Goal: Task Accomplishment & Management: Complete application form

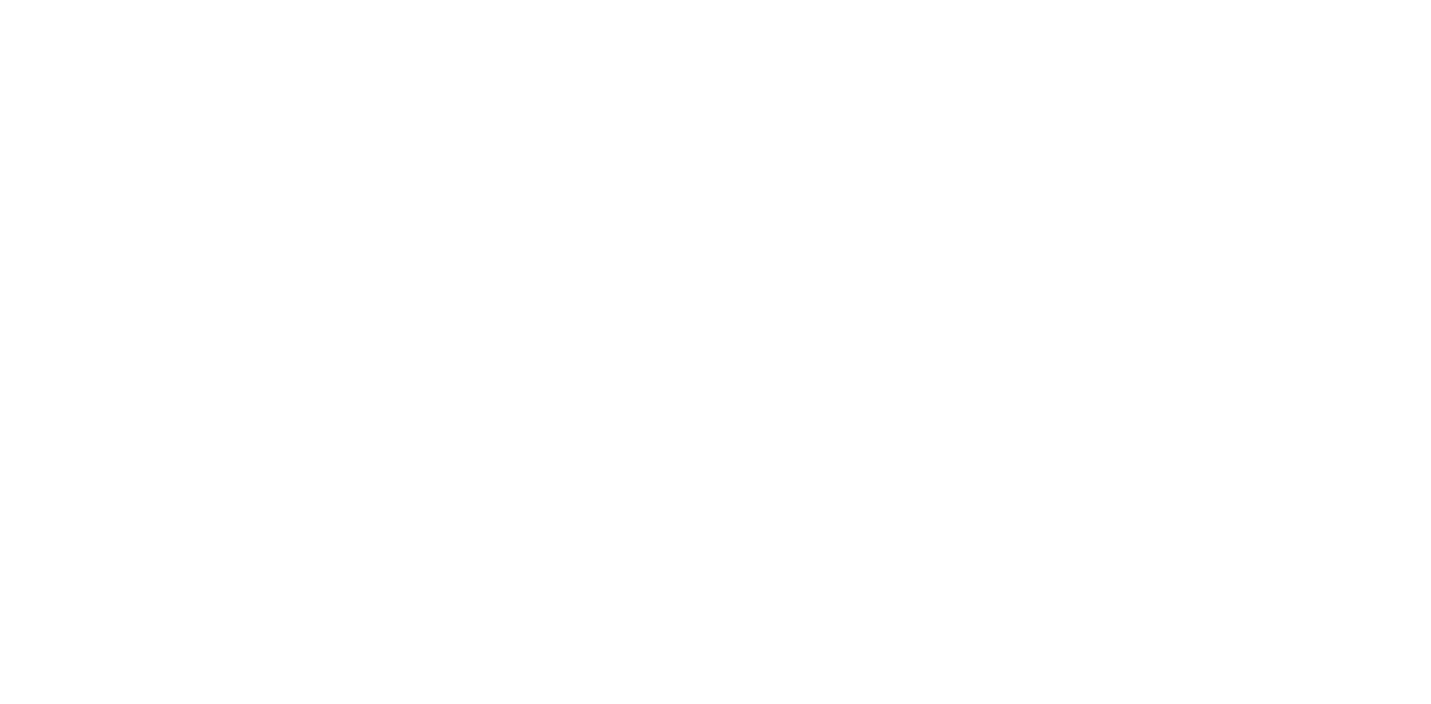
click at [869, 6] on html at bounding box center [715, 3] width 1431 height 6
click at [923, 6] on html at bounding box center [715, 3] width 1431 height 6
click at [926, 6] on html at bounding box center [715, 3] width 1431 height 6
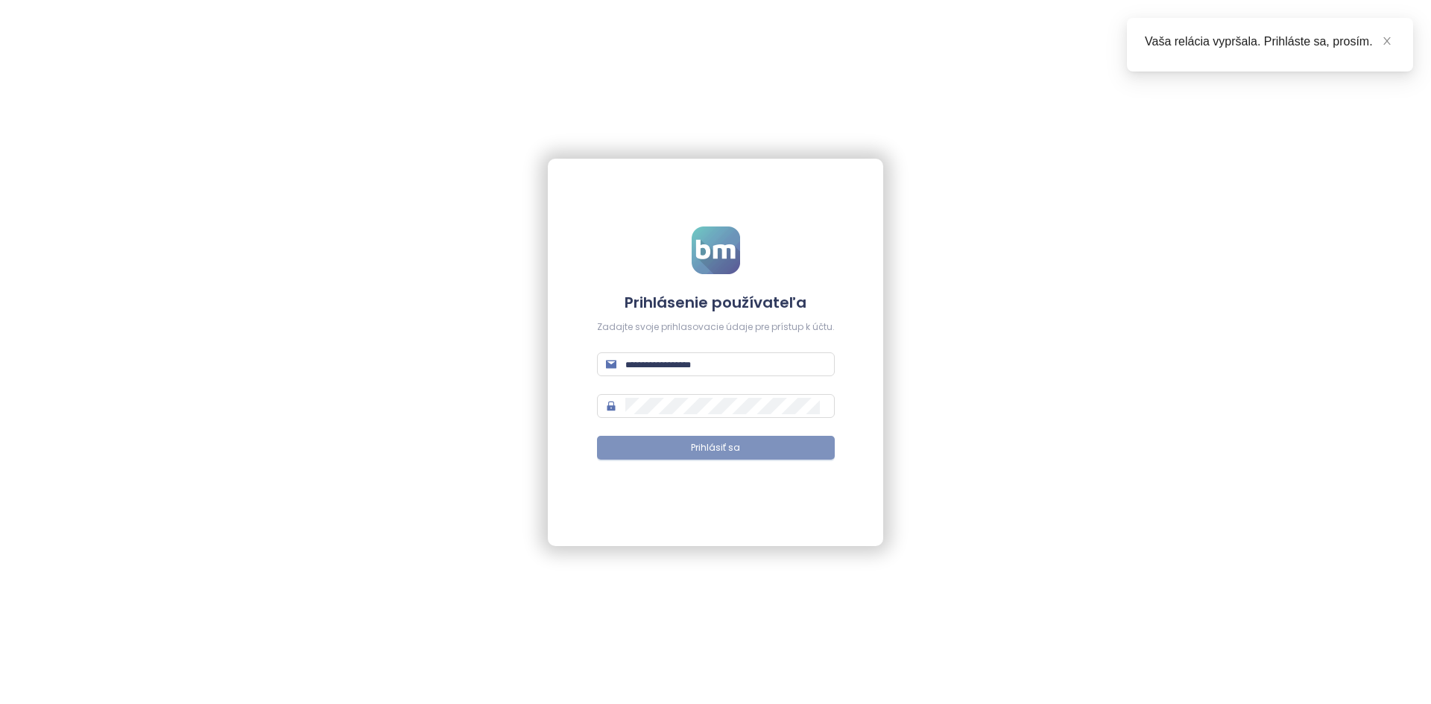
type input "**********"
click at [723, 444] on span "Prihlásiť sa" at bounding box center [715, 448] width 49 height 14
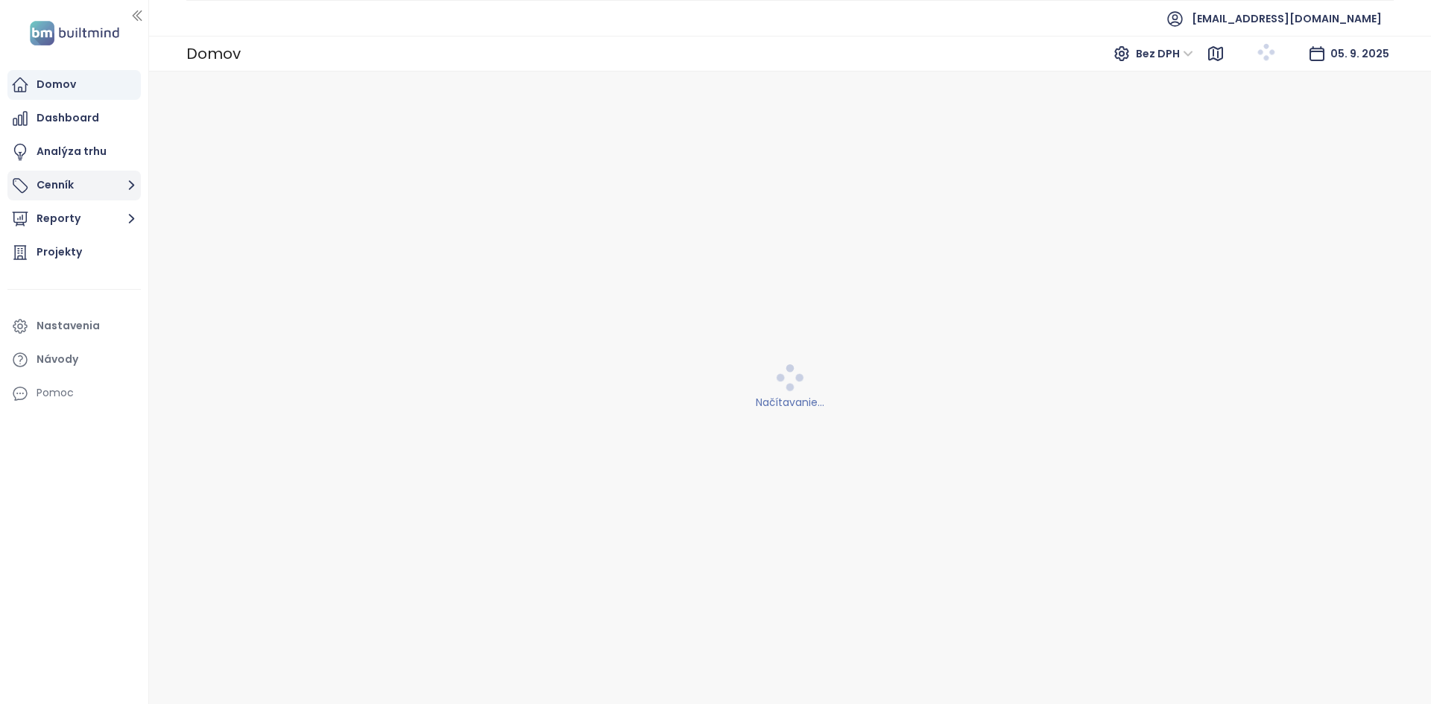
click at [107, 188] on button "Cenník" at bounding box center [73, 186] width 133 height 30
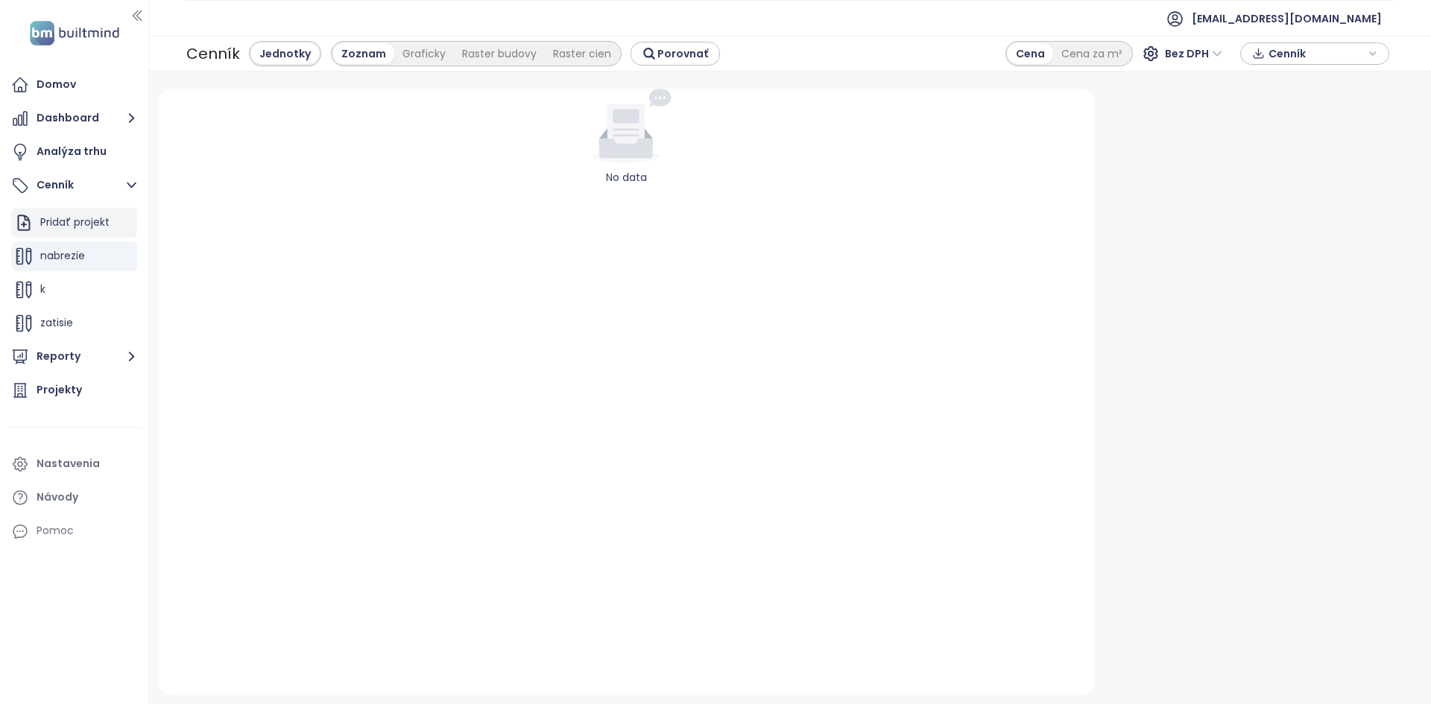
click at [89, 218] on div "Pridať projekt" at bounding box center [74, 222] width 69 height 19
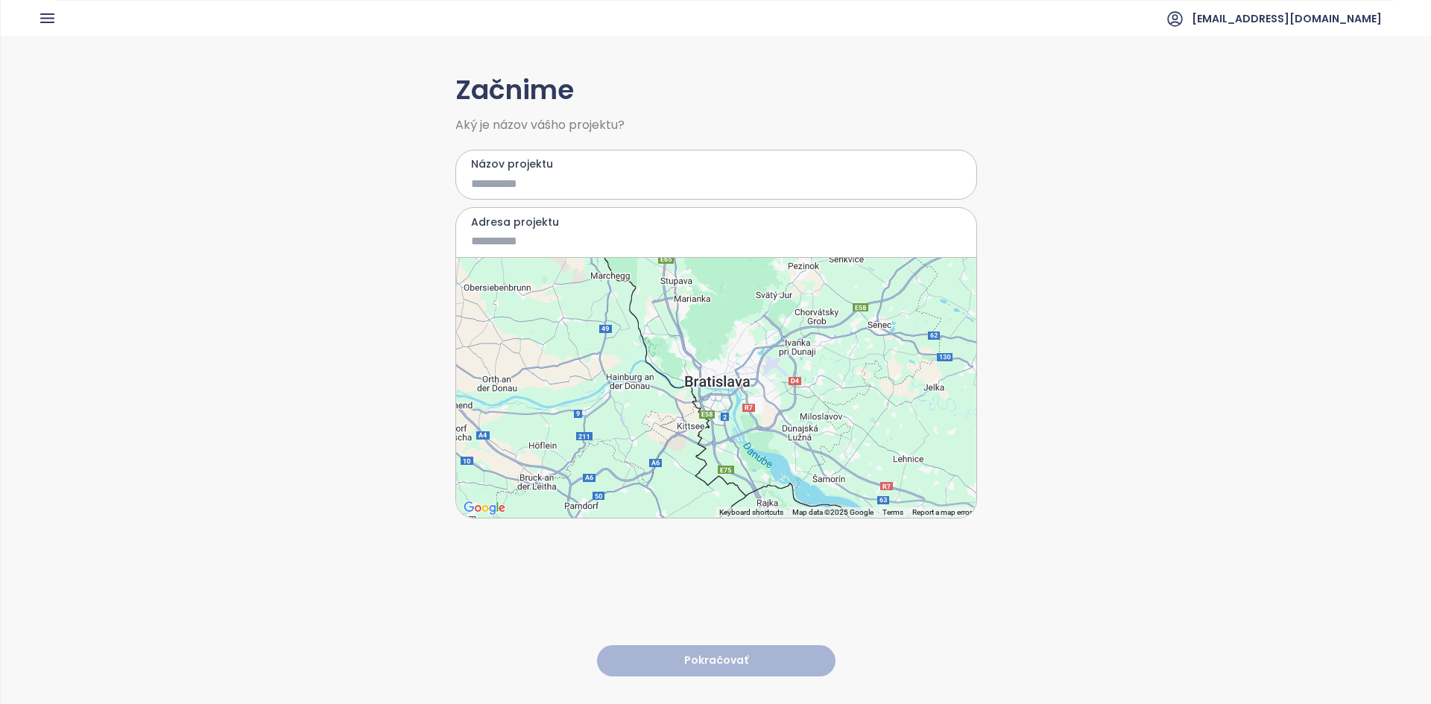
click at [557, 177] on input "Názov projektu" at bounding box center [705, 183] width 469 height 19
type input "******"
click at [546, 233] on input "Adresa projektu" at bounding box center [705, 241] width 469 height 19
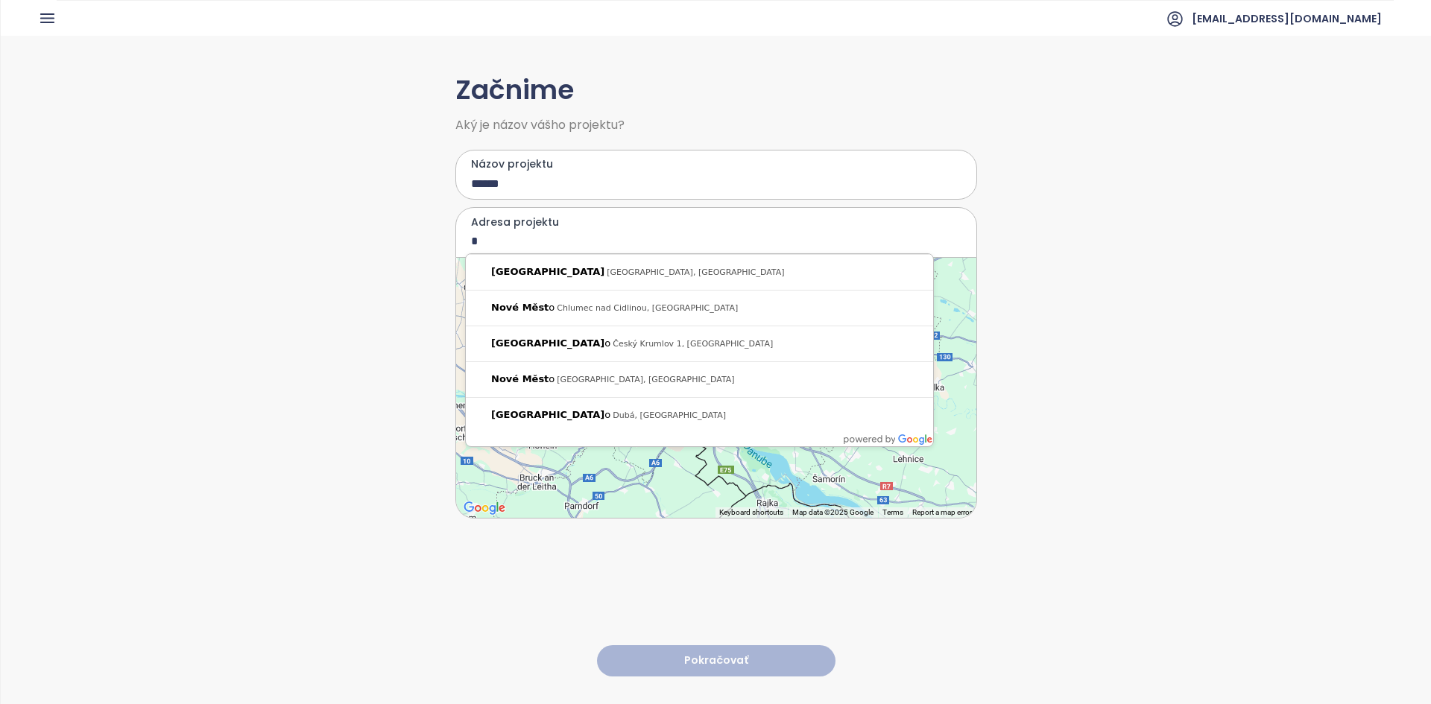
type input "*"
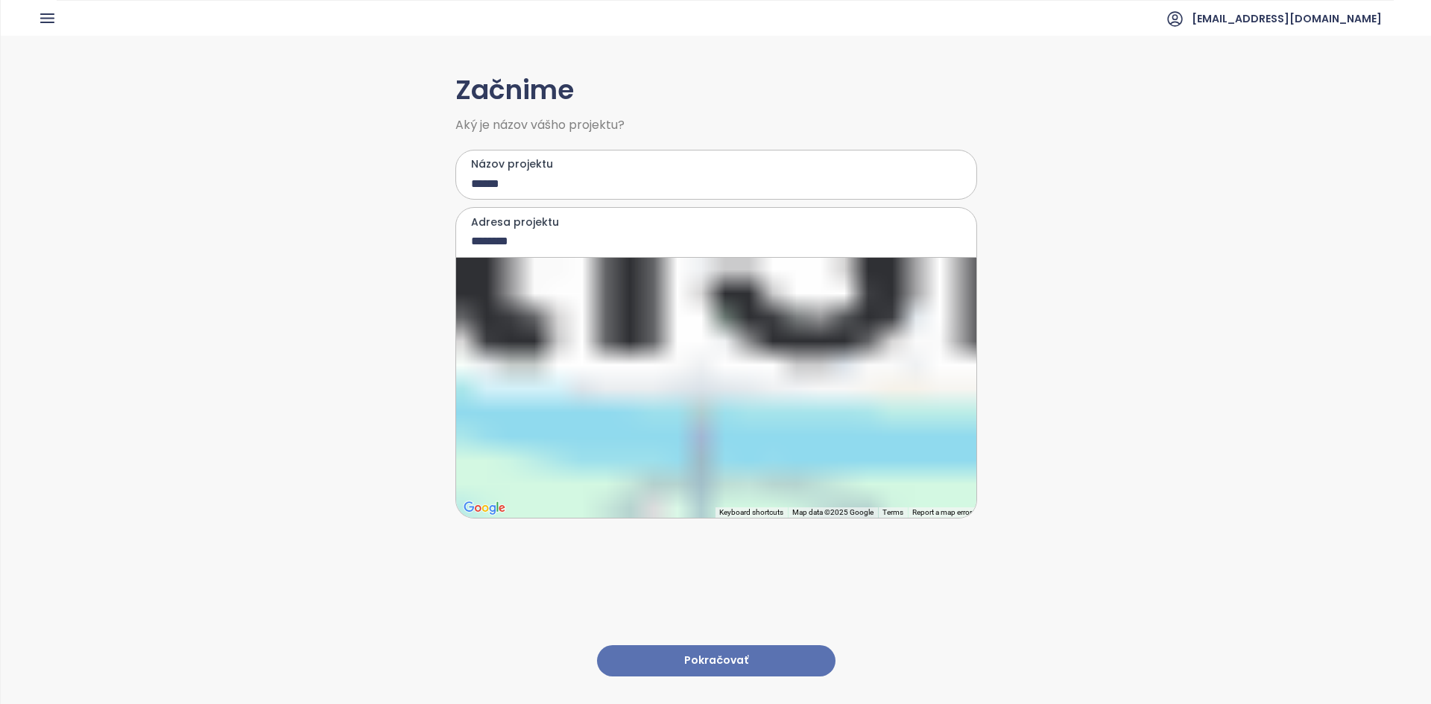
type input "**********"
click at [567, 244] on input "**********" at bounding box center [705, 241] width 469 height 19
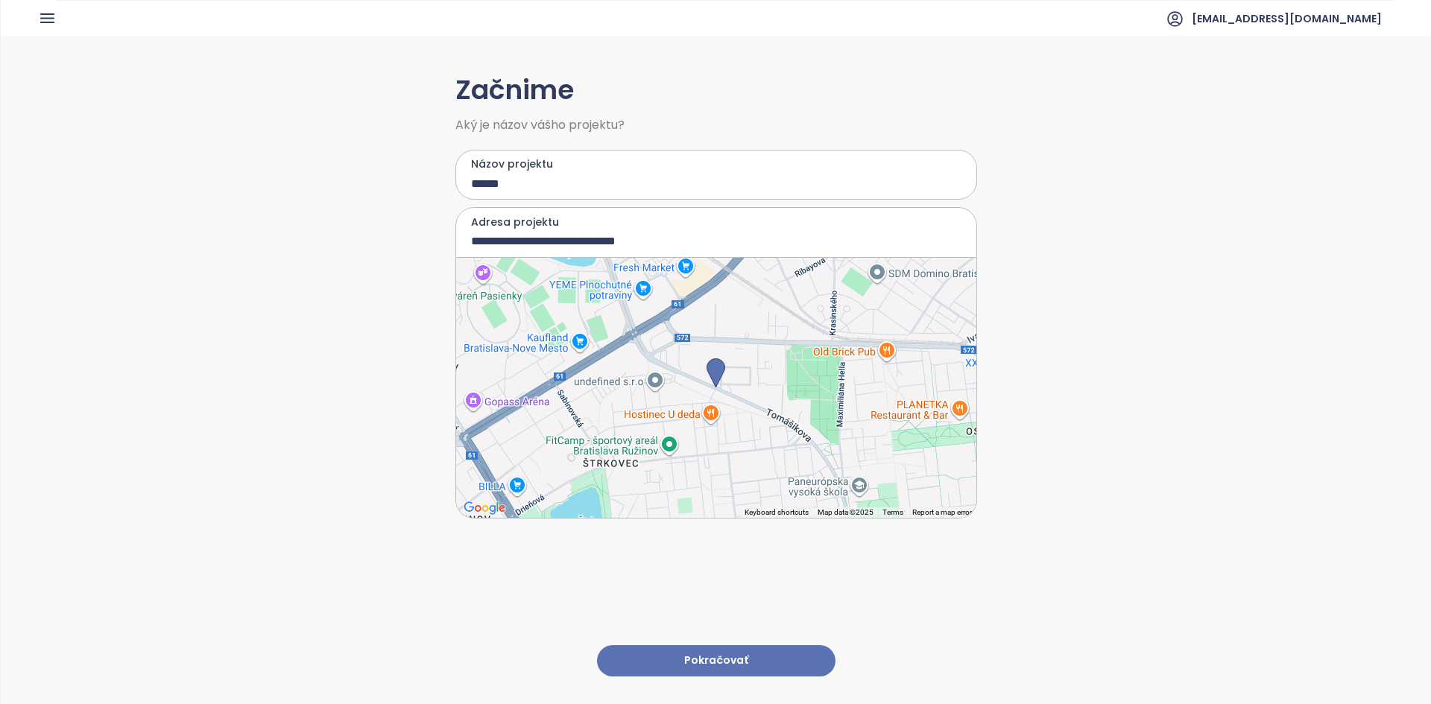
click at [765, 661] on button "Pokračovať" at bounding box center [716, 661] width 238 height 32
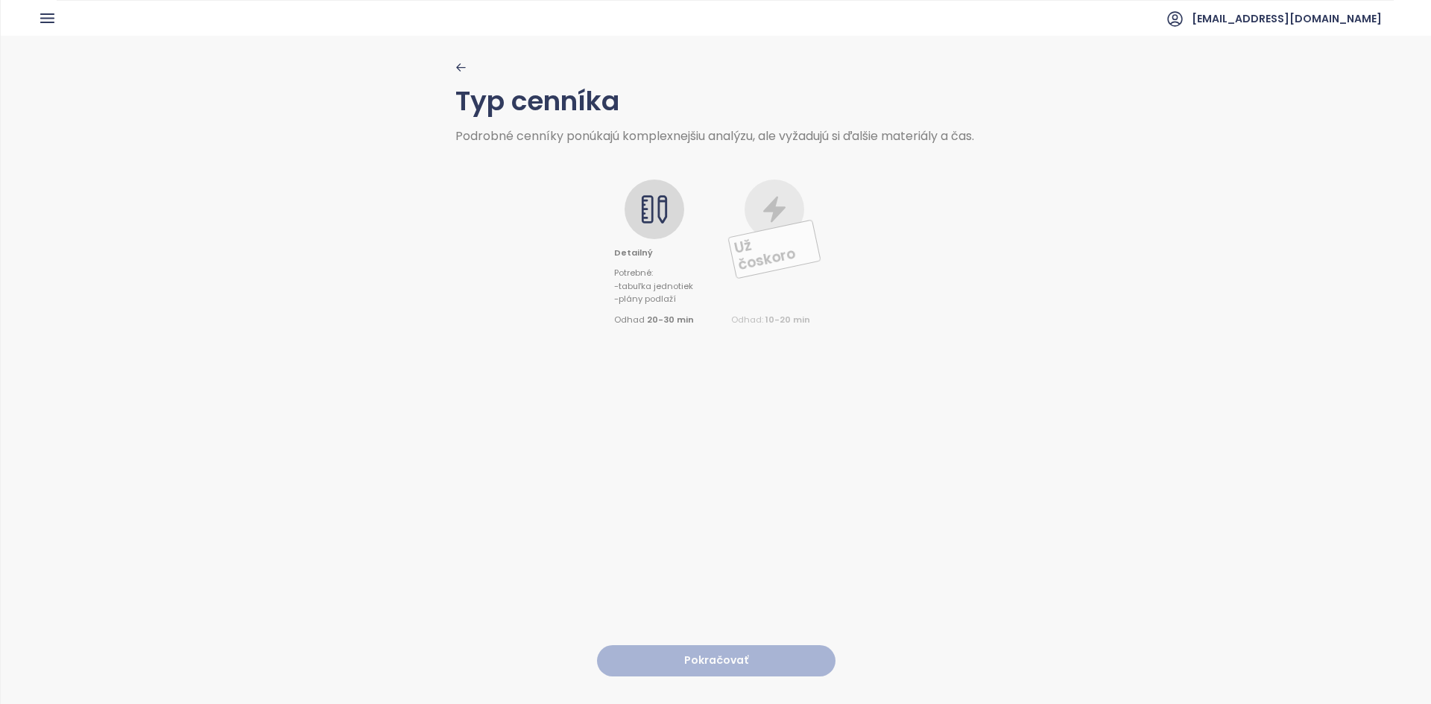
click at [654, 222] on icon at bounding box center [654, 209] width 30 height 30
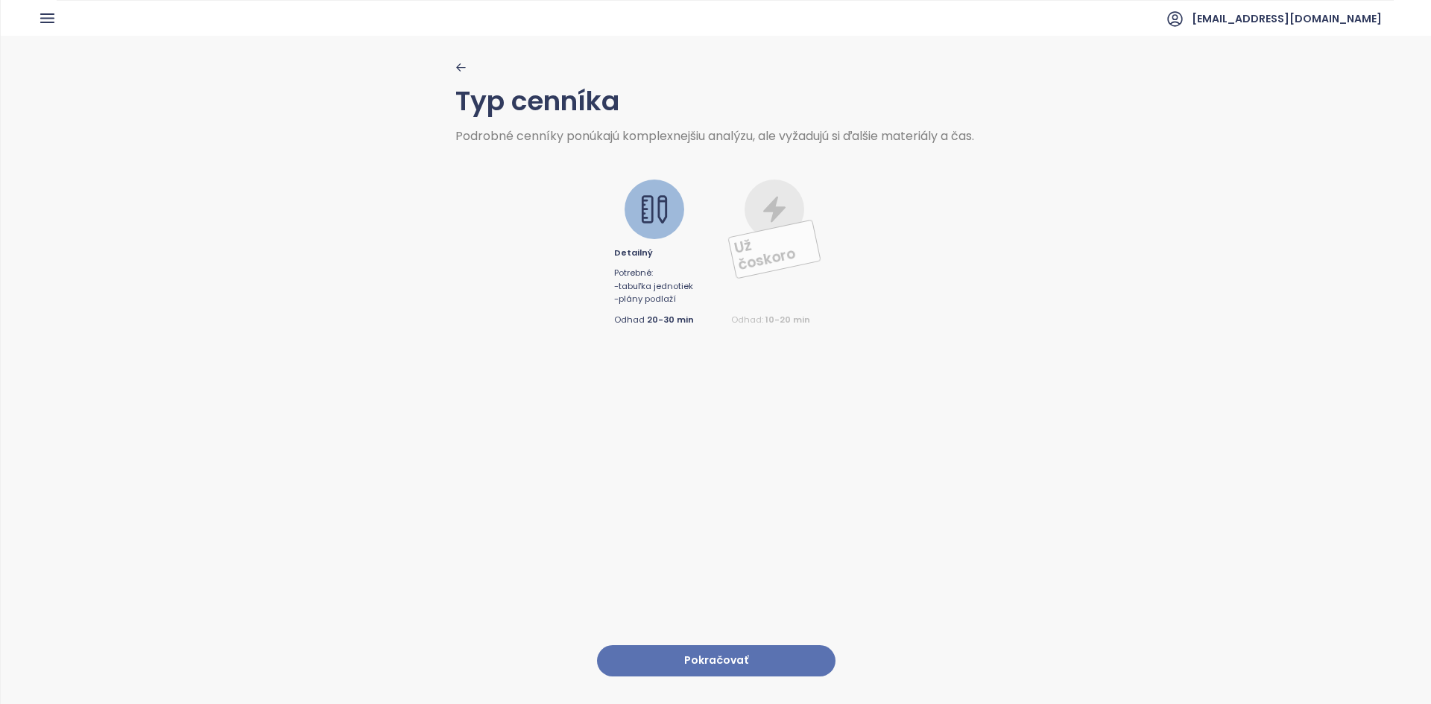
click at [683, 645] on button "Pokračovať" at bounding box center [716, 661] width 238 height 32
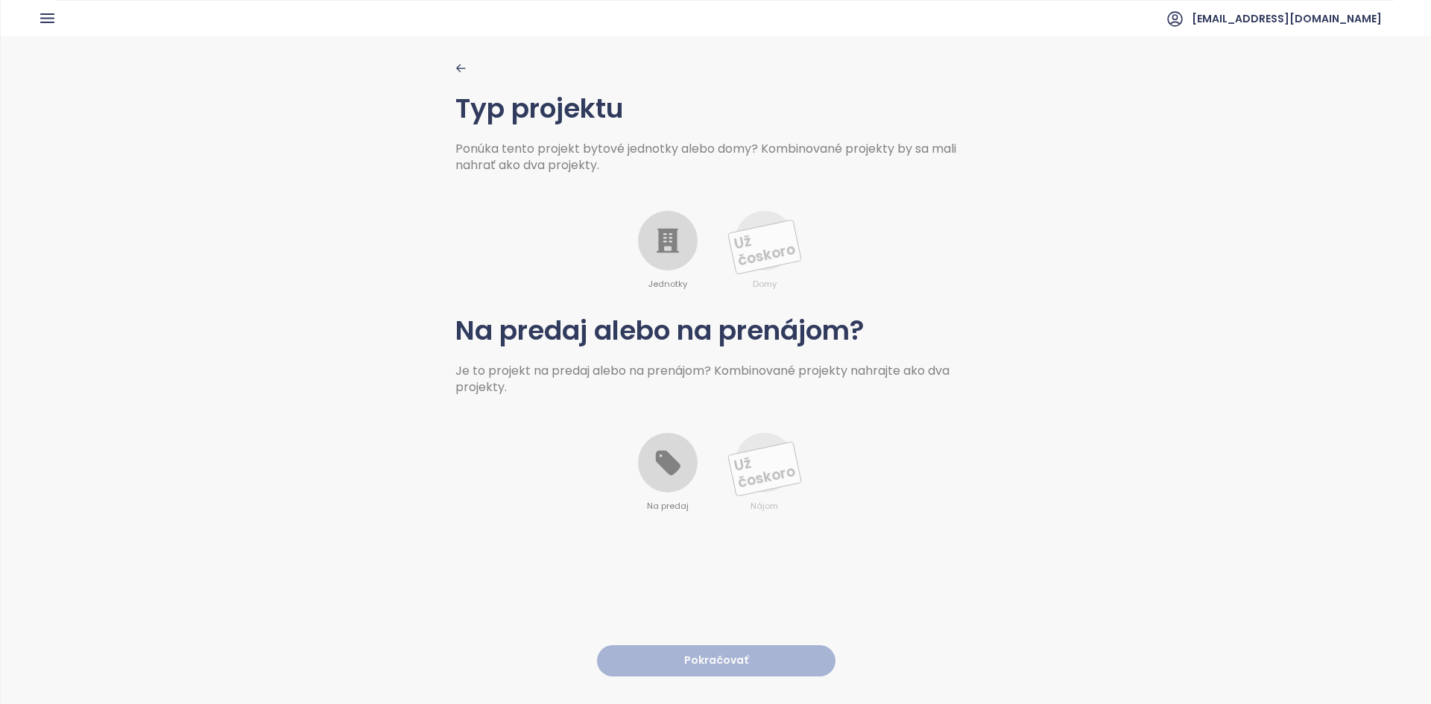
click at [658, 244] on icon at bounding box center [668, 241] width 22 height 25
click at [653, 467] on icon at bounding box center [668, 463] width 30 height 30
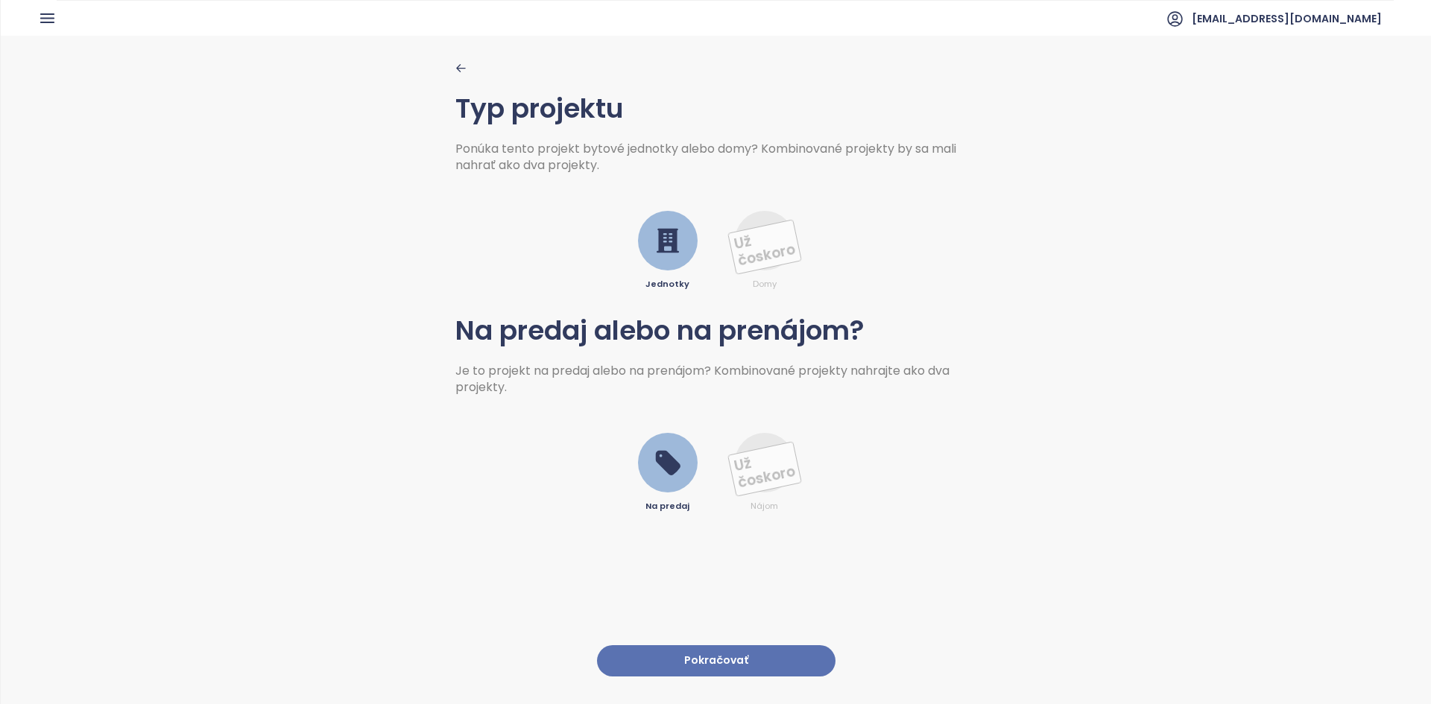
click at [704, 652] on button "Pokračovať" at bounding box center [716, 661] width 238 height 32
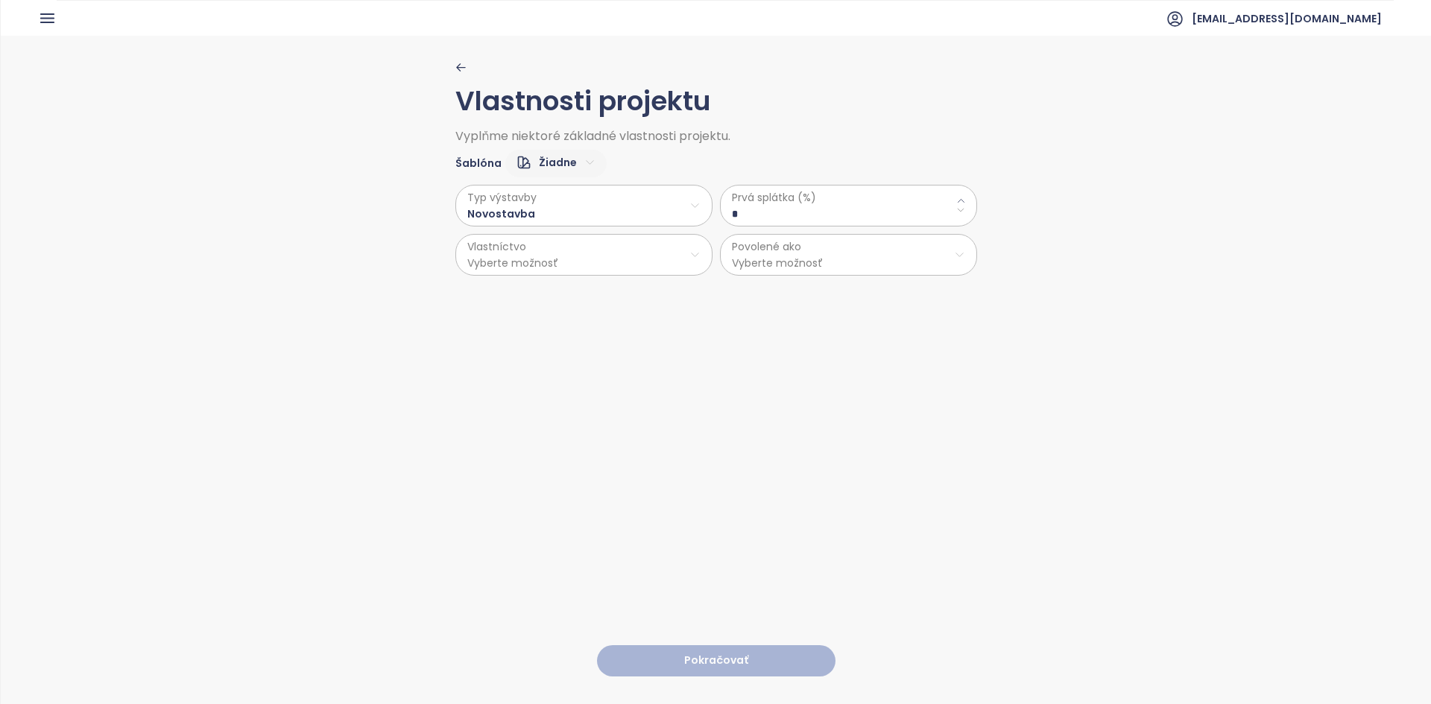
click at [916, 203] on span "Prvá splátka (%)" at bounding box center [848, 197] width 233 height 16
click at [957, 200] on icon at bounding box center [961, 201] width 10 height 10
click at [956, 200] on icon at bounding box center [961, 201] width 10 height 10
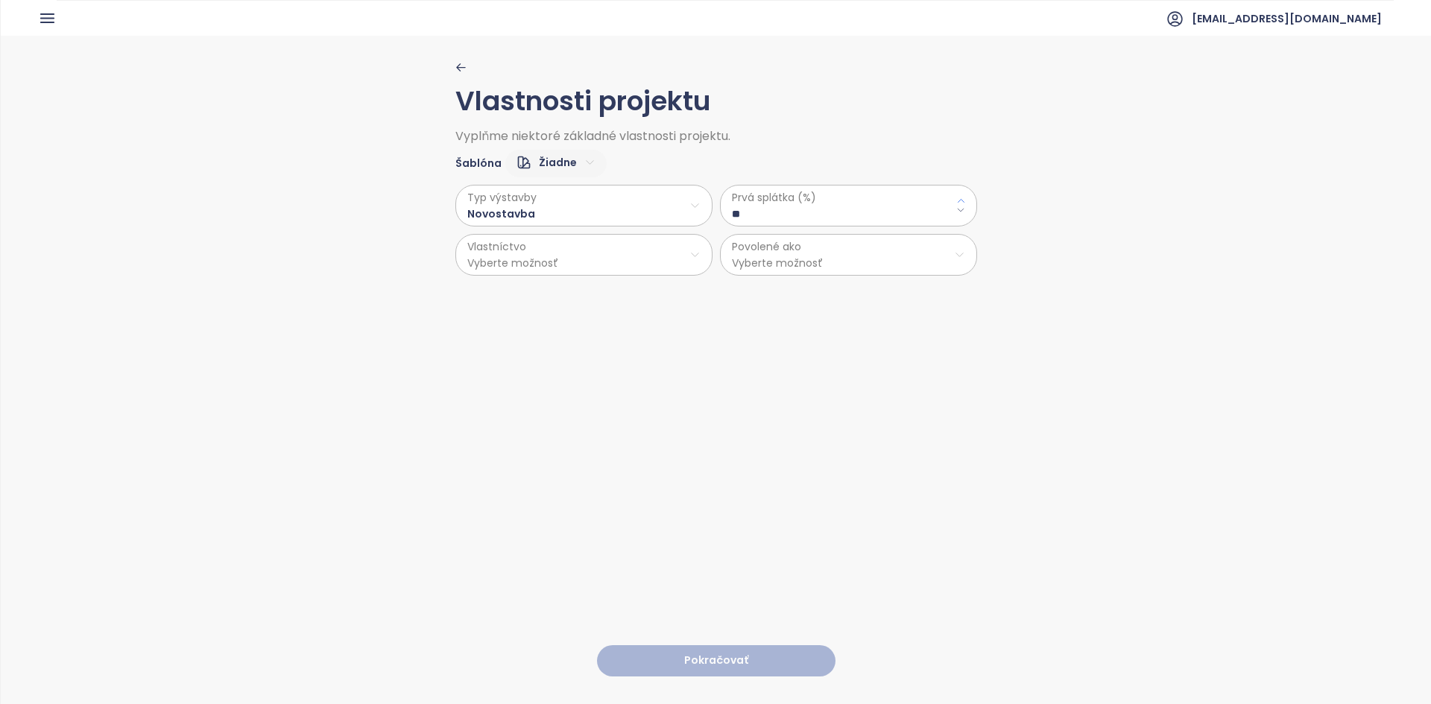
type \(\%\) "**"
click at [652, 256] on html "Domov Dashboard Analýza trhu Cenník Reporty Projekty Nastavenia Návody Pomoc cr…" at bounding box center [715, 352] width 1431 height 704
click at [627, 297] on span "Osobné" at bounding box center [578, 292] width 248 height 21
click at [828, 261] on html "Domov Dashboard Analýza trhu Cenník Reporty Projekty Nastavenia Návody Pomoc cr…" at bounding box center [715, 352] width 1431 height 704
click at [838, 341] on span "Byty a nebytové priestory" at bounding box center [842, 333] width 248 height 21
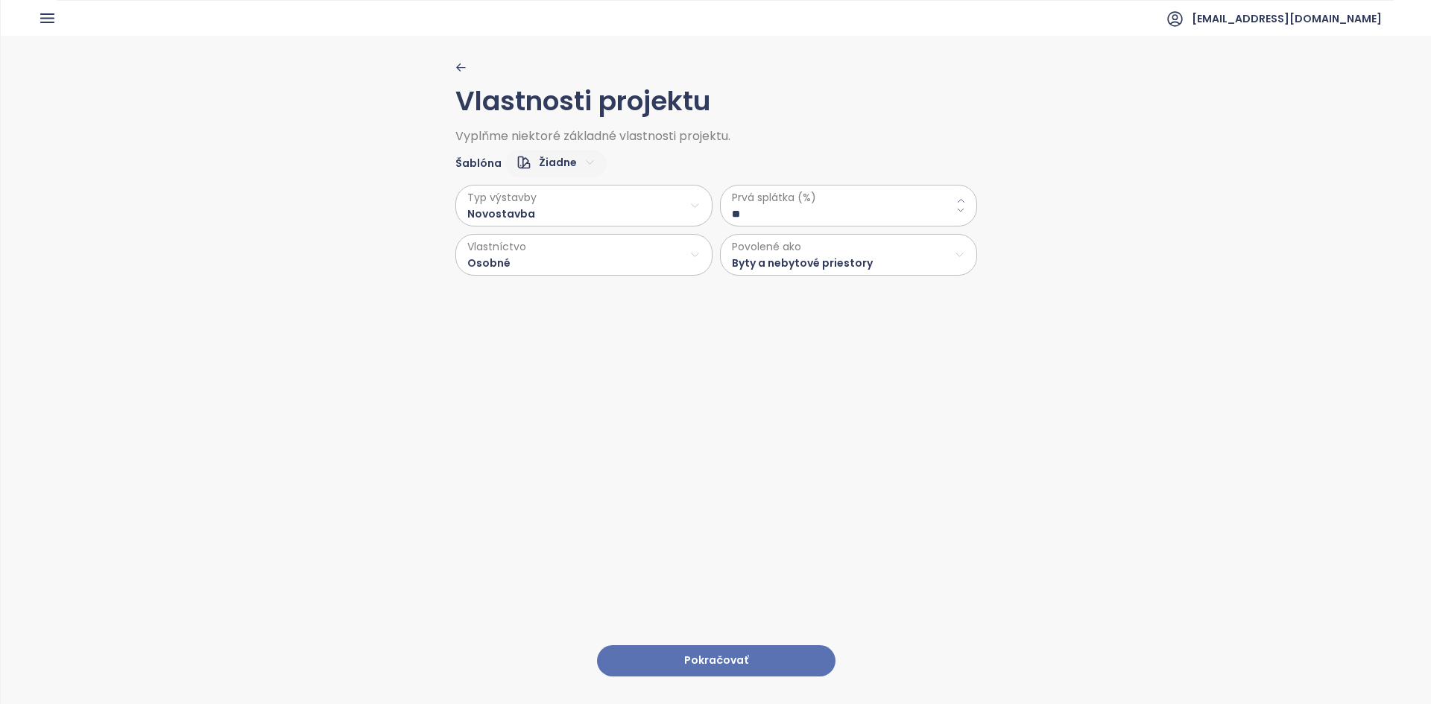
click at [699, 645] on button "Pokračovať" at bounding box center [716, 661] width 238 height 32
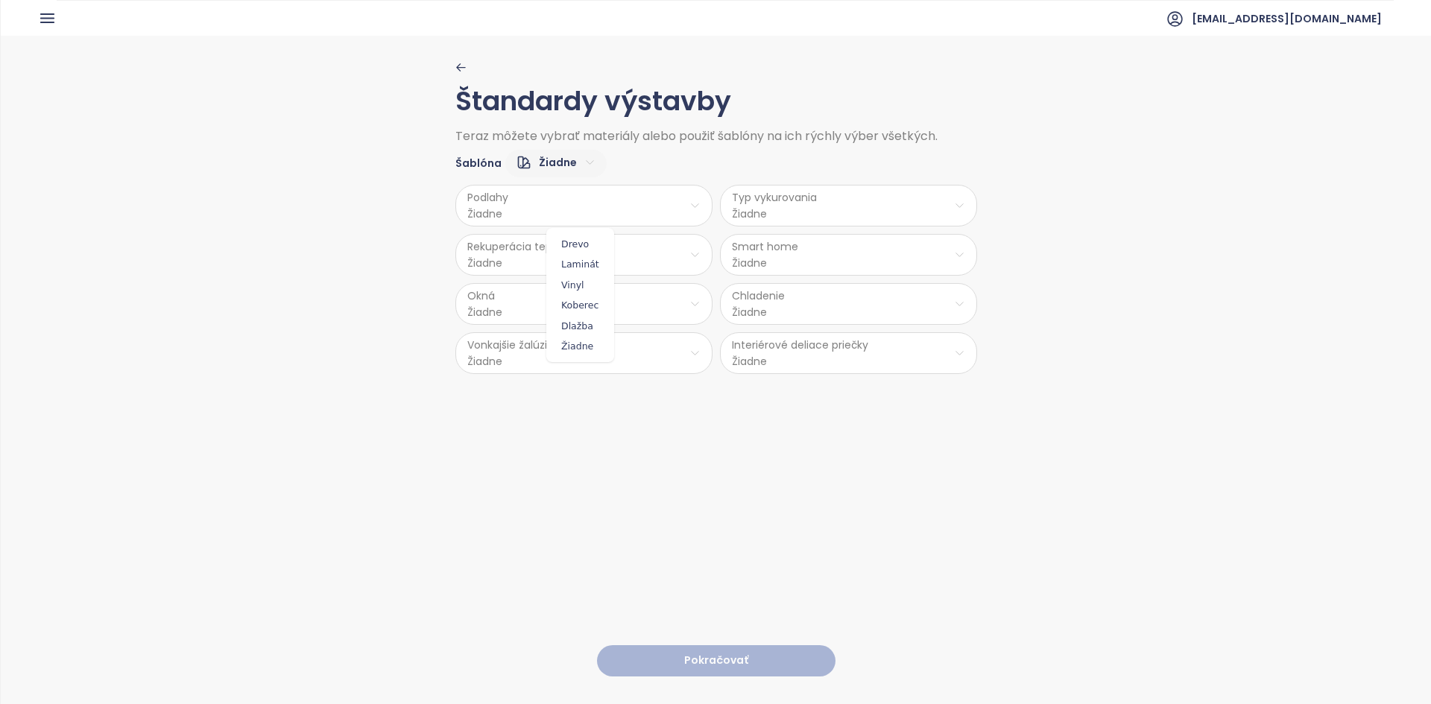
click at [694, 194] on html "Domov Dashboard Analýza trhu Cenník Reporty Projekty Nastavenia Návody Pomoc cr…" at bounding box center [715, 352] width 1431 height 704
click at [589, 273] on span "Laminát" at bounding box center [580, 264] width 60 height 21
click at [806, 202] on html "Domov Dashboard Analýza trhu Cenník Reporty Projekty Nastavenia Návody Pomoc cr…" at bounding box center [715, 352] width 1431 height 704
click at [824, 237] on span "Podlahové kúrenie" at bounding box center [848, 244] width 108 height 21
click at [681, 247] on html "Domov Dashboard Analýza trhu Cenník Reporty Projekty Nastavenia Návody Pomoc cr…" at bounding box center [715, 352] width 1431 height 704
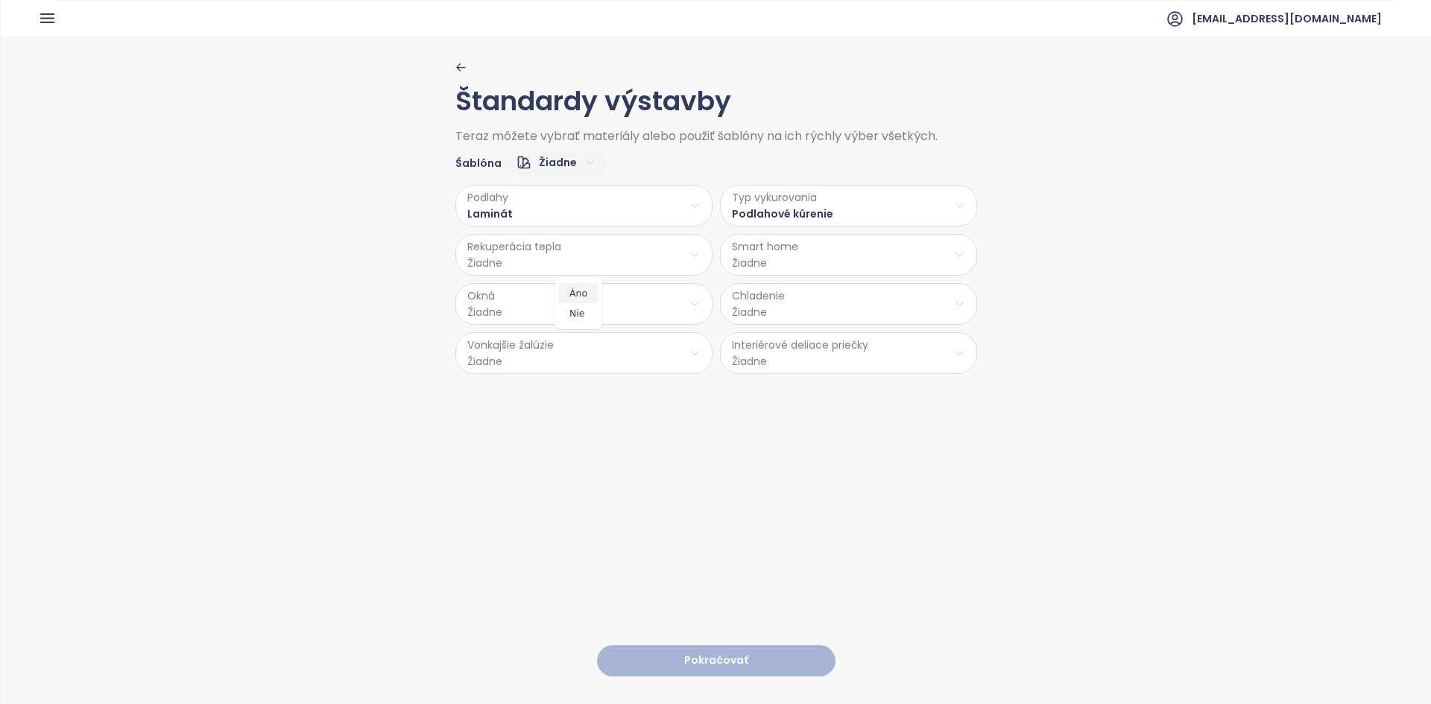
click at [575, 291] on span "Áno" at bounding box center [578, 293] width 40 height 21
click at [756, 250] on html "Domov Dashboard Analýza trhu Cenník Reporty Projekty Nastavenia Návody Pomoc cr…" at bounding box center [715, 352] width 1431 height 704
click at [627, 306] on html "Domov Dashboard Analýza trhu Cenník Reporty Projekty Nastavenia Návody Pomoc cr…" at bounding box center [715, 352] width 1431 height 704
click at [689, 301] on html "Domov Dashboard Analýza trhu Cenník Reporty Projekty Nastavenia Návody Pomoc cr…" at bounding box center [715, 352] width 1431 height 704
click at [589, 376] on span "Hliník-PVC" at bounding box center [581, 383] width 78 height 21
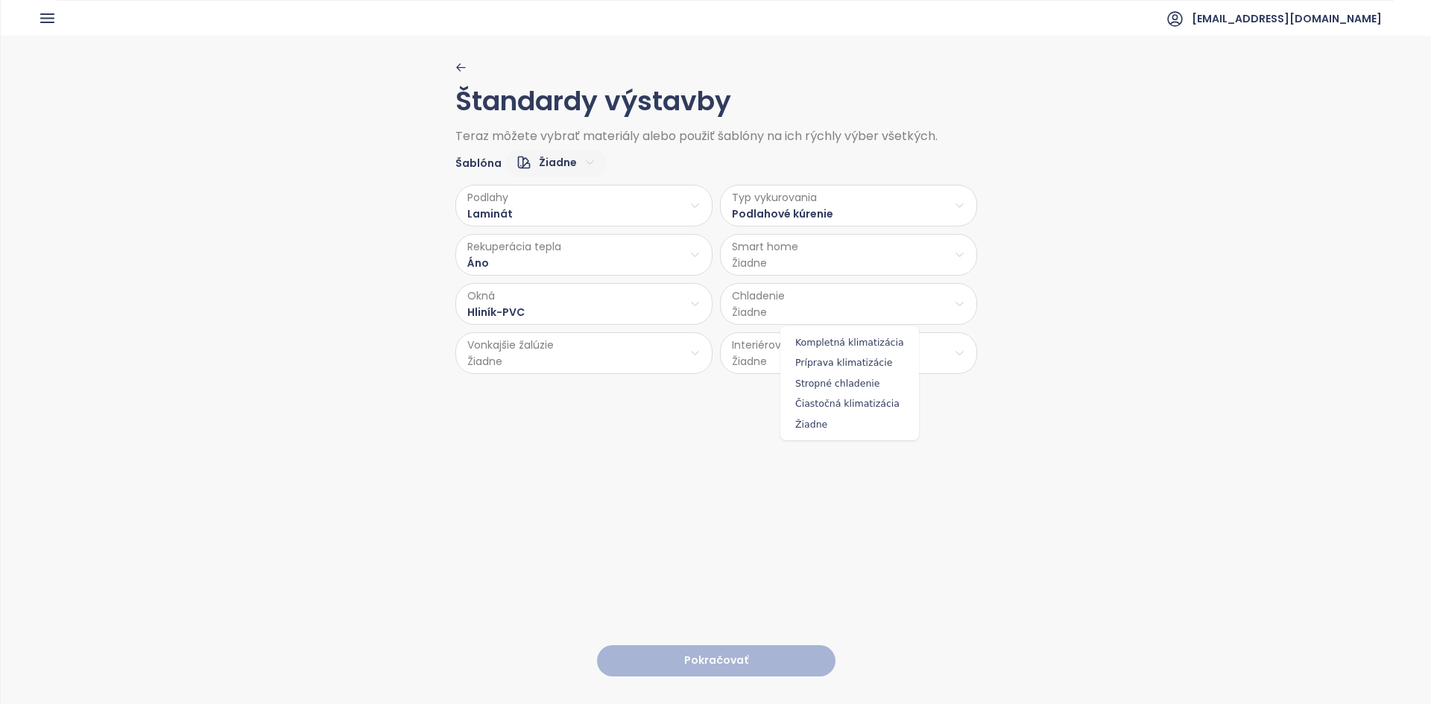
click at [785, 295] on html "Domov Dashboard Analýza trhu Cenník Reporty Projekty Nastavenia Návody Pomoc cr…" at bounding box center [715, 352] width 1431 height 704
click at [827, 344] on span "Kompletná klimatizácia" at bounding box center [849, 342] width 131 height 21
click at [675, 349] on html "Domov Dashboard Analýza trhu Cenník Reporty Projekty Nastavenia Návody Pomoc cr…" at bounding box center [715, 352] width 1431 height 704
drag, startPoint x: 582, startPoint y: 411, endPoint x: 755, endPoint y: 385, distance: 175.0
click at [588, 407] on span "Príprava" at bounding box center [580, 412] width 61 height 21
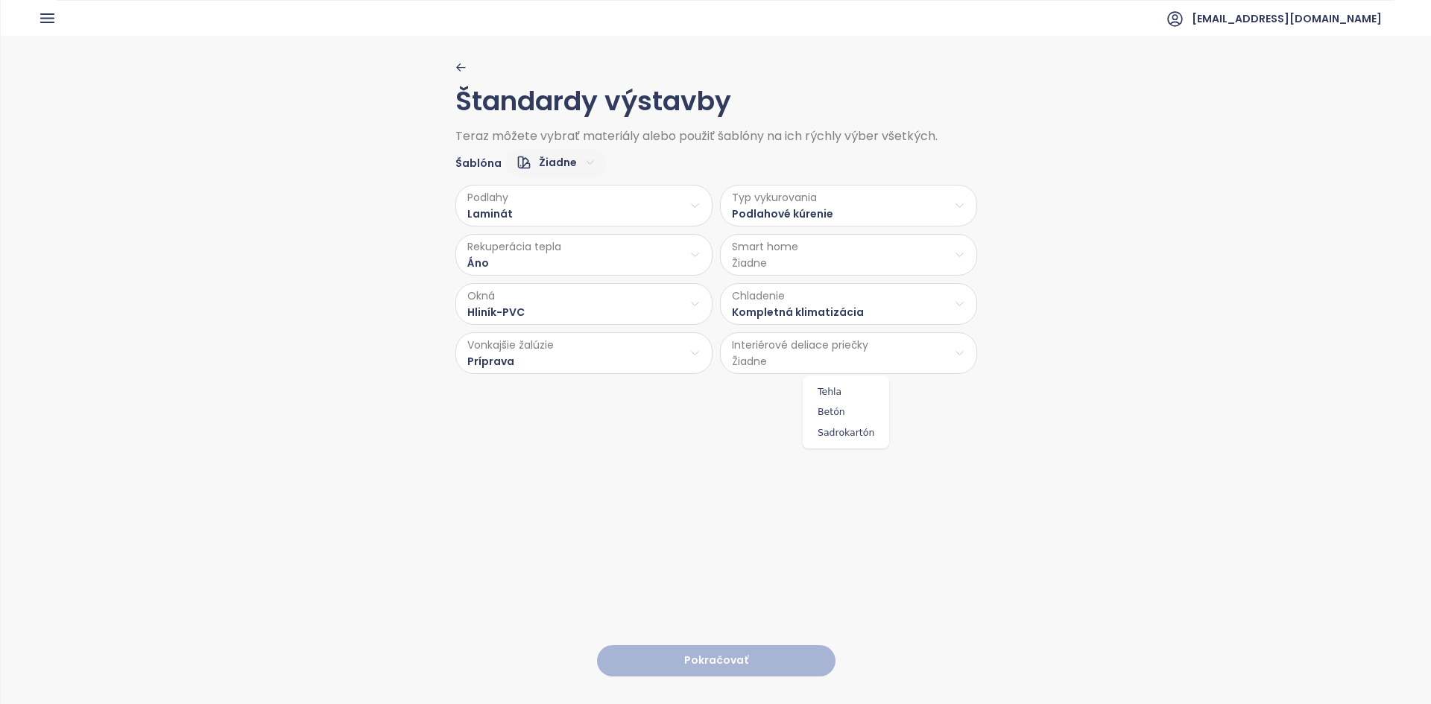
click at [797, 350] on html "Domov Dashboard Analýza trhu Cenník Reporty Projekty Nastavenia Návody Pomoc cr…" at bounding box center [715, 352] width 1431 height 704
click at [843, 431] on span "Sadrokartón" at bounding box center [845, 433] width 79 height 21
click at [900, 250] on html "Domov Dashboard Analýza trhu Cenník Reporty Projekty Nastavenia Návody Pomoc cr…" at bounding box center [715, 352] width 1431 height 704
click at [828, 289] on span "Áno" at bounding box center [843, 293] width 40 height 21
click at [682, 645] on button "Pokračovať" at bounding box center [716, 661] width 238 height 32
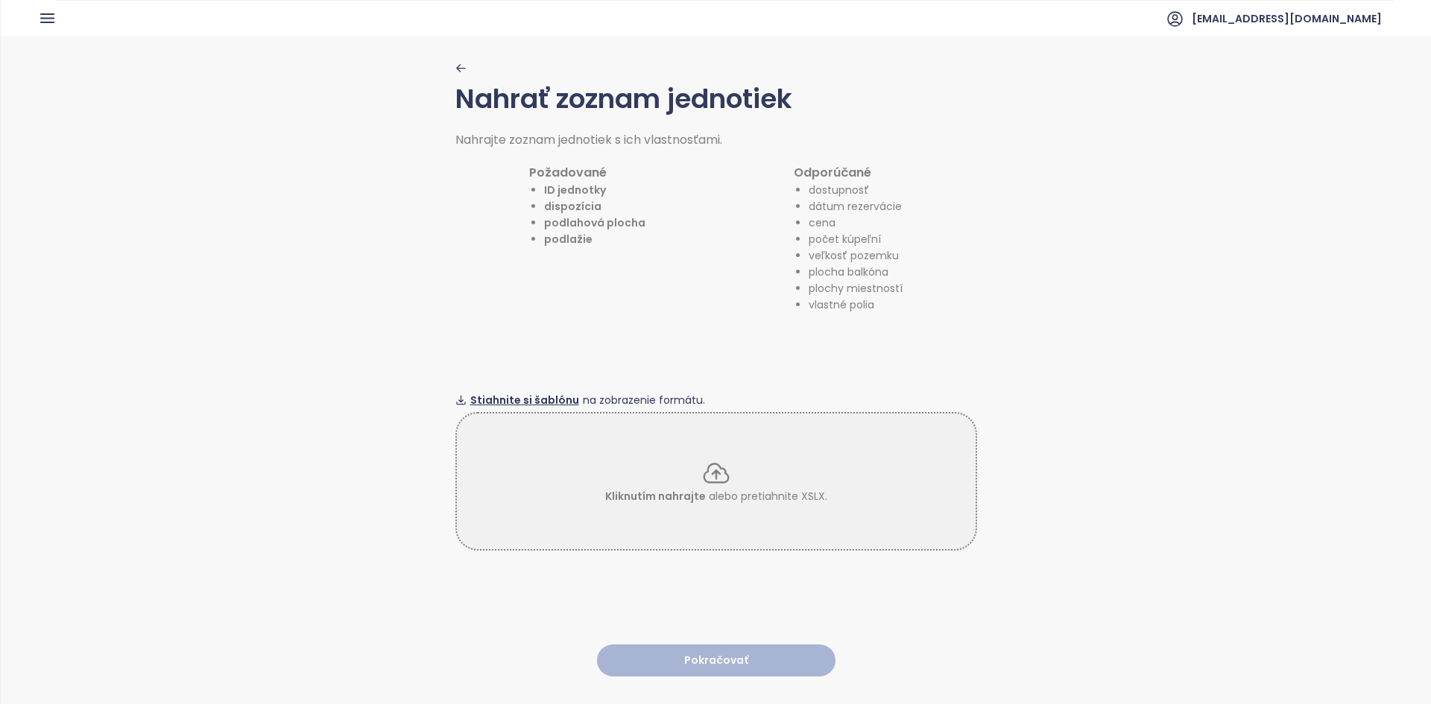
click at [506, 393] on span "Stiahnite si šablónu" at bounding box center [524, 400] width 109 height 16
click at [703, 477] on icon at bounding box center [715, 473] width 24 height 19
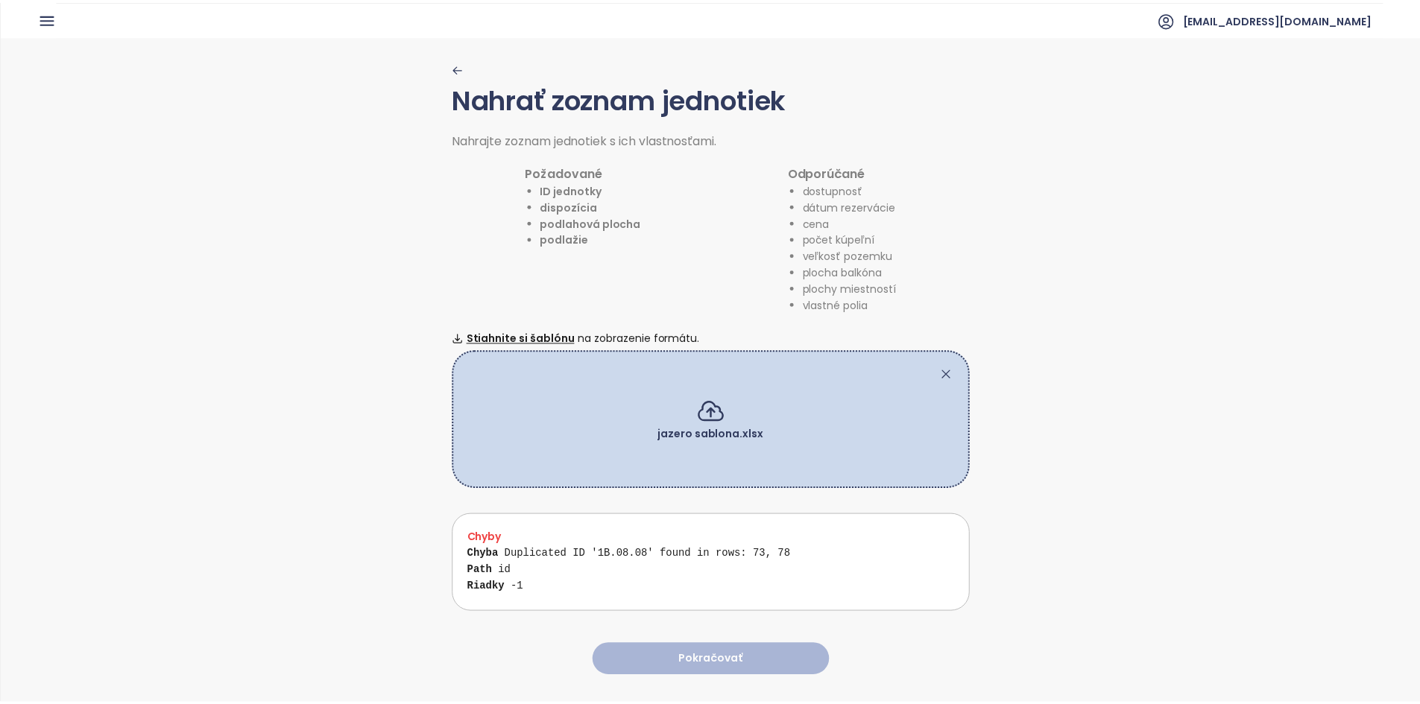
scroll to position [26, 0]
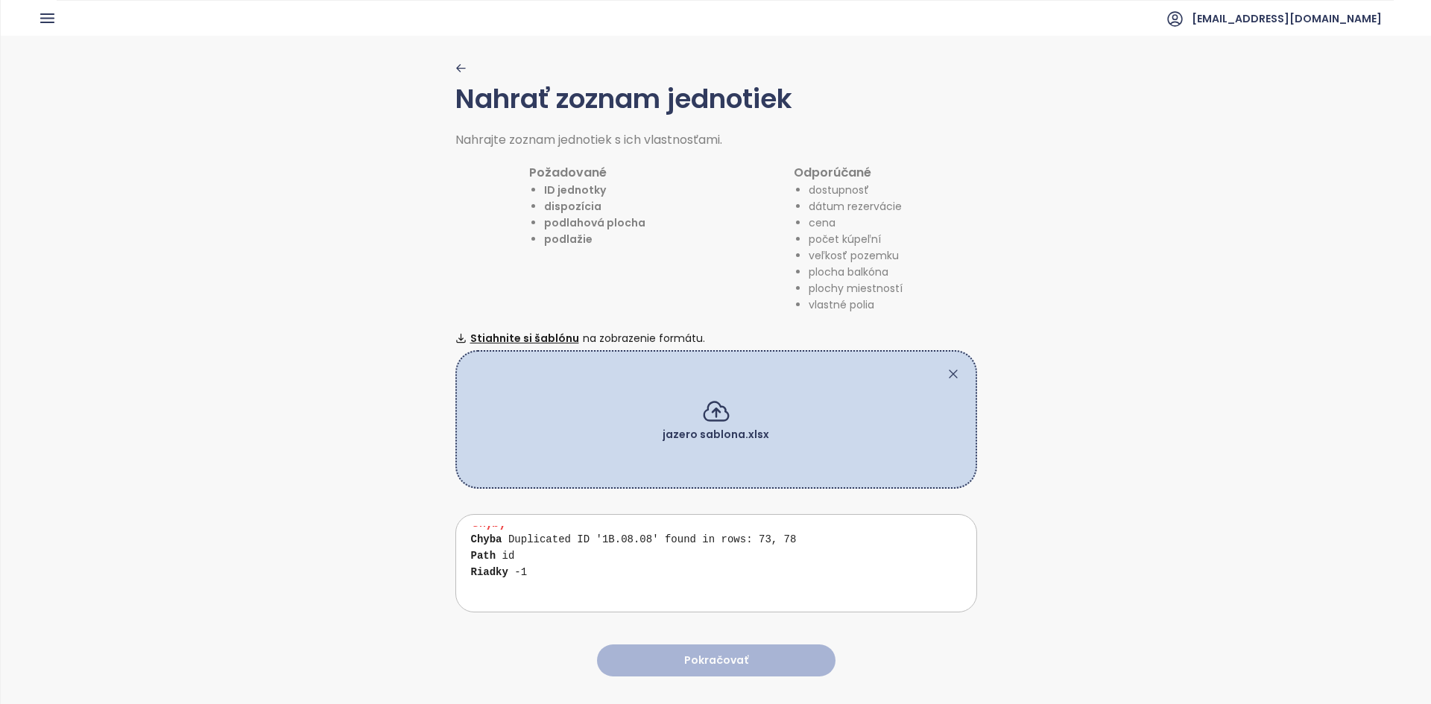
click at [946, 368] on icon at bounding box center [953, 374] width 15 height 15
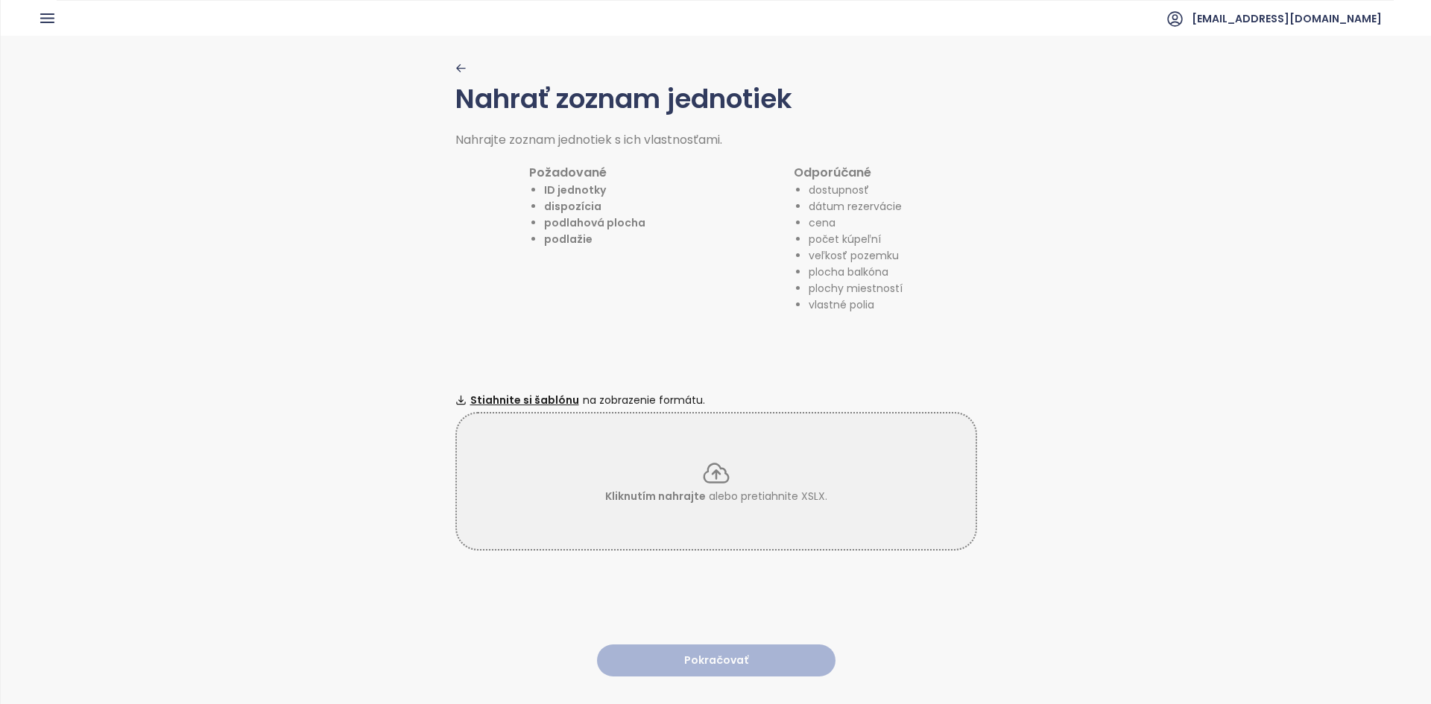
click at [706, 466] on icon at bounding box center [716, 473] width 30 height 30
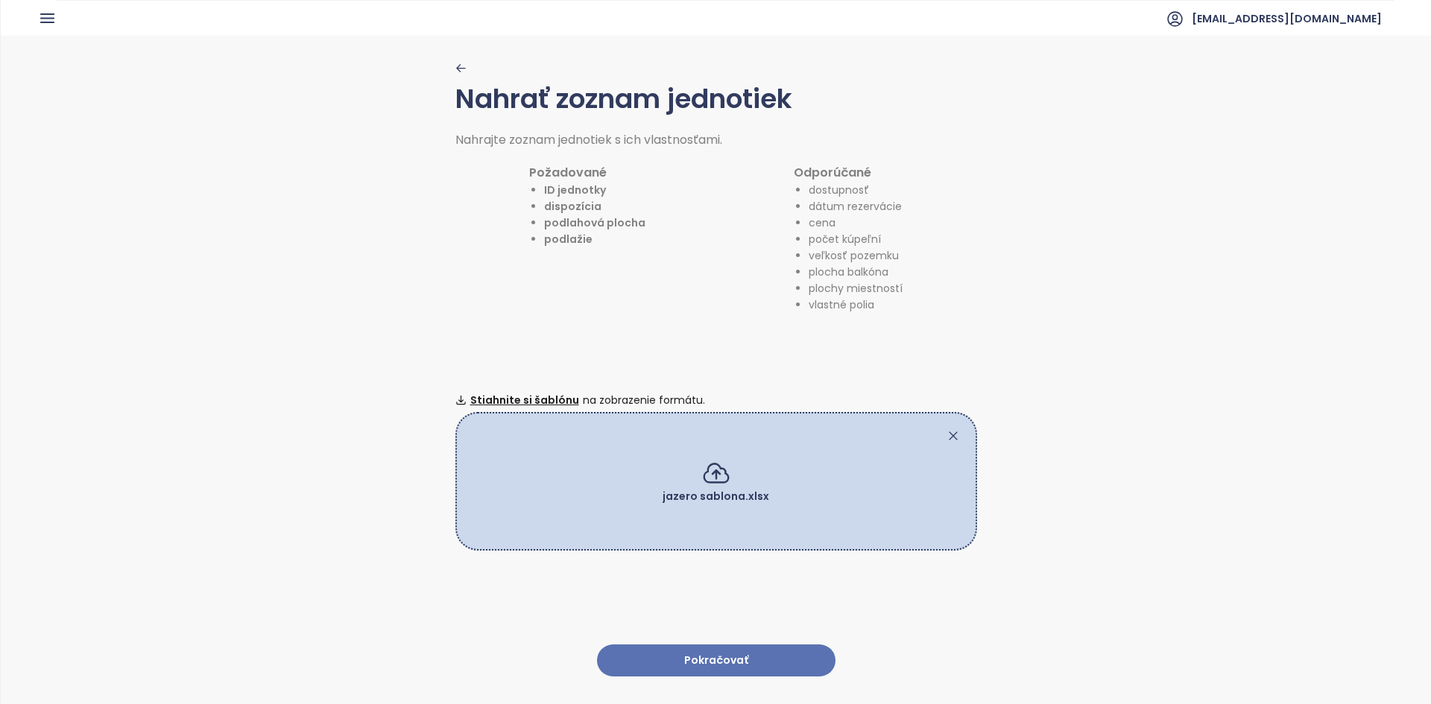
click at [703, 645] on button "Pokračovať" at bounding box center [716, 661] width 238 height 32
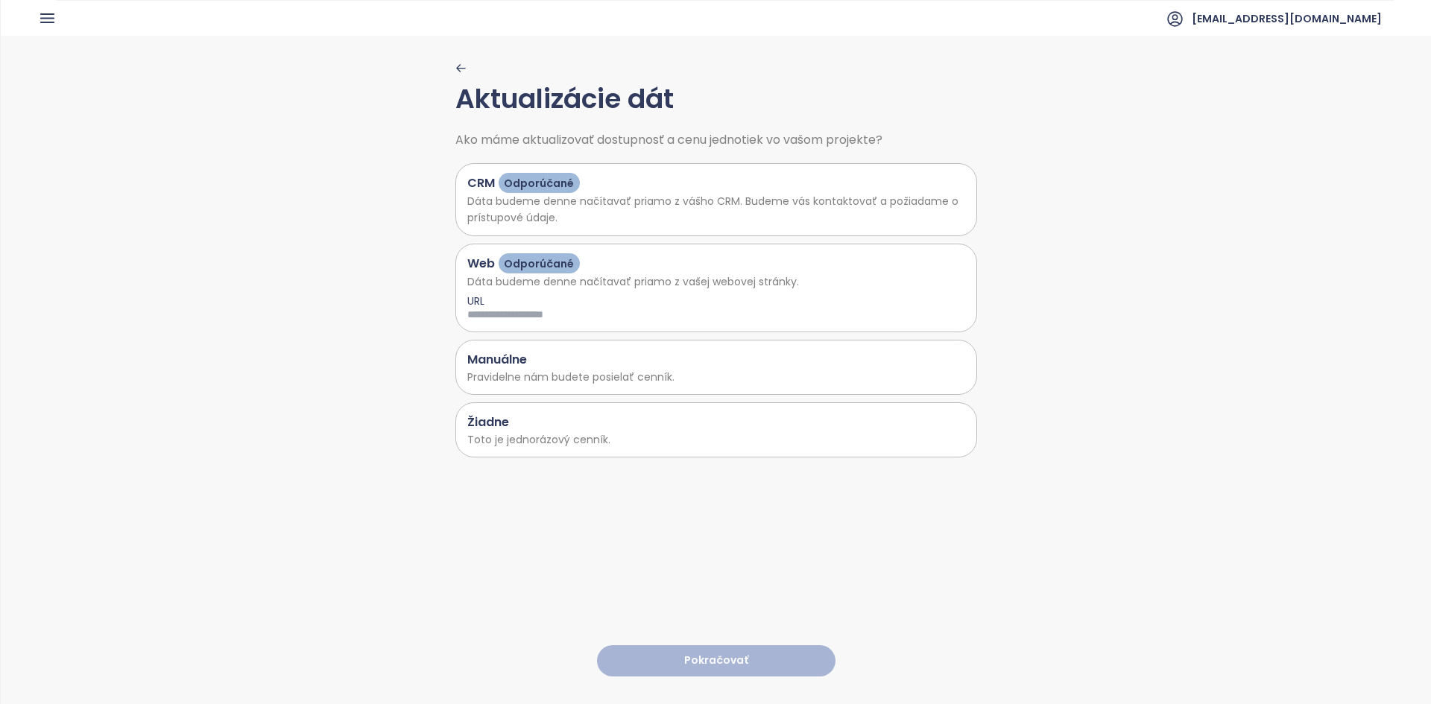
click at [648, 426] on div "Žiadne" at bounding box center [716, 422] width 498 height 19
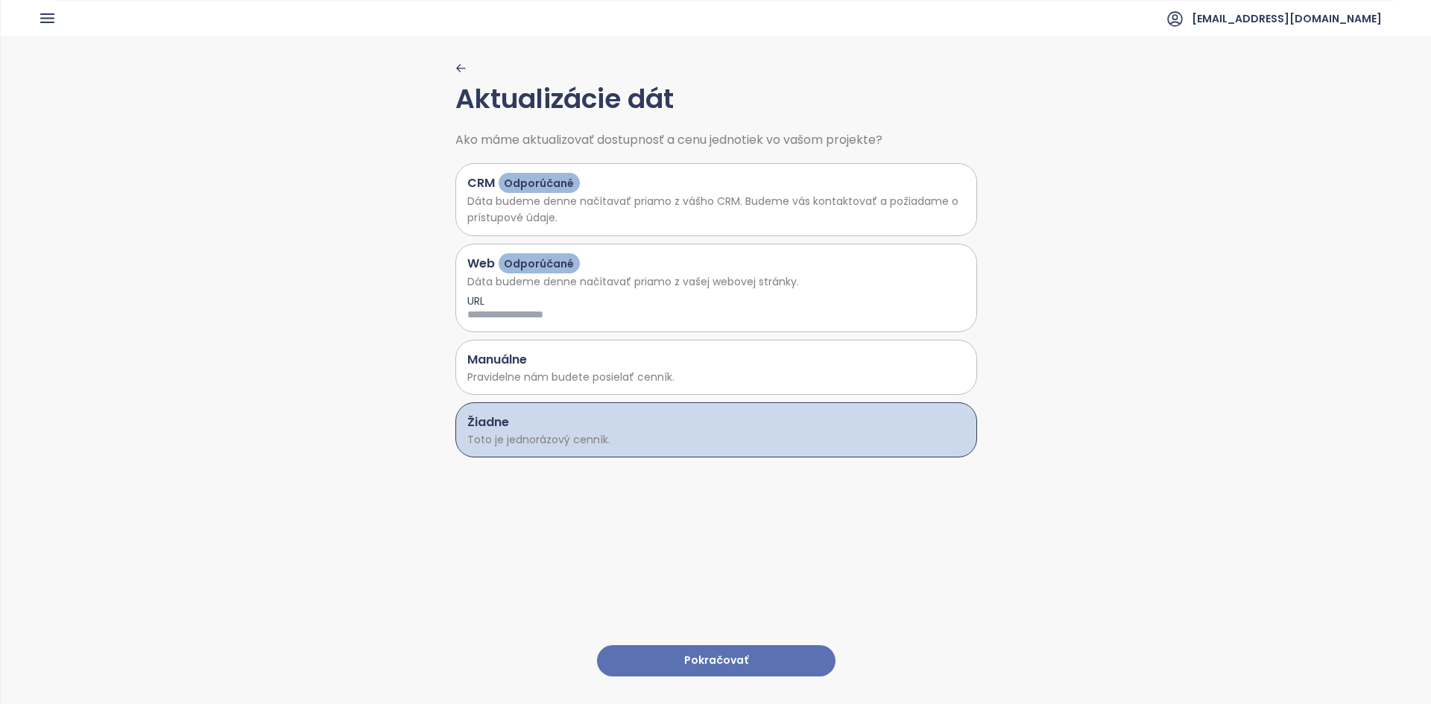
click at [718, 647] on button "Pokračovať" at bounding box center [716, 661] width 238 height 32
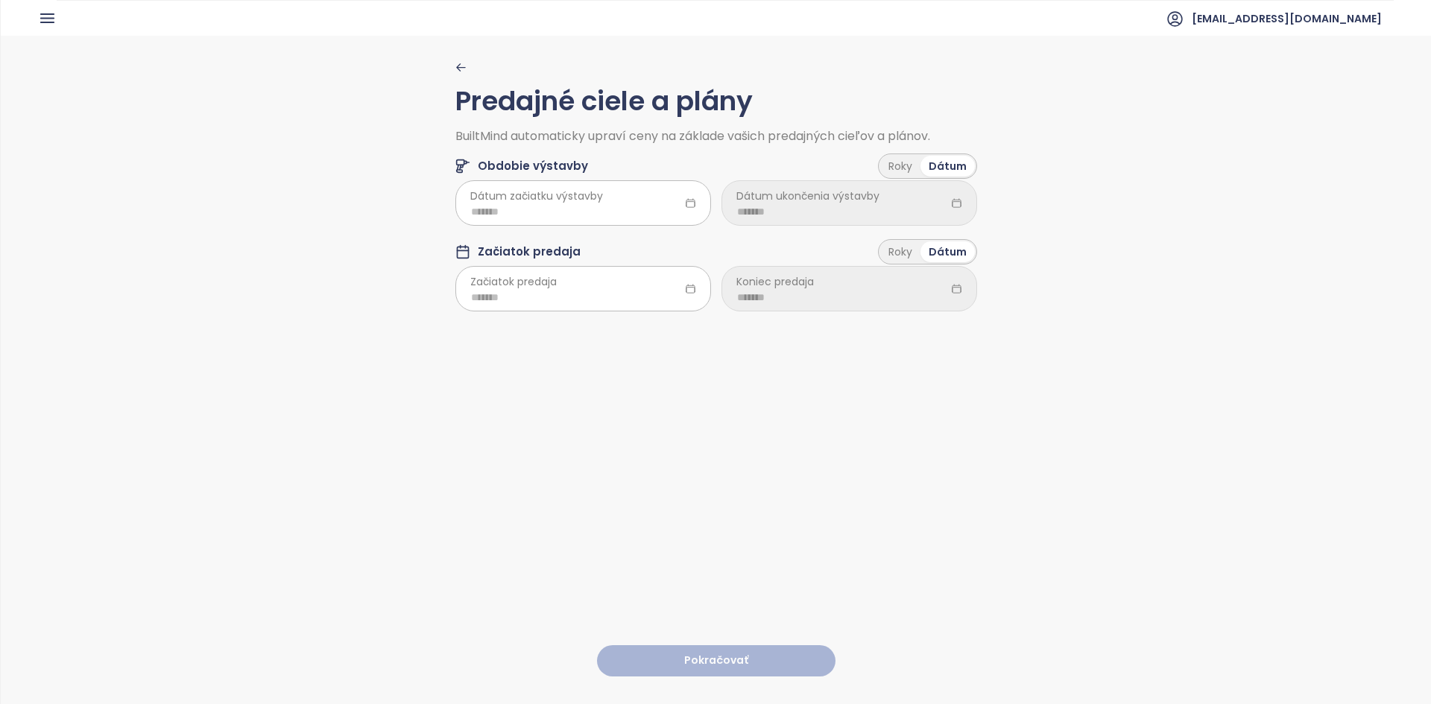
click at [547, 201] on span "Dátum začiatku výstavby" at bounding box center [536, 196] width 133 height 16
click at [677, 197] on div at bounding box center [583, 202] width 256 height 45
click at [648, 241] on span "button" at bounding box center [649, 244] width 7 height 7
click at [510, 323] on div "Apr" at bounding box center [488, 332] width 45 height 18
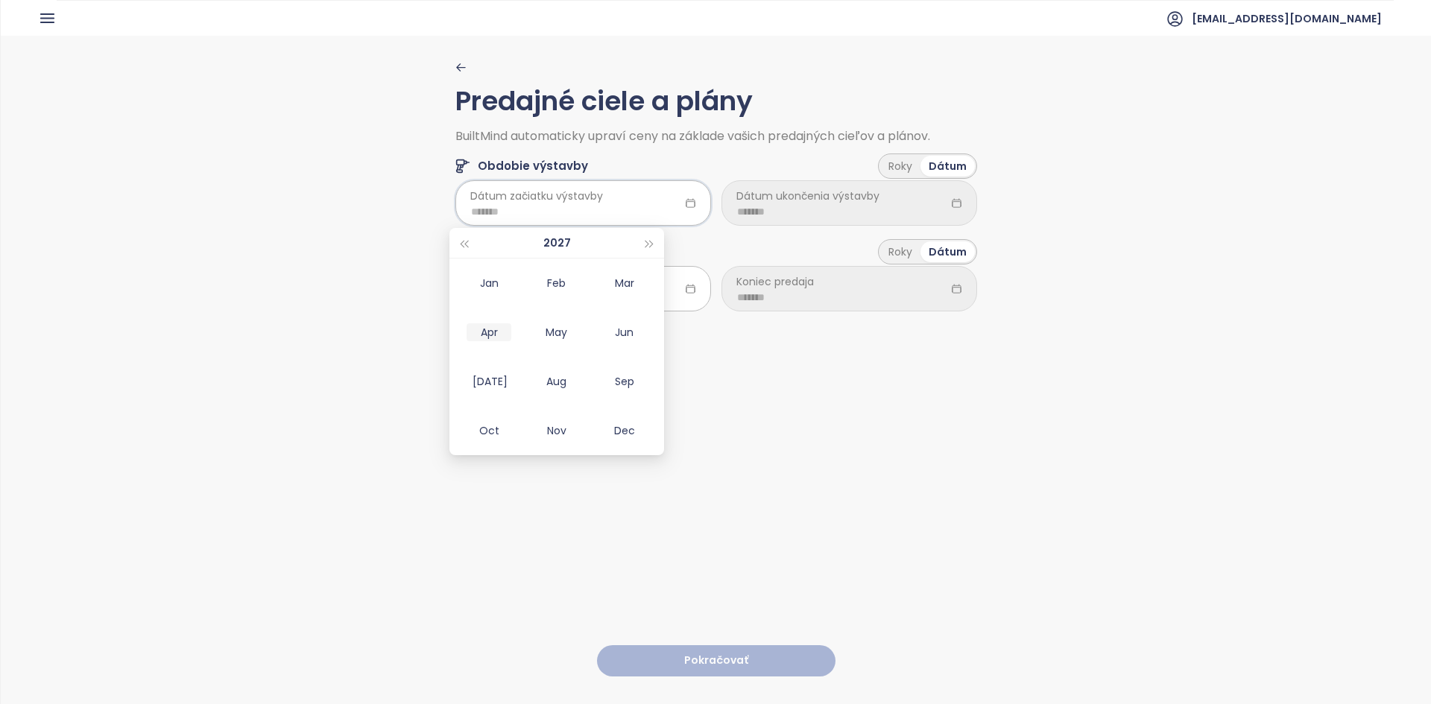
type input "*******"
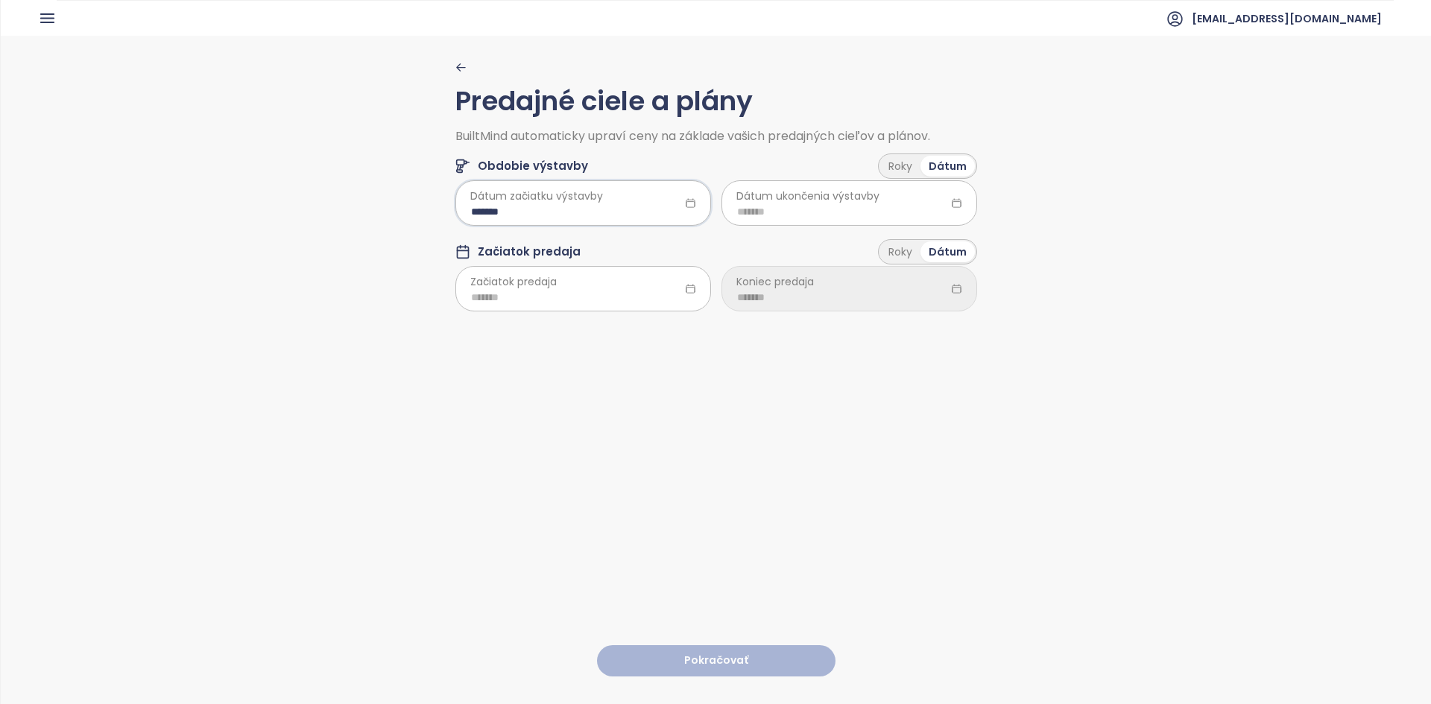
click at [951, 197] on icon at bounding box center [956, 202] width 11 height 11
click at [951, 203] on icon at bounding box center [956, 202] width 11 height 11
click at [951, 201] on icon at bounding box center [956, 202] width 11 height 11
click at [744, 212] on input at bounding box center [849, 211] width 224 height 16
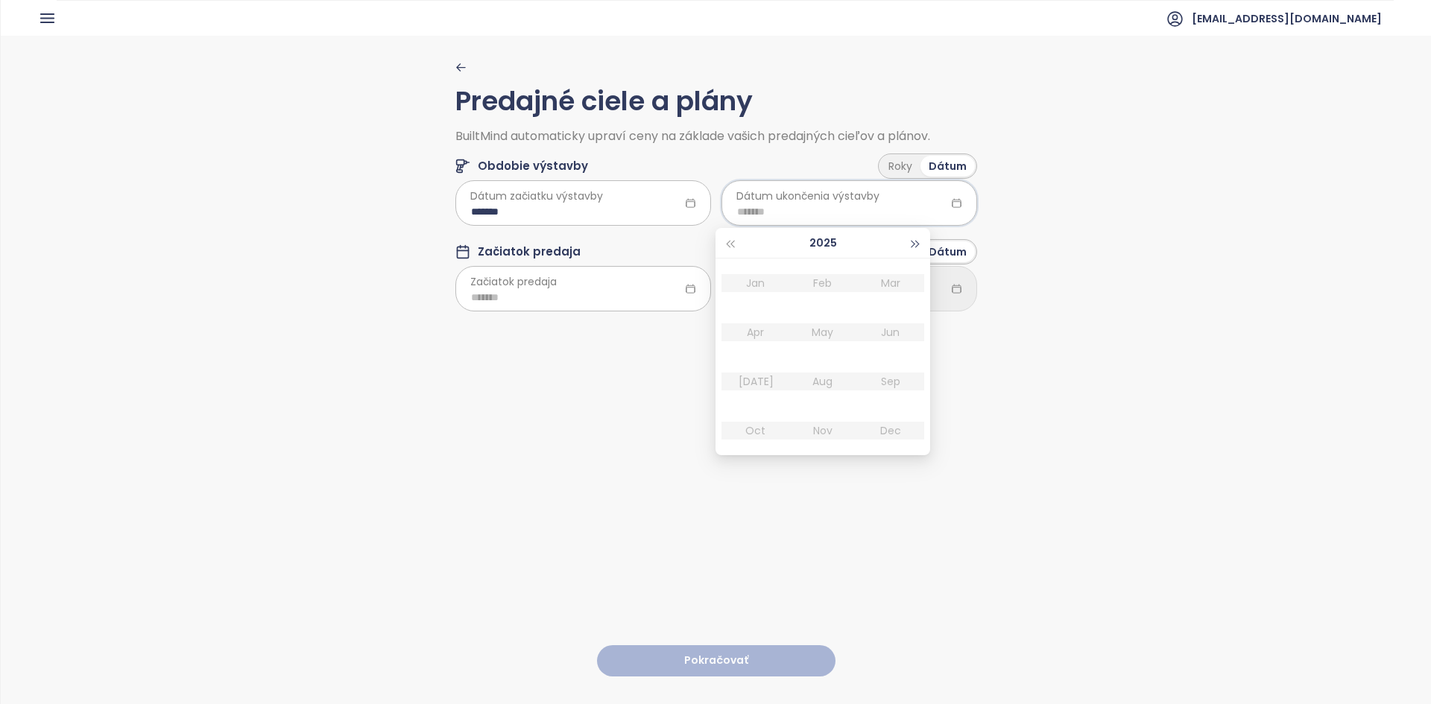
click at [912, 243] on span "button" at bounding box center [915, 244] width 7 height 7
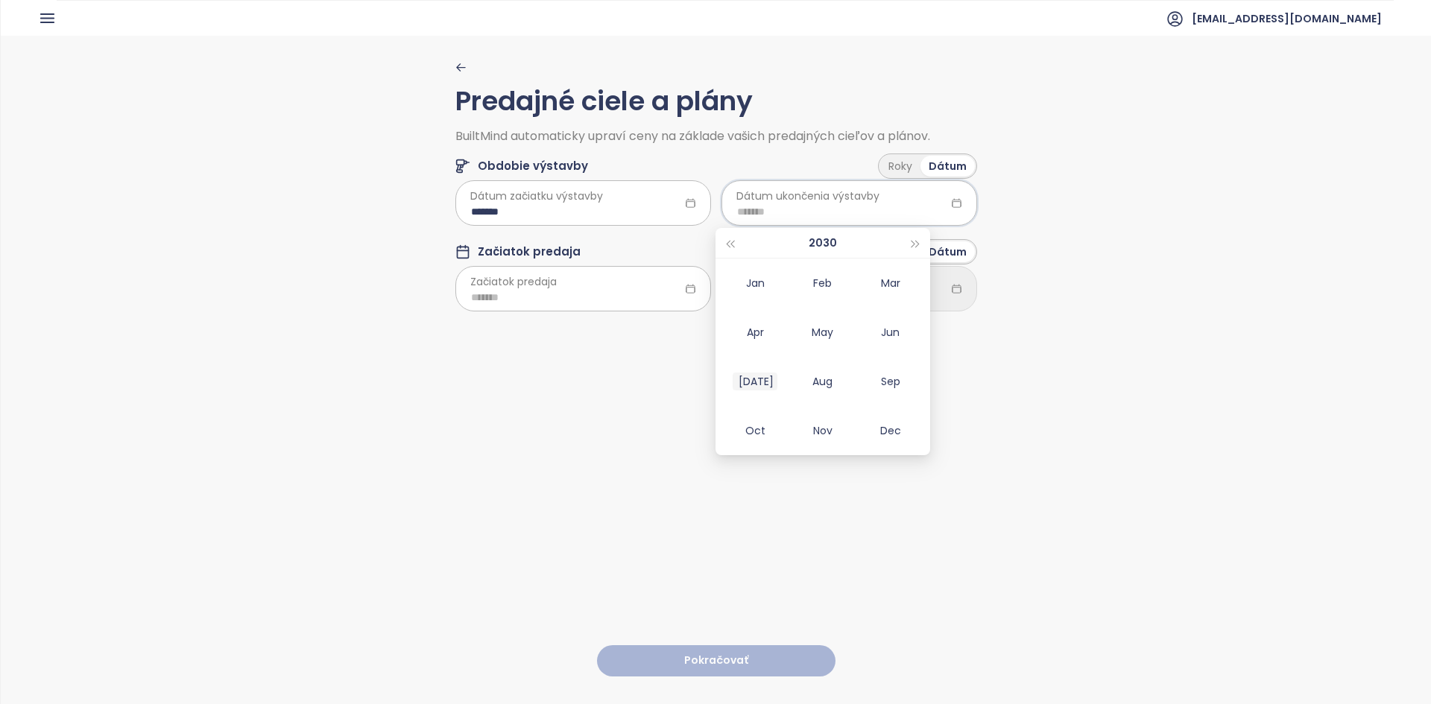
click at [762, 376] on div "Jul" at bounding box center [755, 382] width 45 height 18
type input "*******"
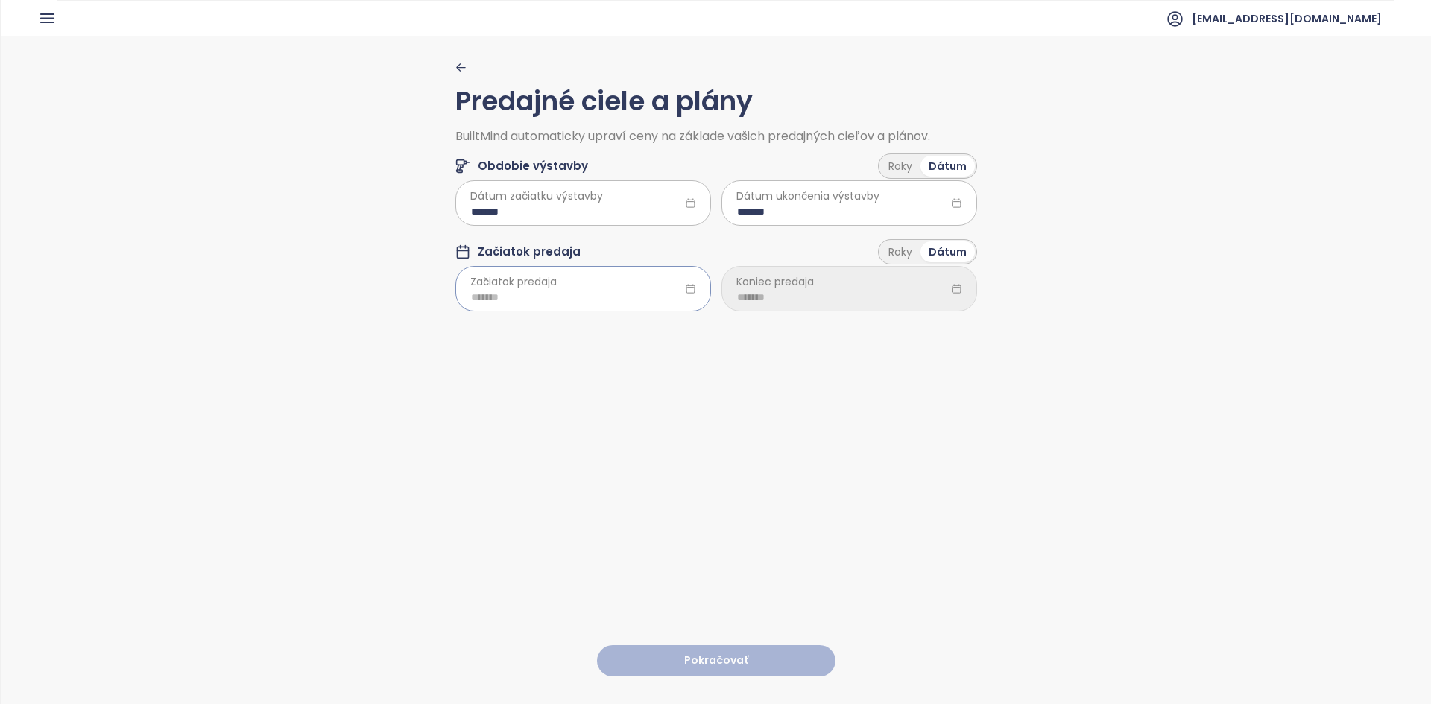
click at [678, 287] on div at bounding box center [583, 288] width 256 height 45
click at [650, 330] on span "button" at bounding box center [649, 329] width 7 height 7
type input "*******"
click at [563, 464] on div "Aug" at bounding box center [556, 467] width 45 height 18
type input "*******"
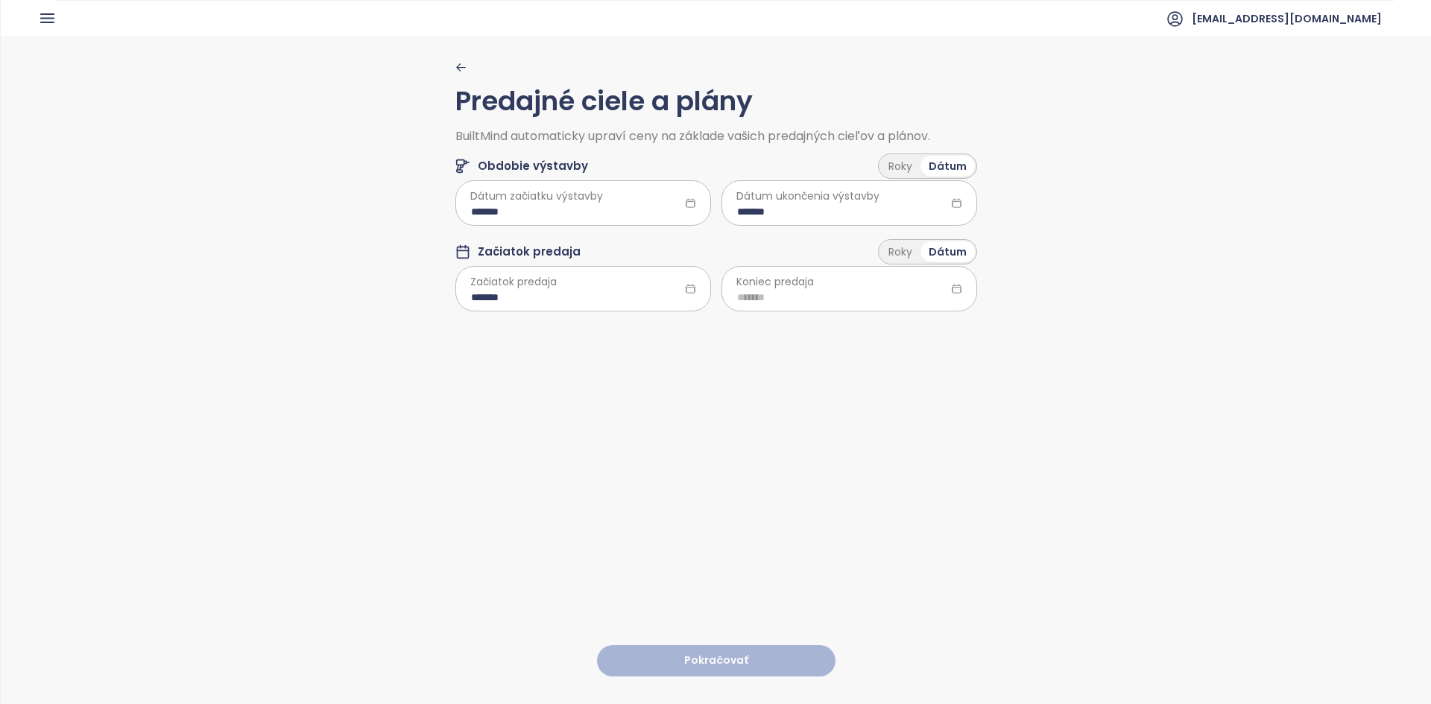
click at [951, 289] on icon at bounding box center [956, 288] width 11 height 11
click at [952, 286] on icon at bounding box center [956, 288] width 11 height 11
click at [772, 282] on span "Koniec predaja" at bounding box center [774, 281] width 77 height 16
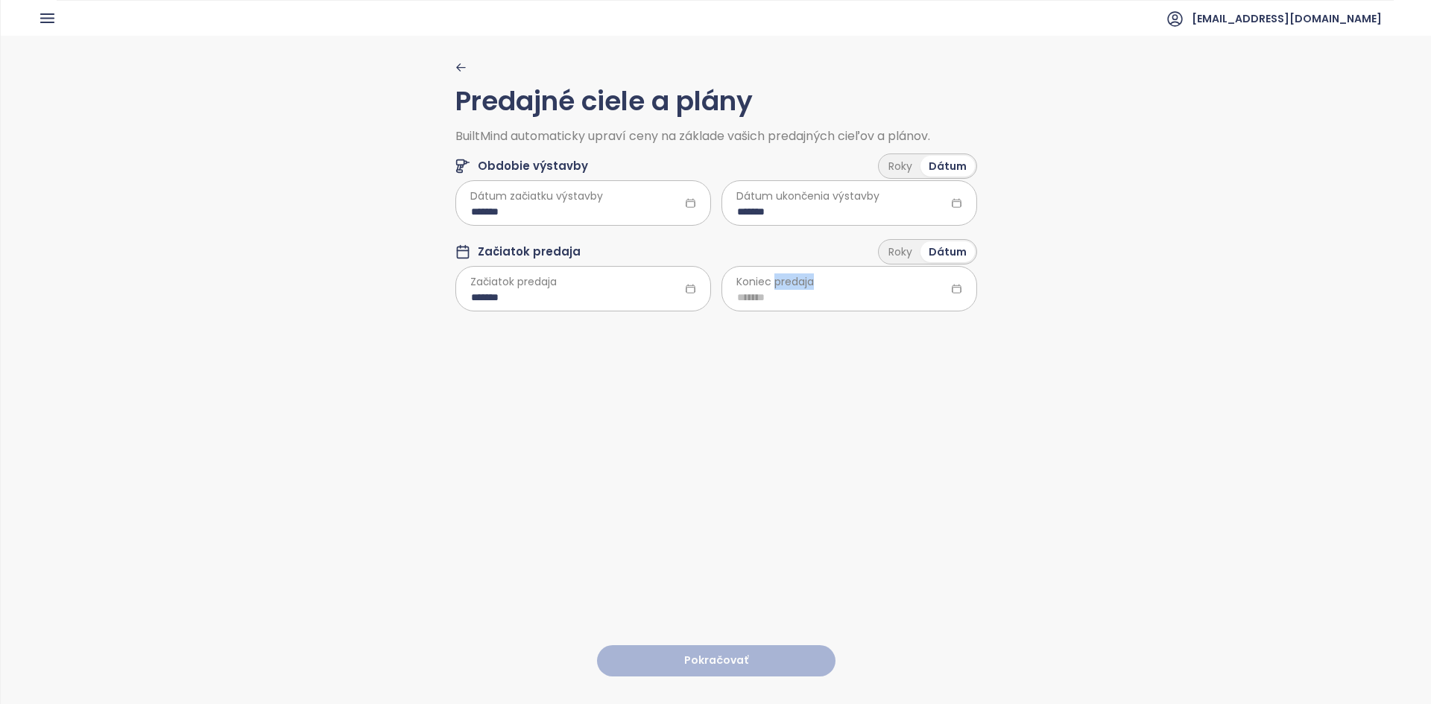
click at [772, 282] on span "Koniec predaja" at bounding box center [774, 281] width 77 height 16
click at [761, 297] on input at bounding box center [849, 297] width 224 height 16
click at [916, 329] on span "button" at bounding box center [915, 329] width 7 height 7
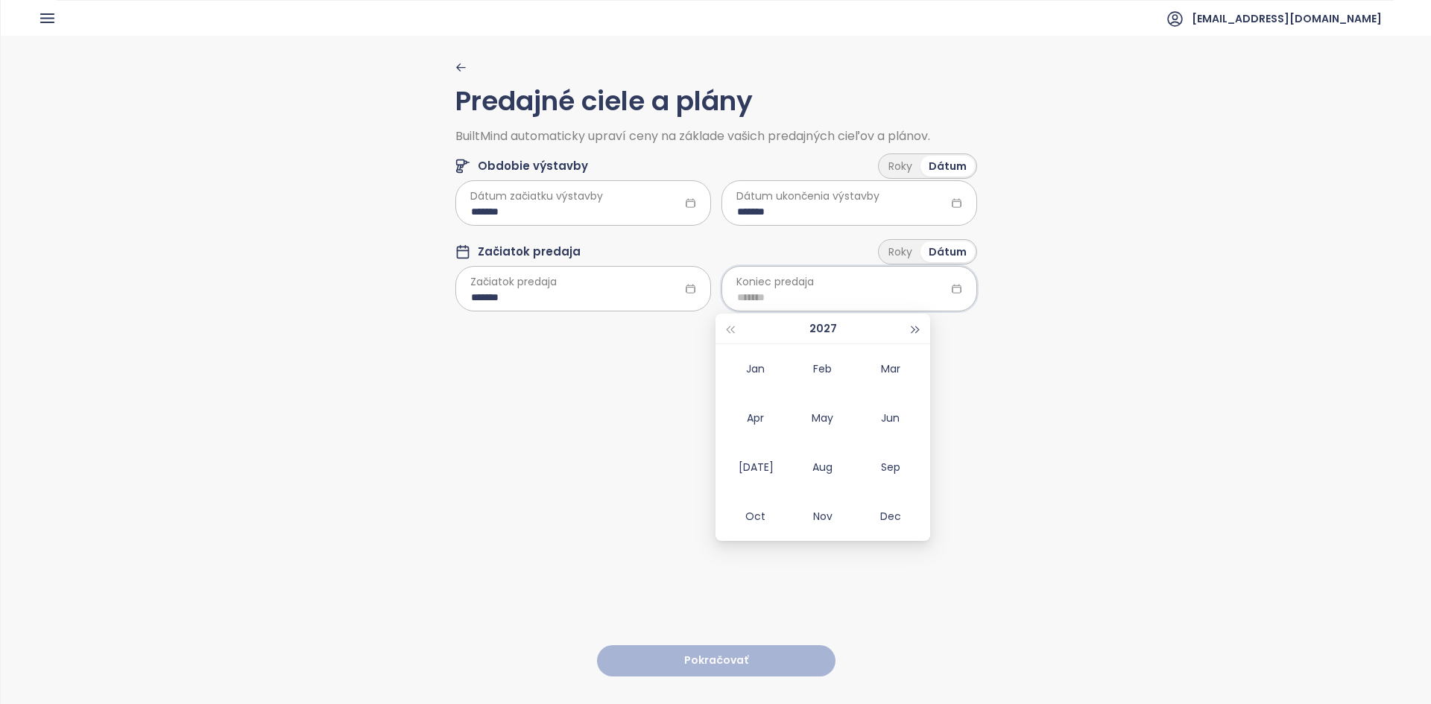
click at [916, 329] on span "button" at bounding box center [915, 329] width 7 height 7
click at [886, 458] on td "Sep" at bounding box center [890, 467] width 68 height 49
type input "*******"
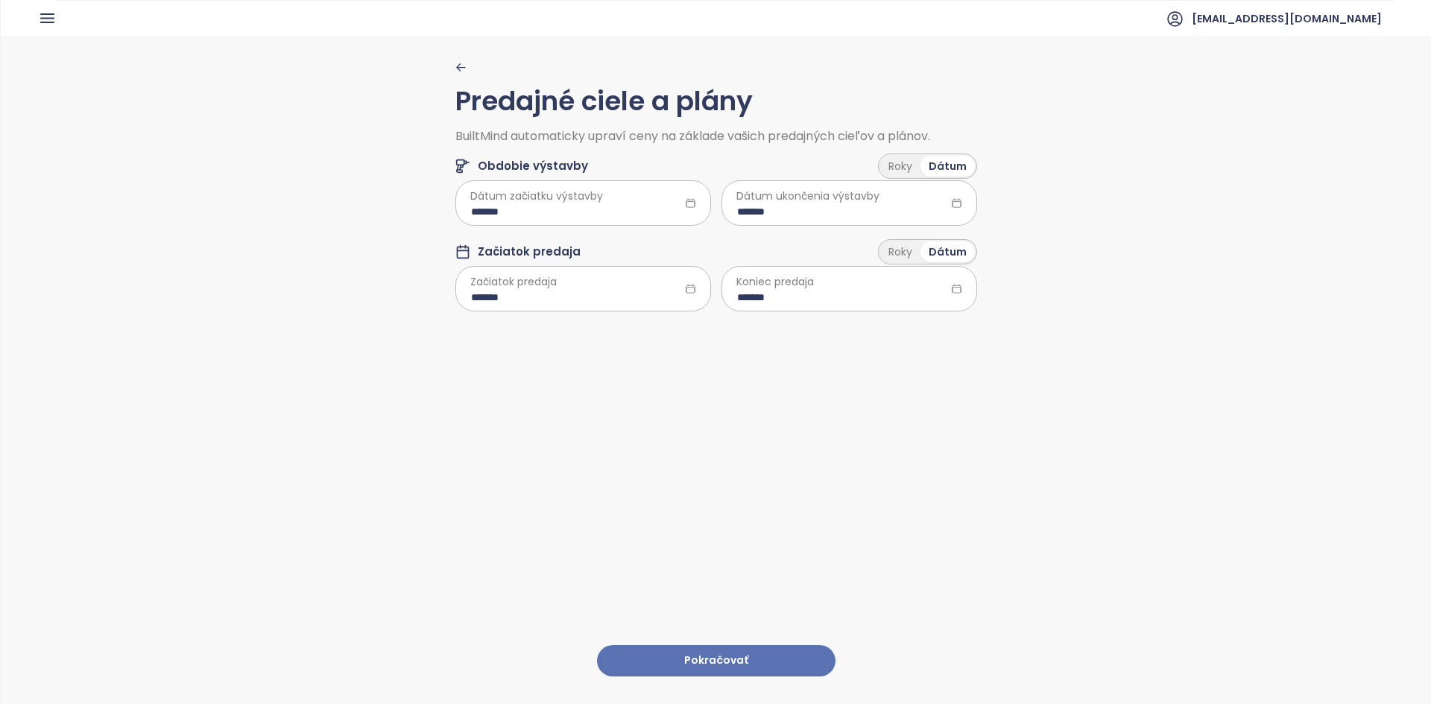
click at [712, 645] on button "Pokračovať" at bounding box center [716, 661] width 238 height 32
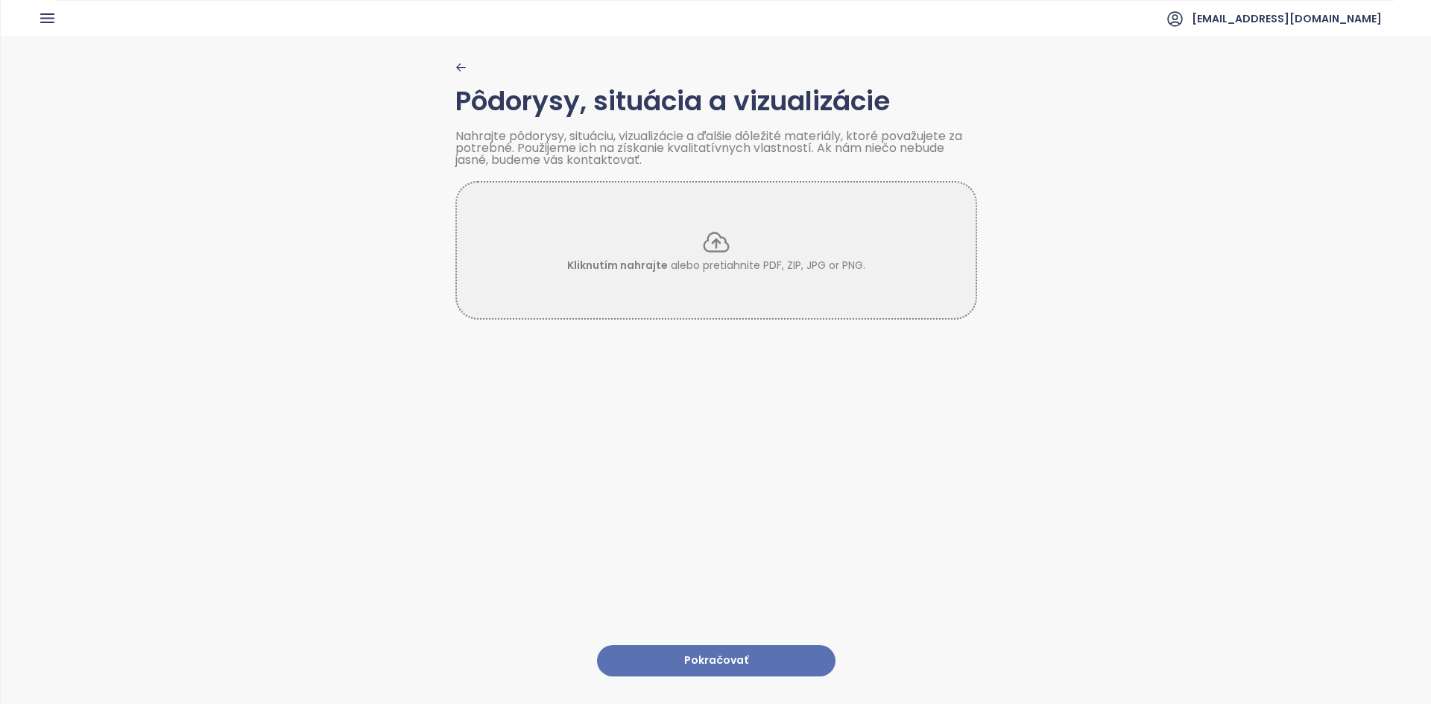
click at [716, 645] on button "Pokračovať" at bounding box center [716, 661] width 238 height 32
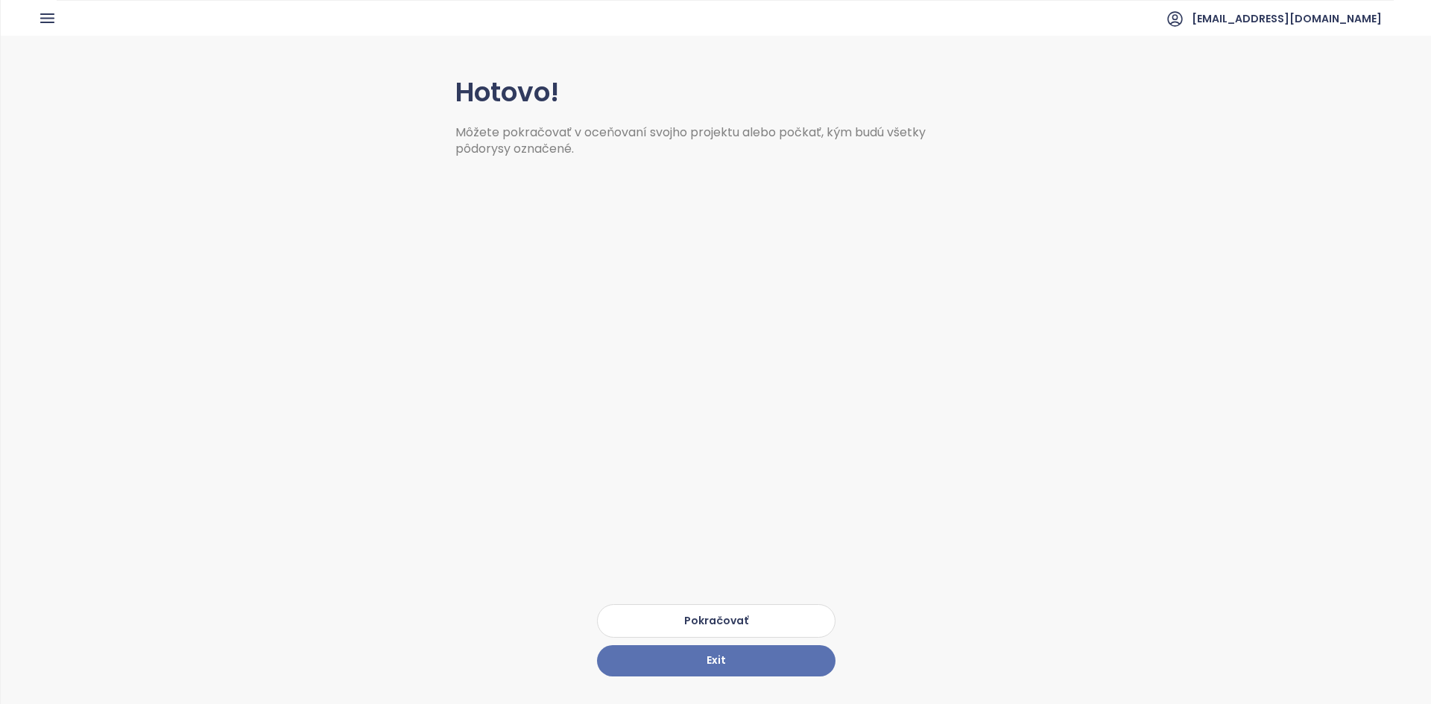
click at [729, 604] on button "Pokračovať" at bounding box center [716, 621] width 238 height 34
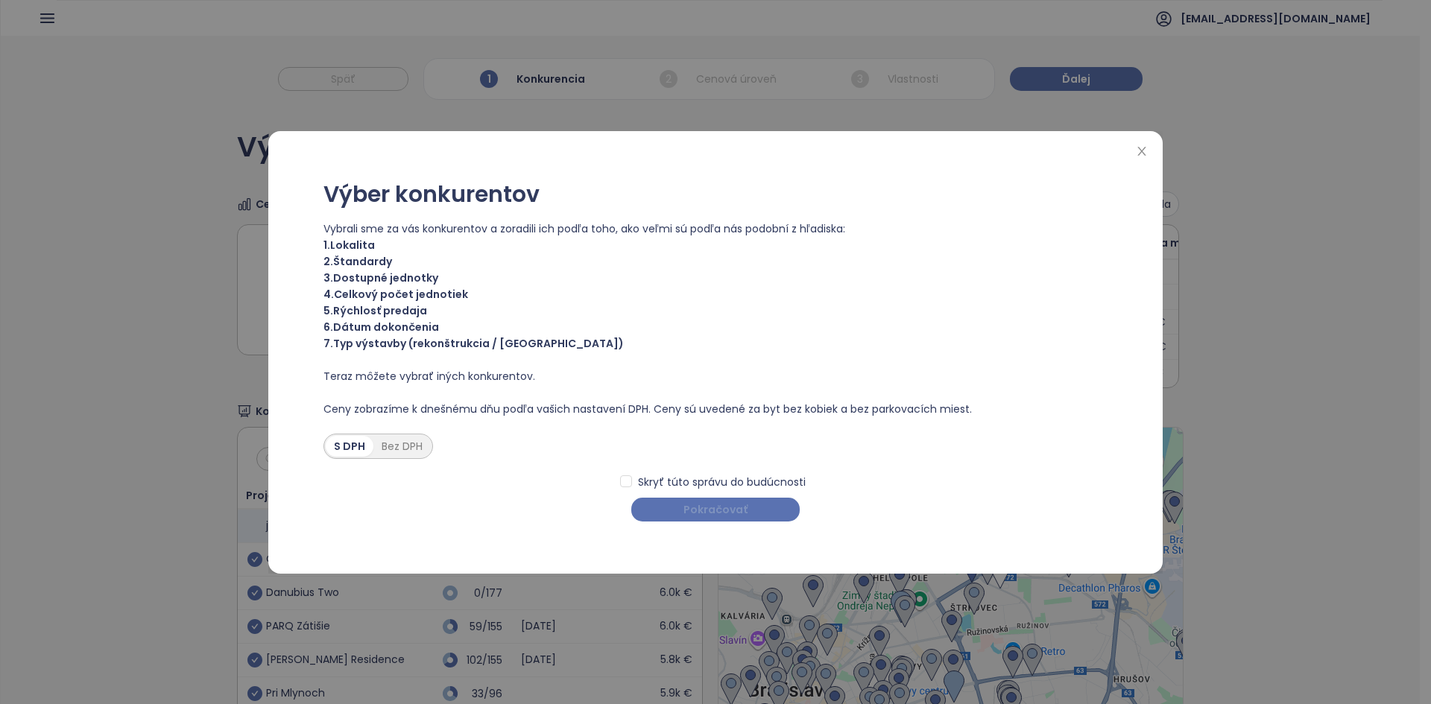
click at [714, 506] on span "Pokračovať" at bounding box center [715, 510] width 64 height 16
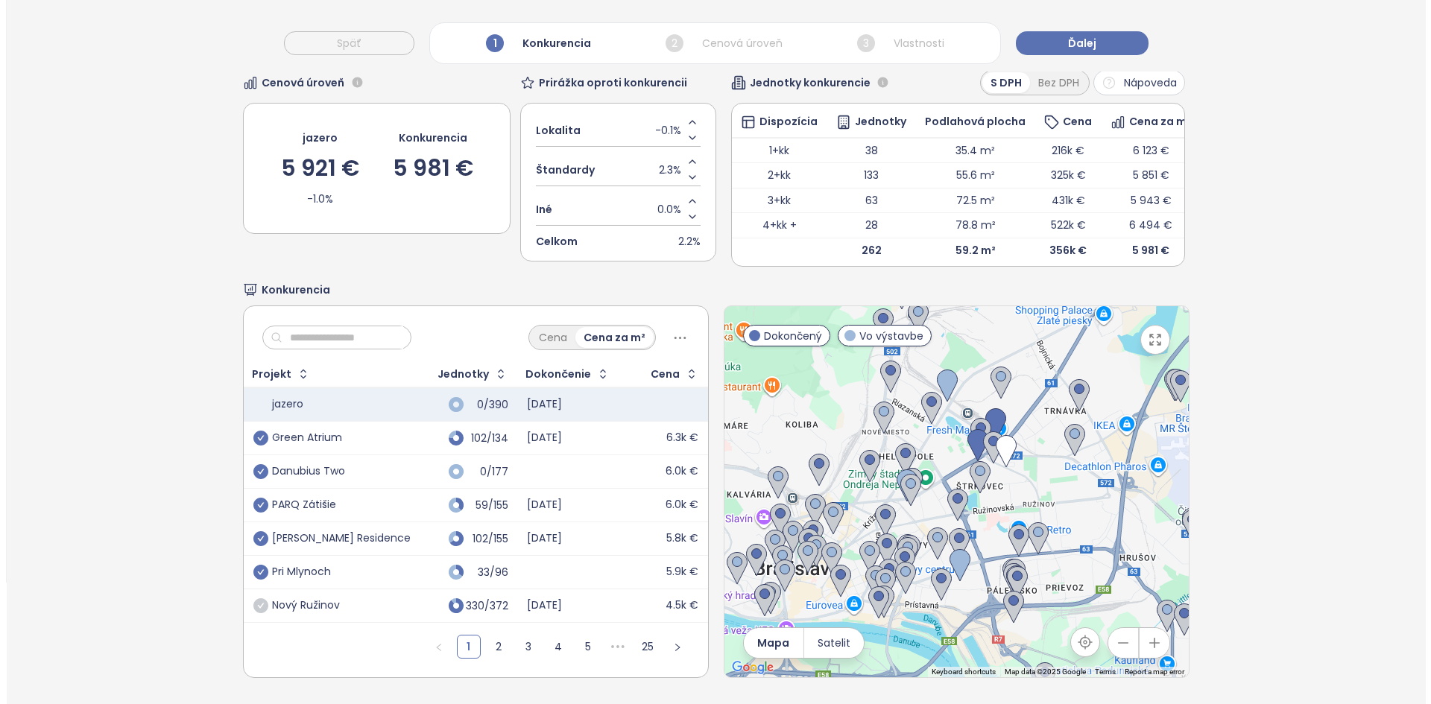
scroll to position [144, 0]
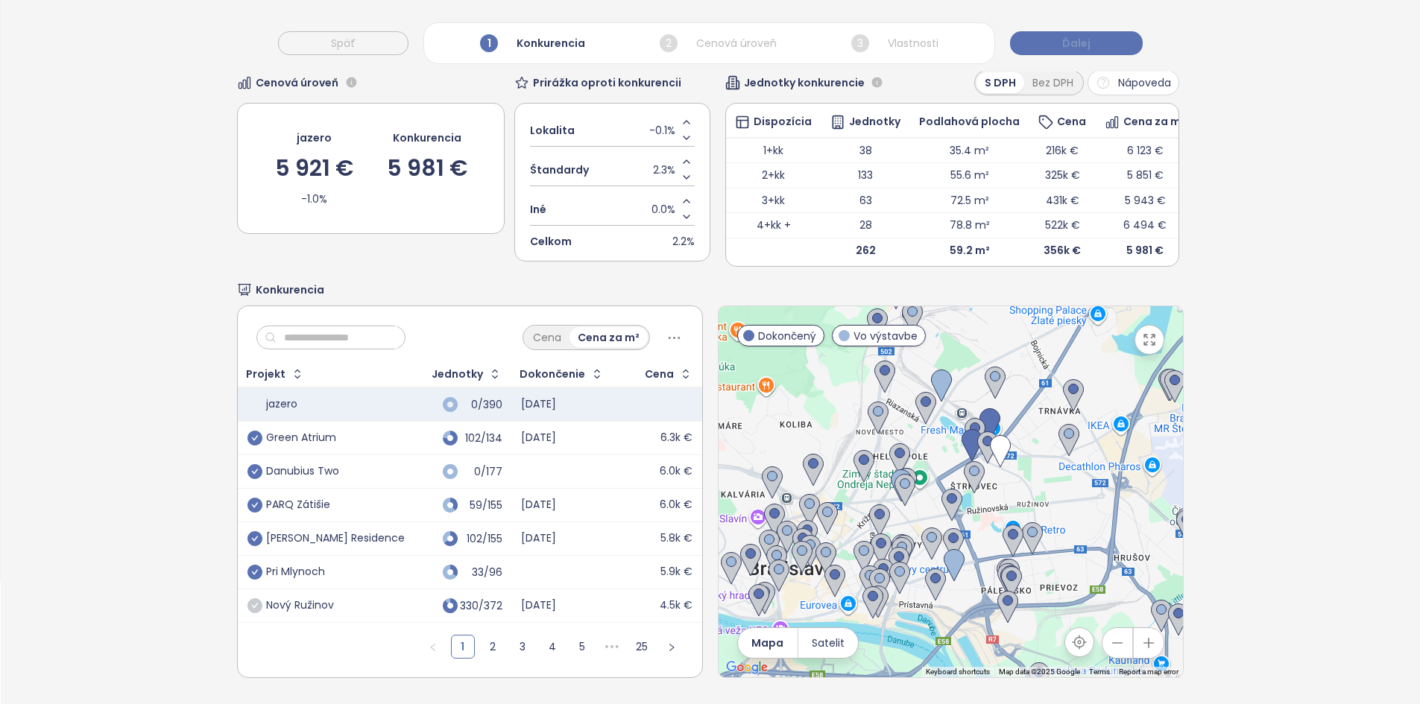
click at [1075, 42] on span "Ďalej" at bounding box center [1076, 43] width 28 height 16
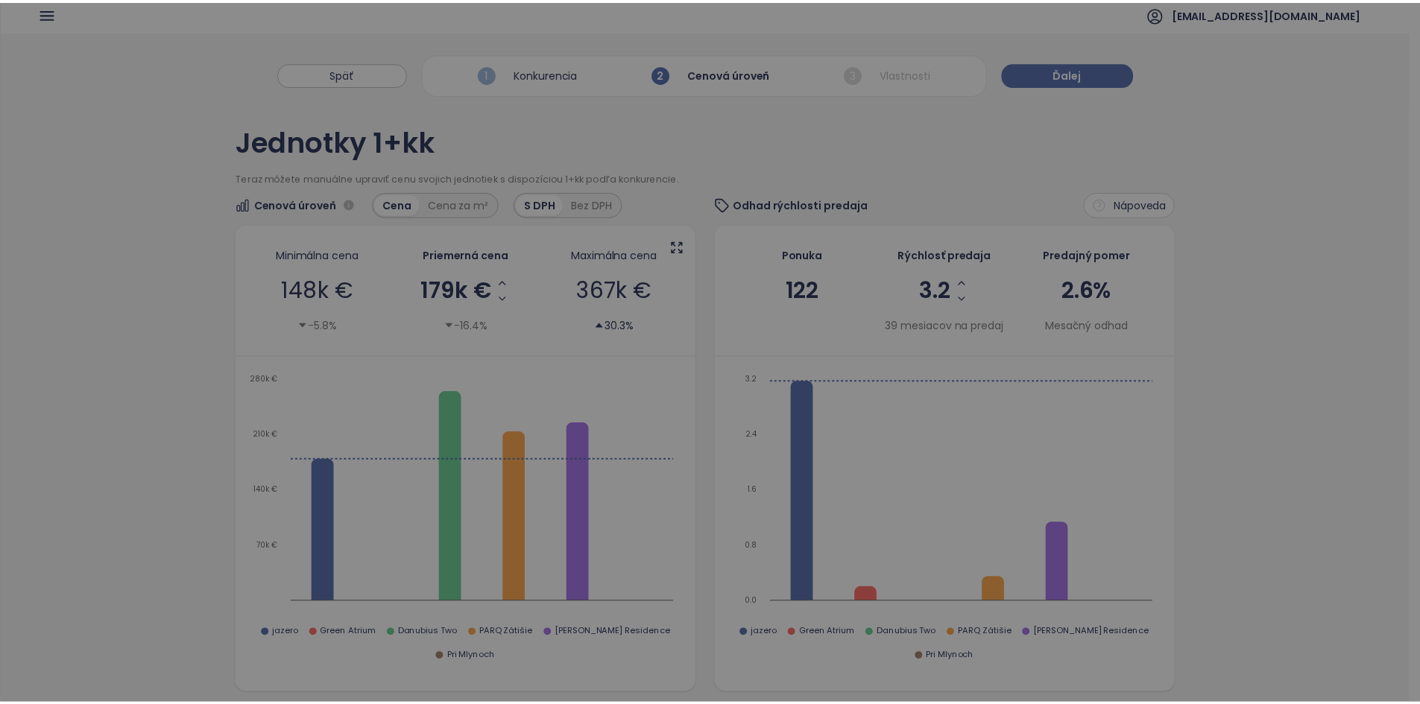
scroll to position [0, 0]
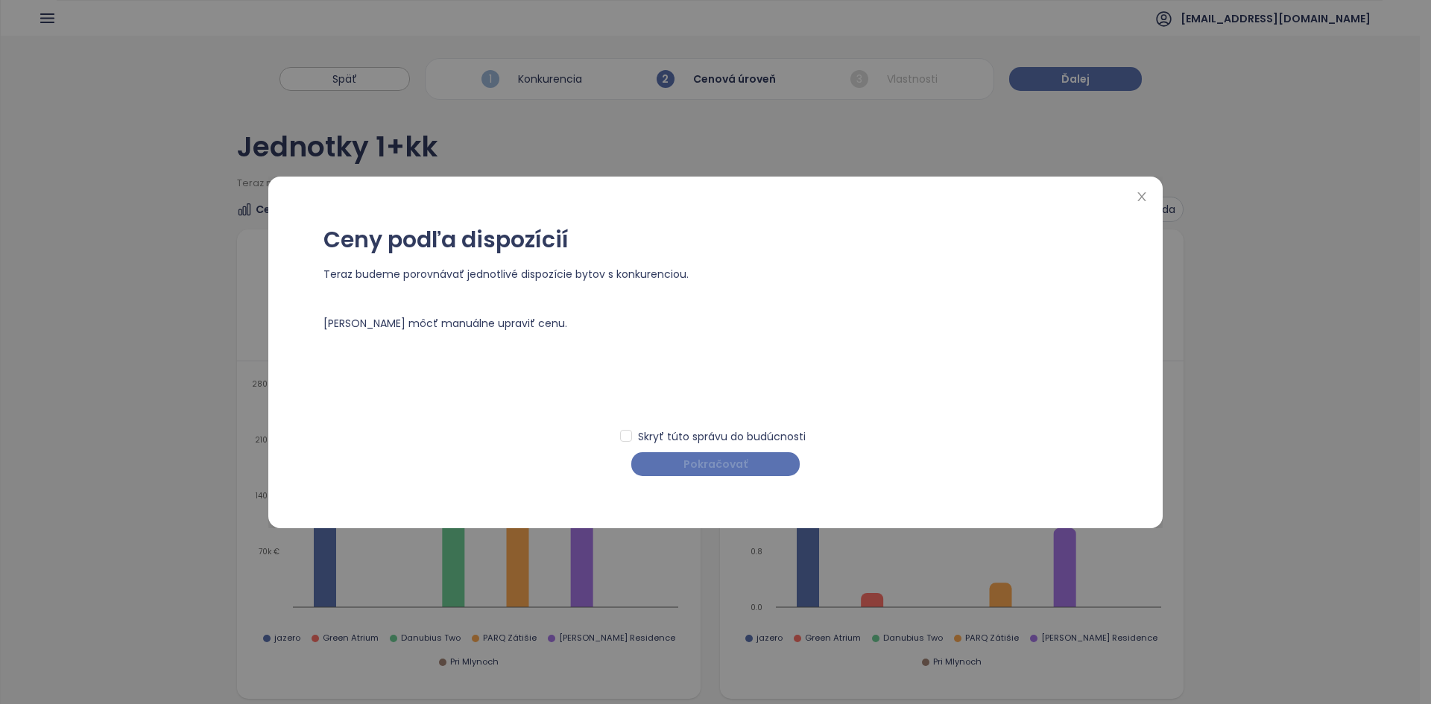
click at [728, 468] on span "Pokračovať" at bounding box center [715, 464] width 64 height 16
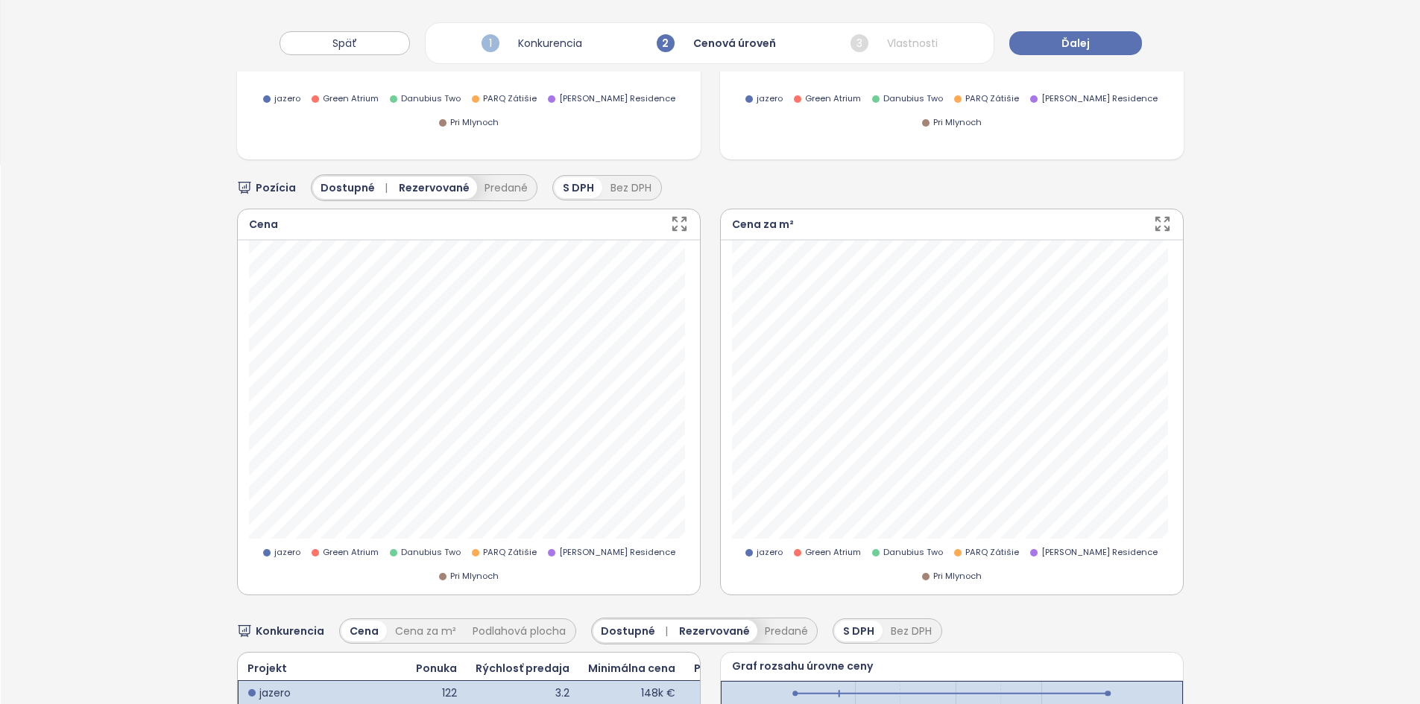
scroll to position [643, 0]
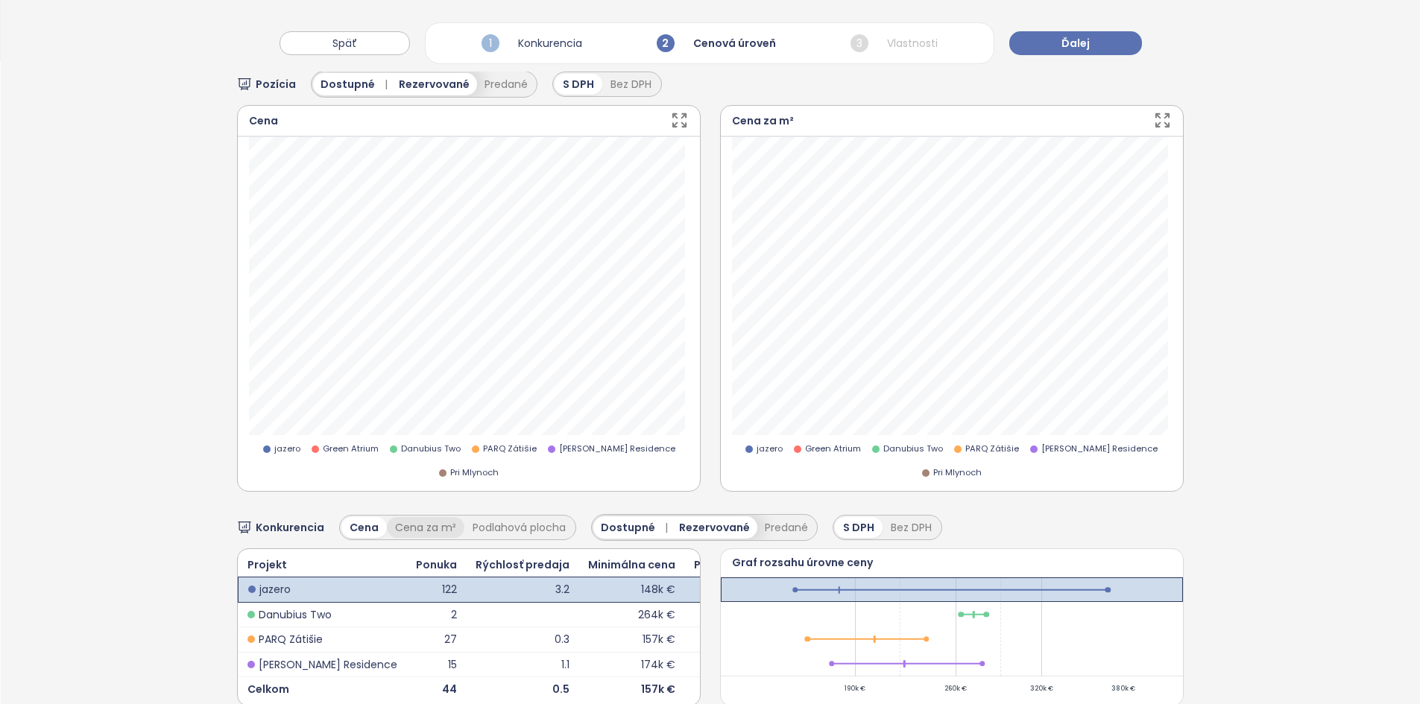
click at [431, 517] on div "Cena za m²" at bounding box center [425, 527] width 77 height 21
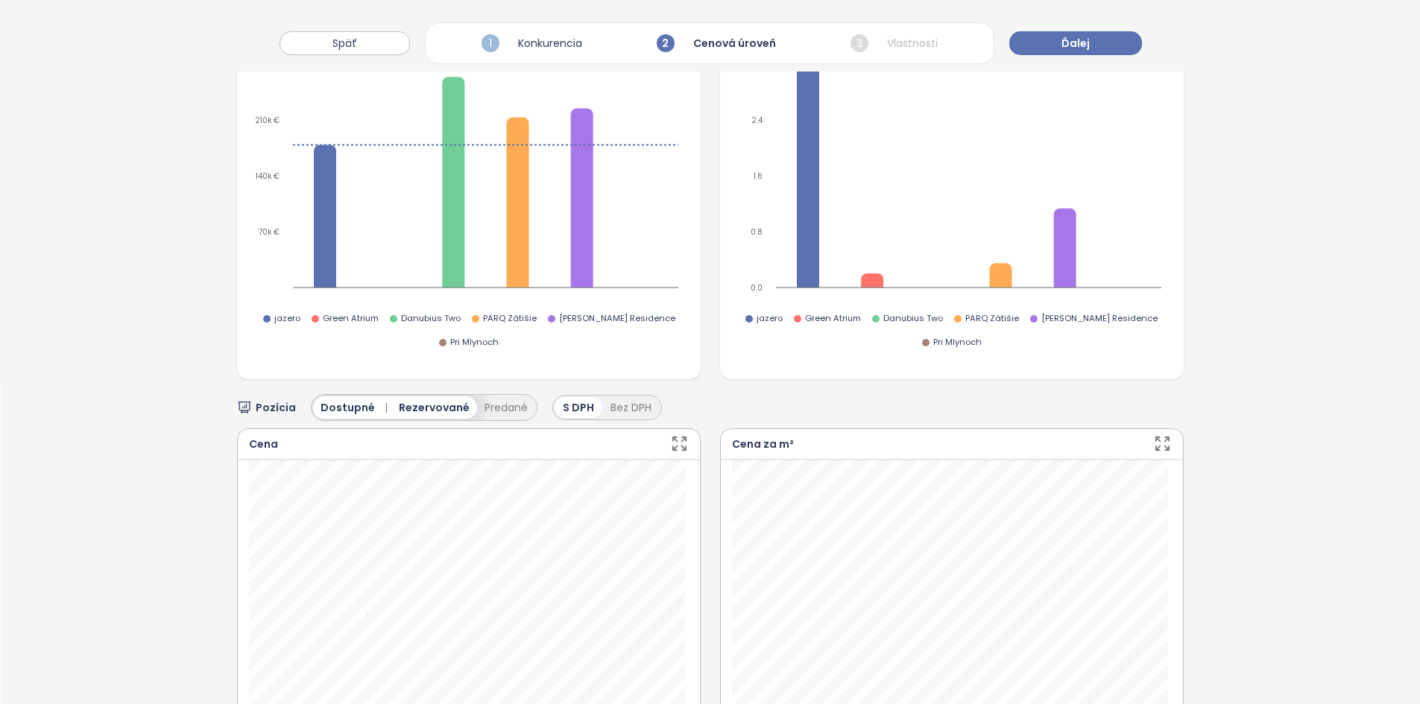
scroll to position [121, 0]
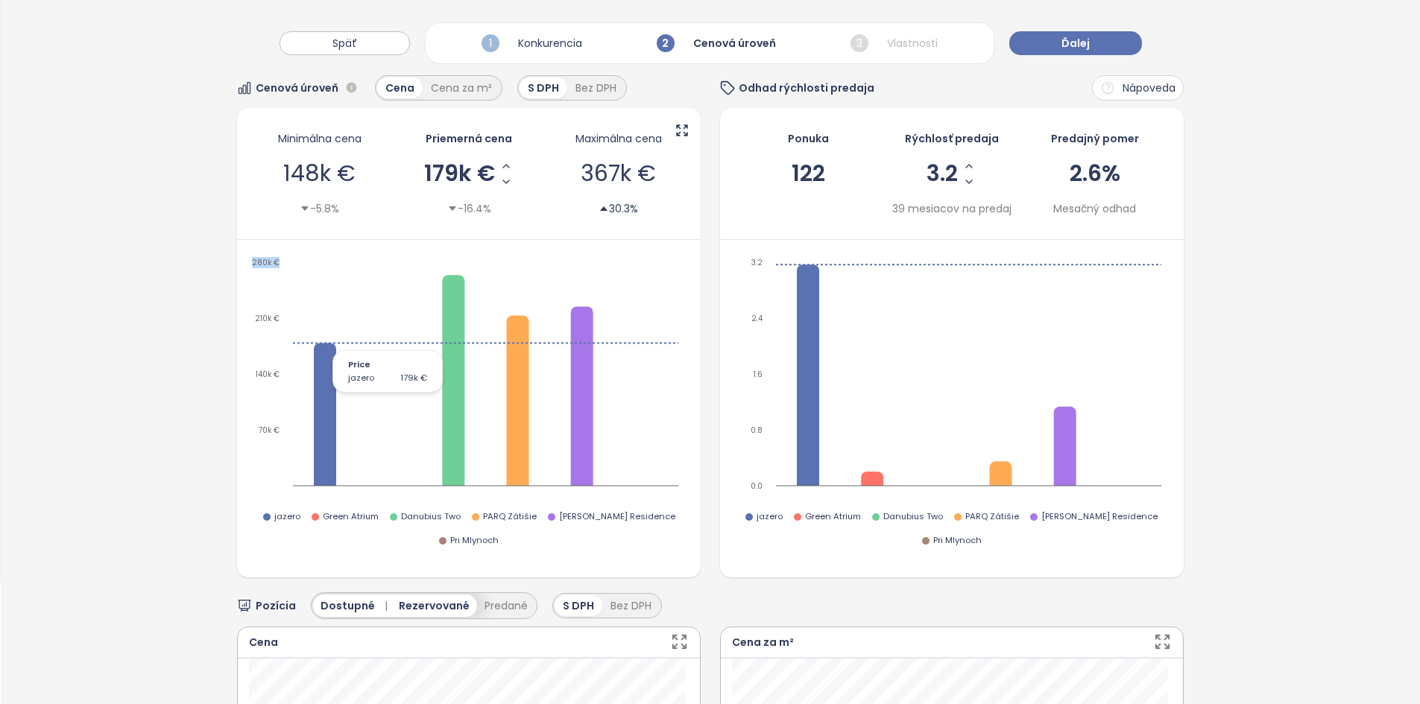
click at [323, 343] on icon "70k € 140k € 210k € 280k €" at bounding box center [466, 378] width 437 height 246
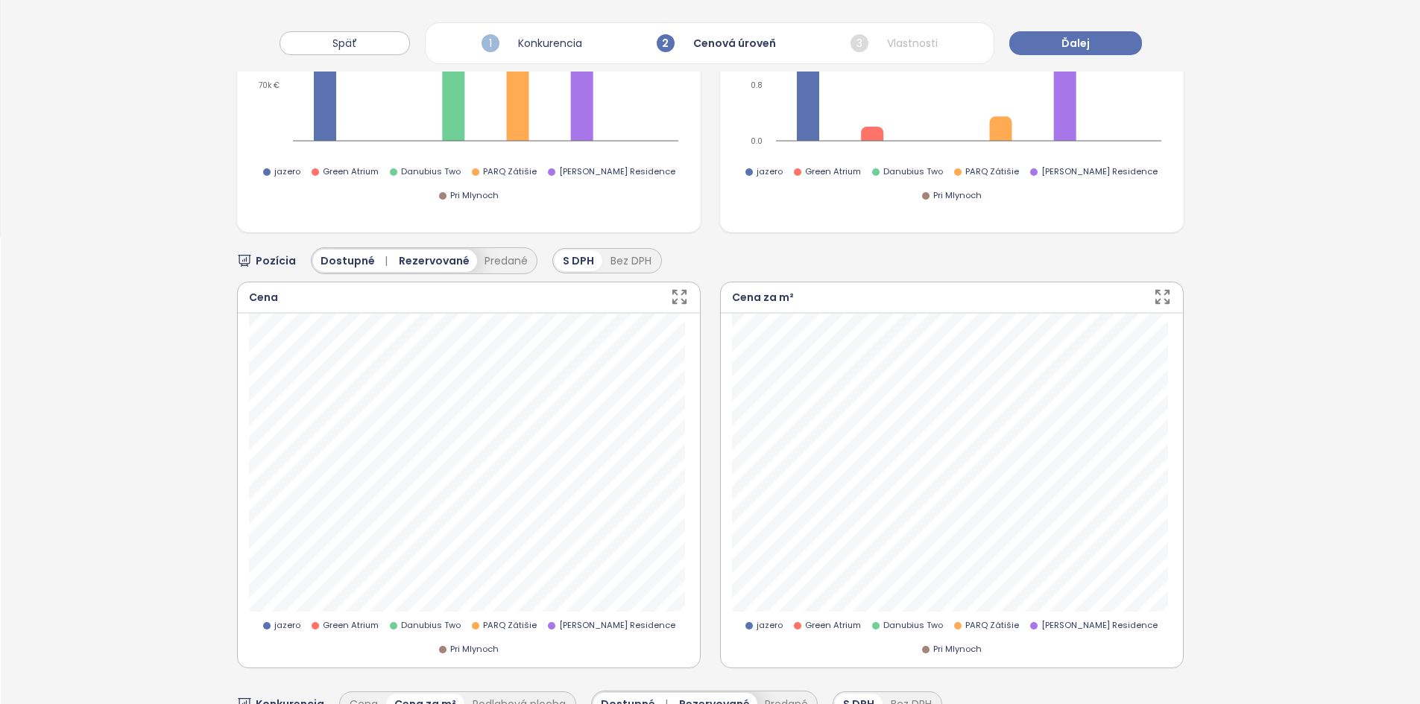
scroll to position [643, 0]
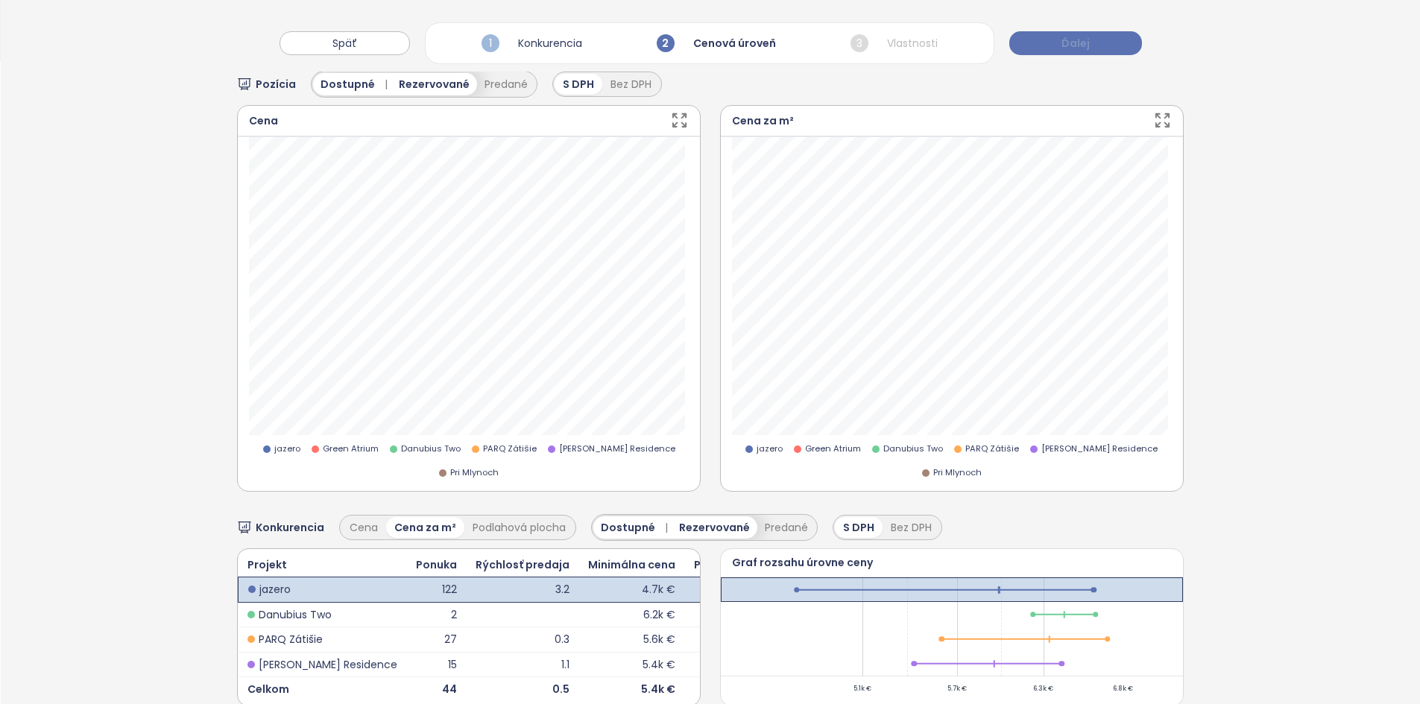
click at [1089, 42] on button "Ďalej" at bounding box center [1075, 43] width 133 height 24
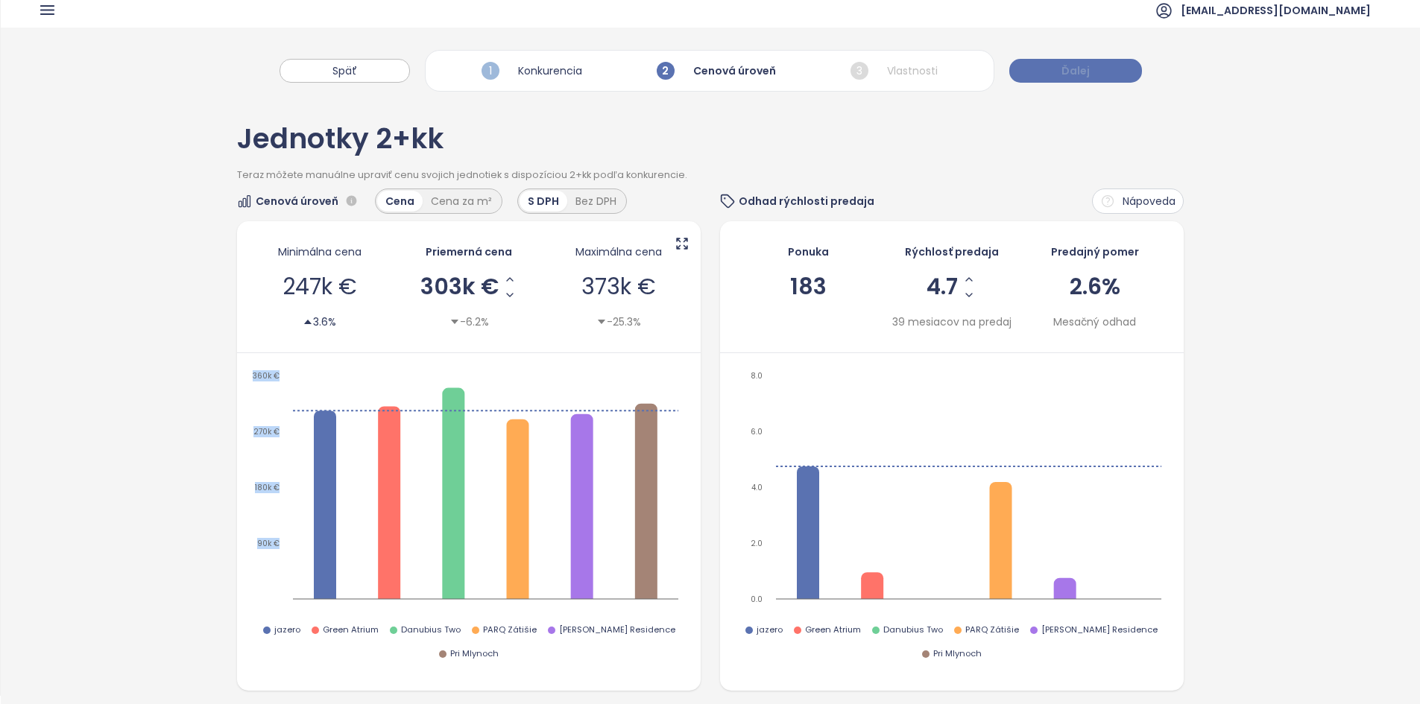
scroll to position [0, 0]
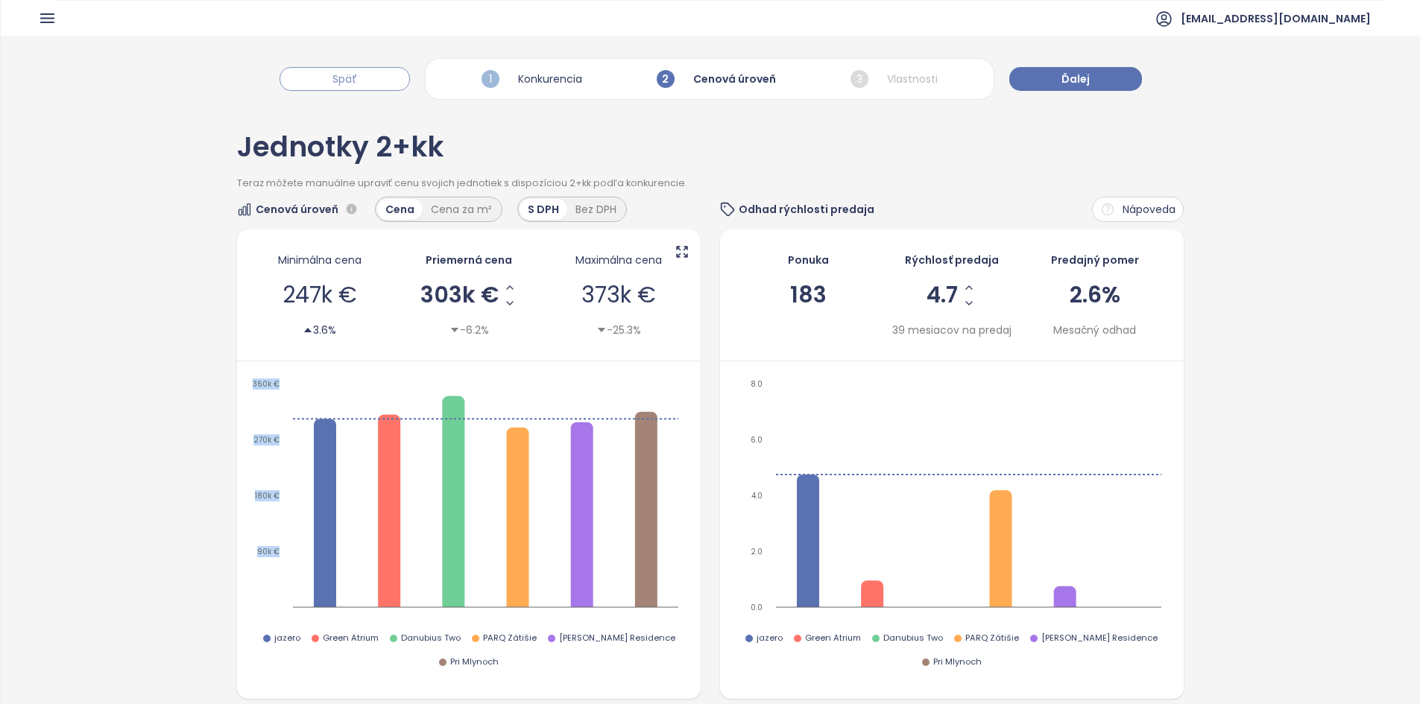
click at [328, 85] on button "Späť" at bounding box center [344, 79] width 130 height 24
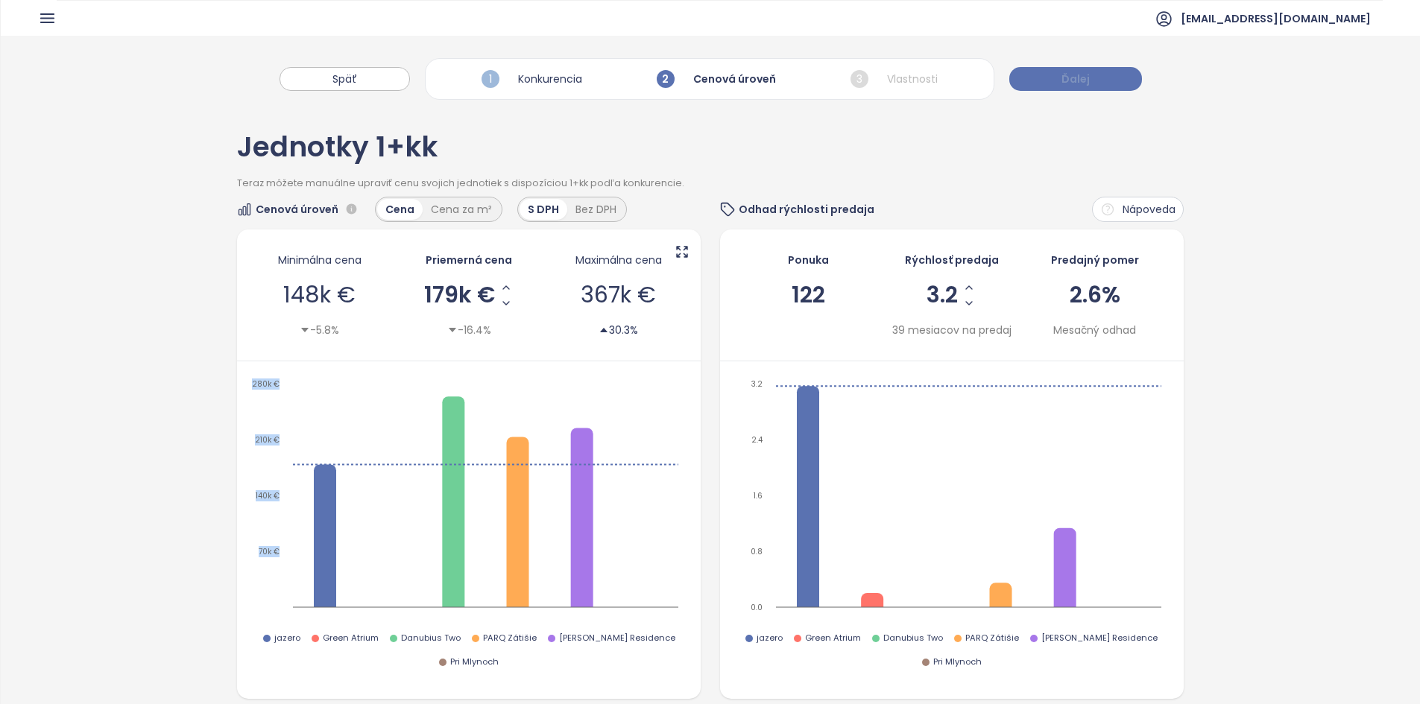
click at [1086, 72] on span "Ďalej" at bounding box center [1075, 79] width 28 height 16
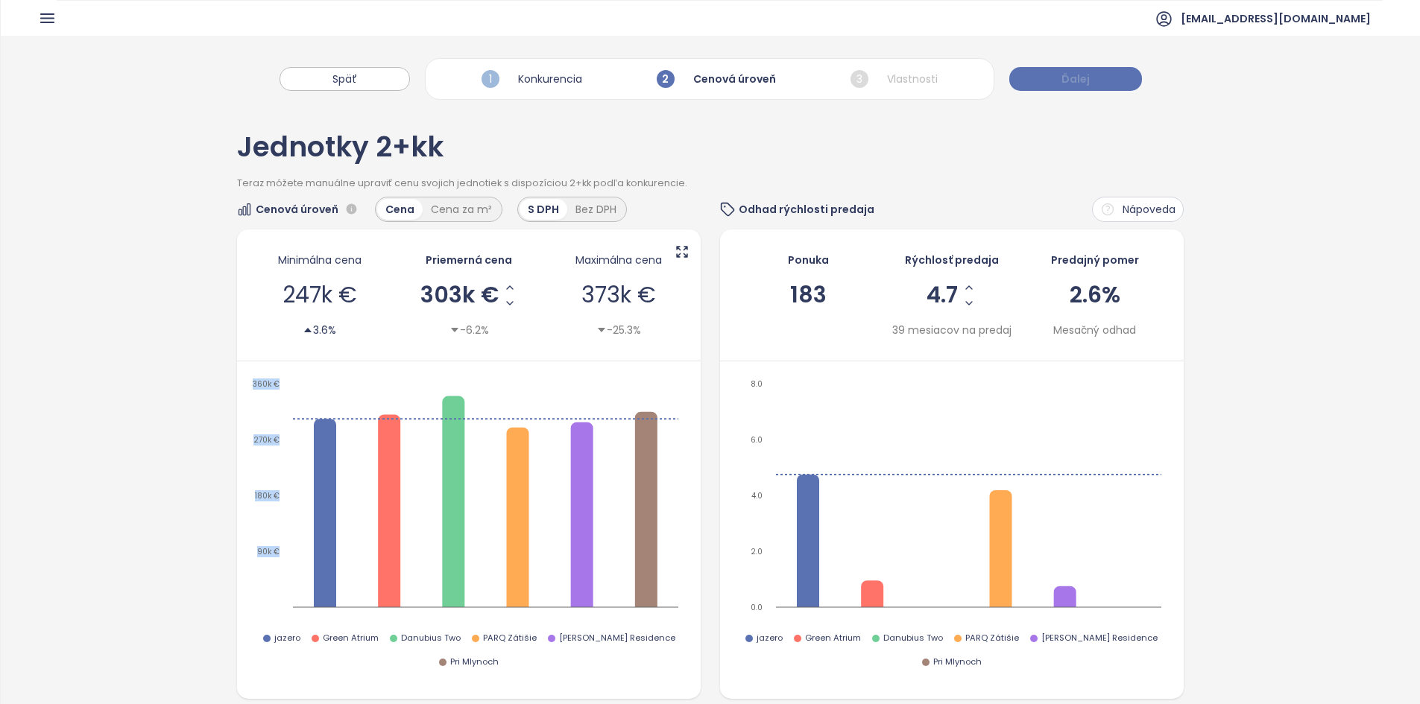
click at [1086, 72] on span "Ďalej" at bounding box center [1075, 79] width 28 height 16
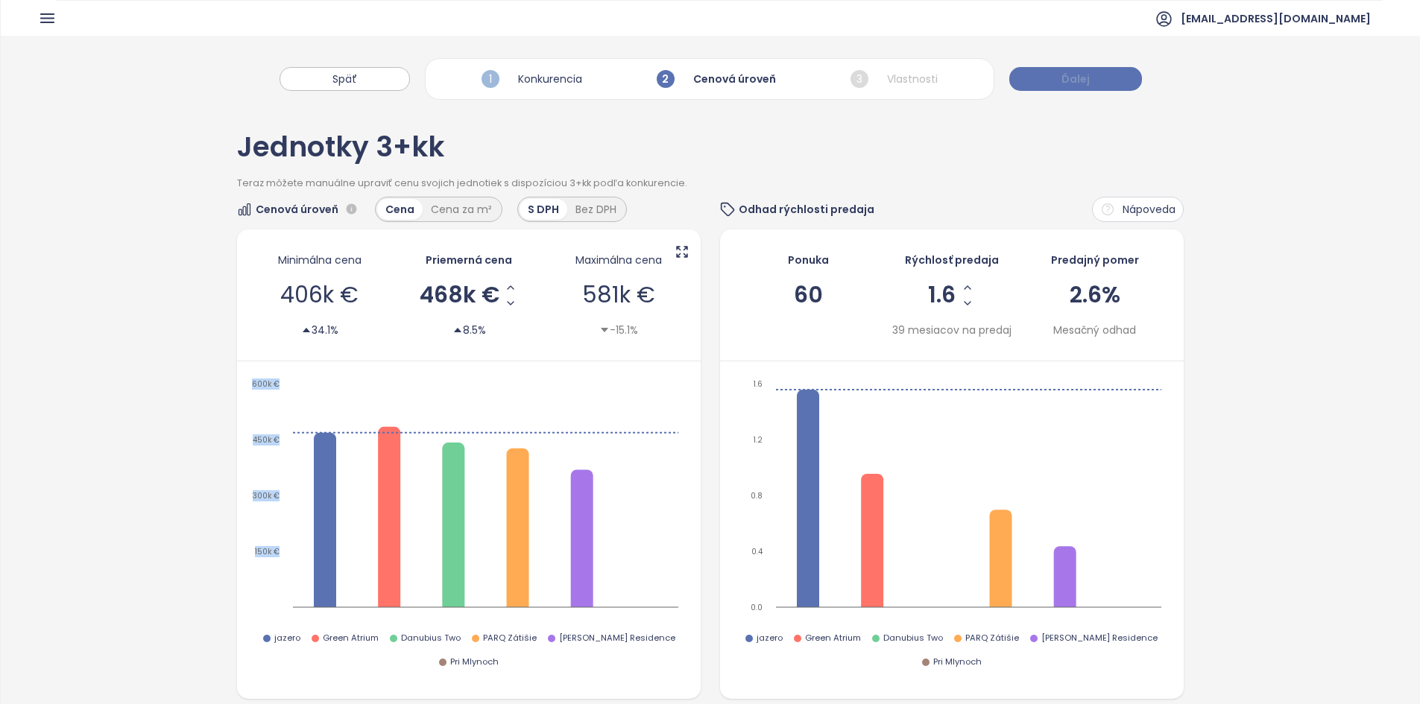
click at [1086, 72] on span "Ďalej" at bounding box center [1075, 79] width 28 height 16
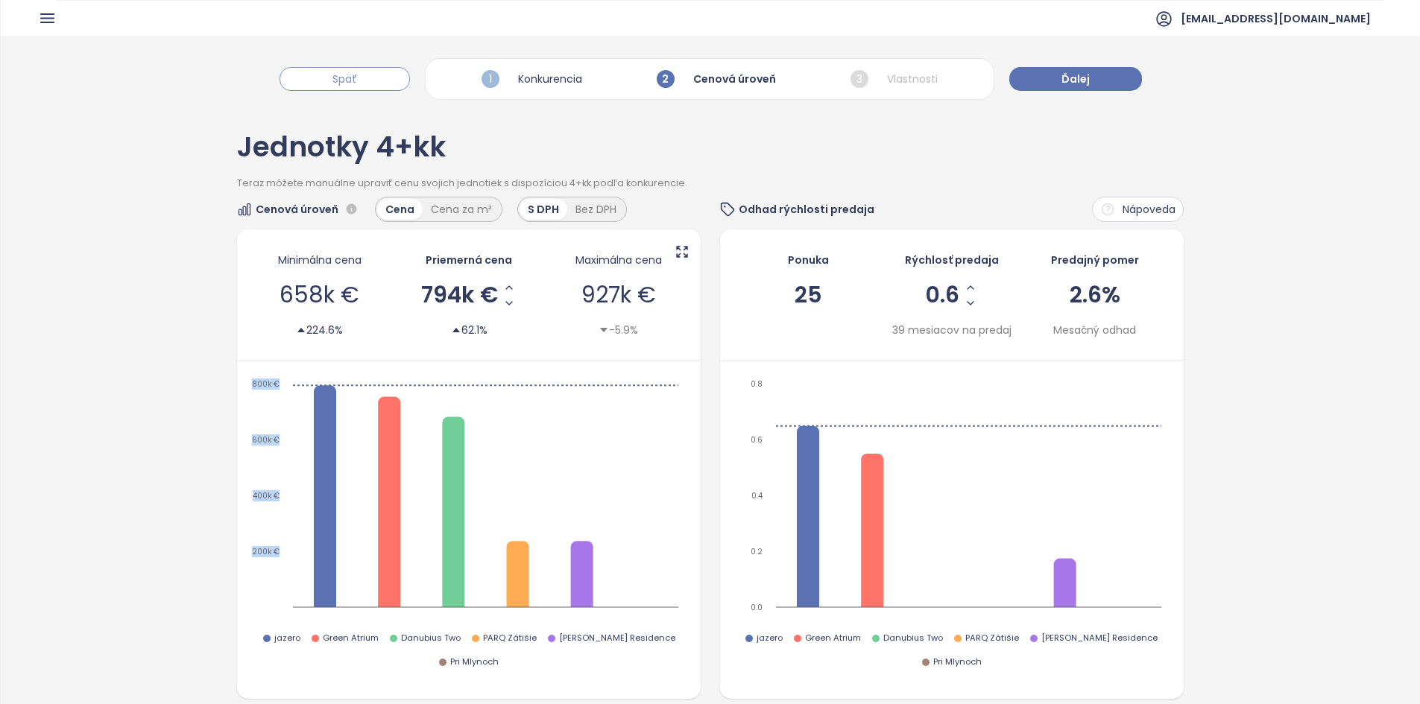
click at [295, 77] on button "Späť" at bounding box center [344, 79] width 130 height 24
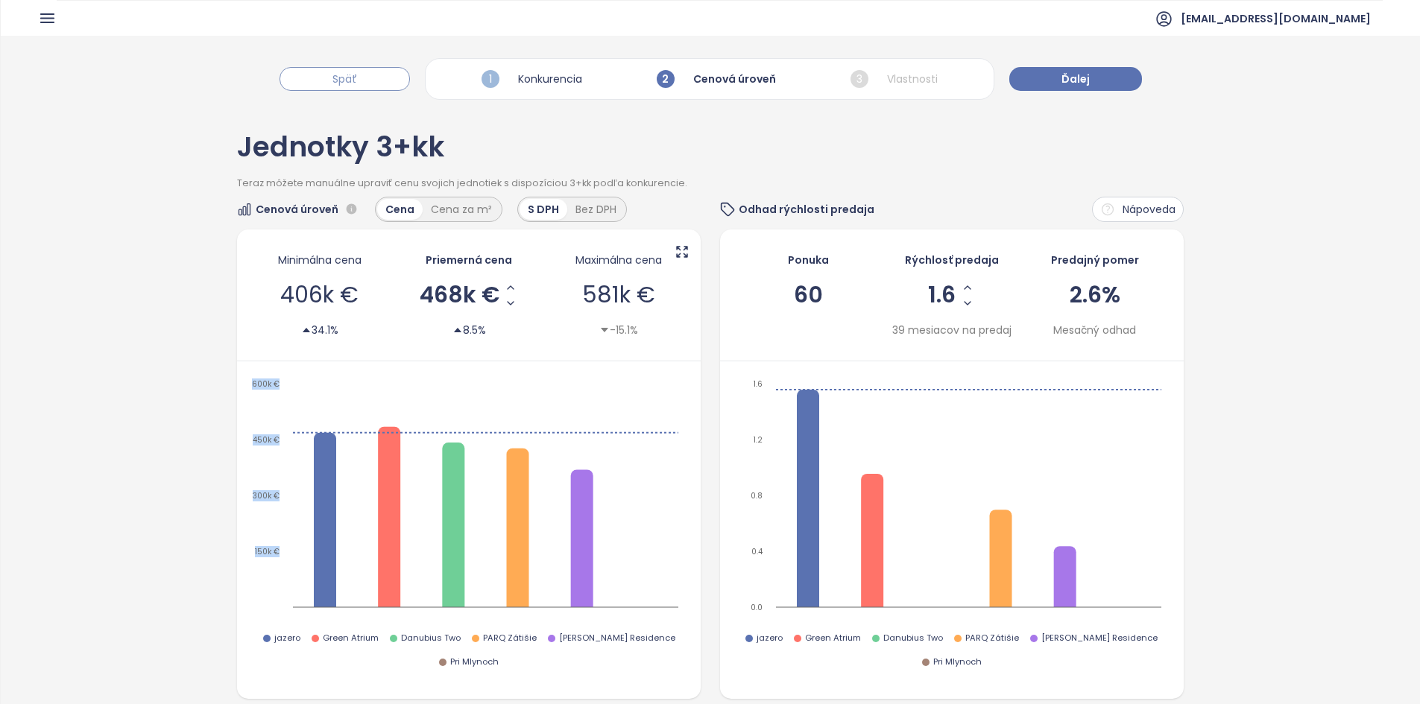
click at [295, 77] on button "Späť" at bounding box center [344, 79] width 130 height 24
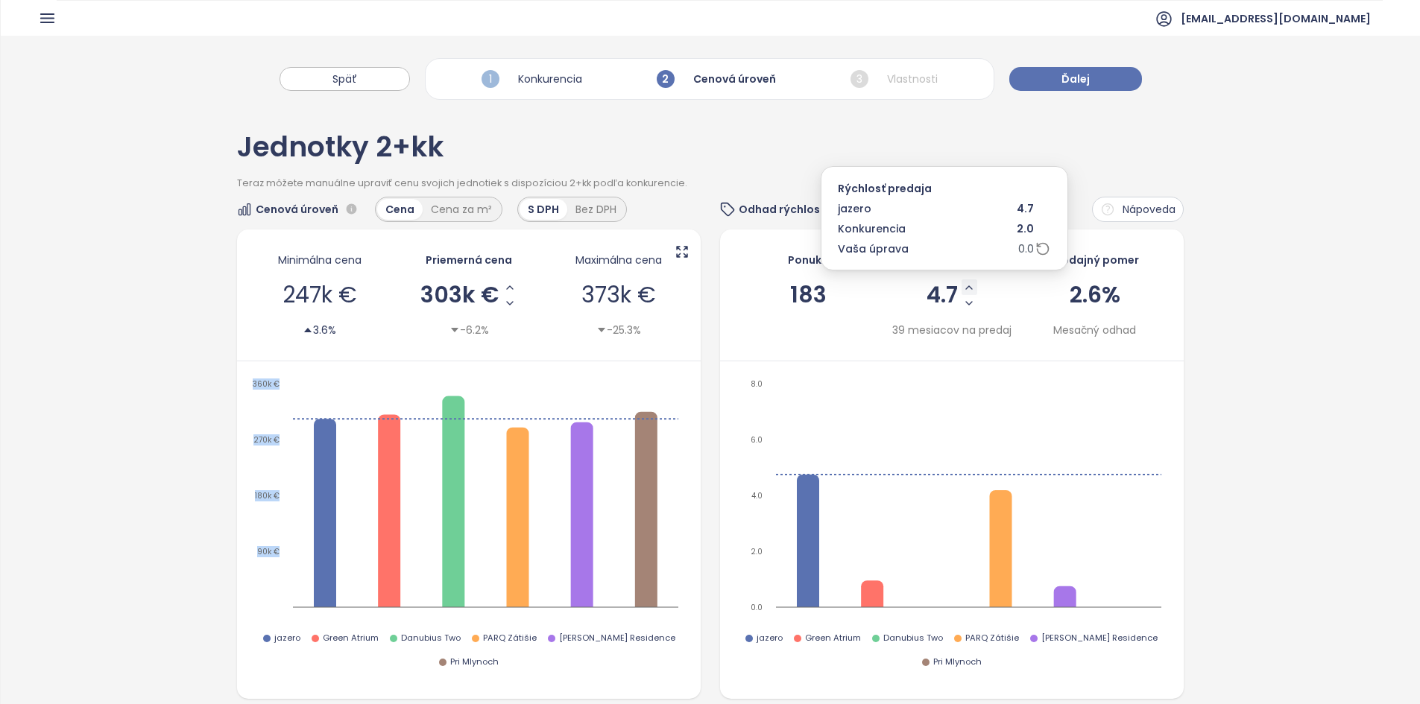
click at [963, 282] on icon "Increase Sale Speed - Monthly" at bounding box center [969, 288] width 12 height 12
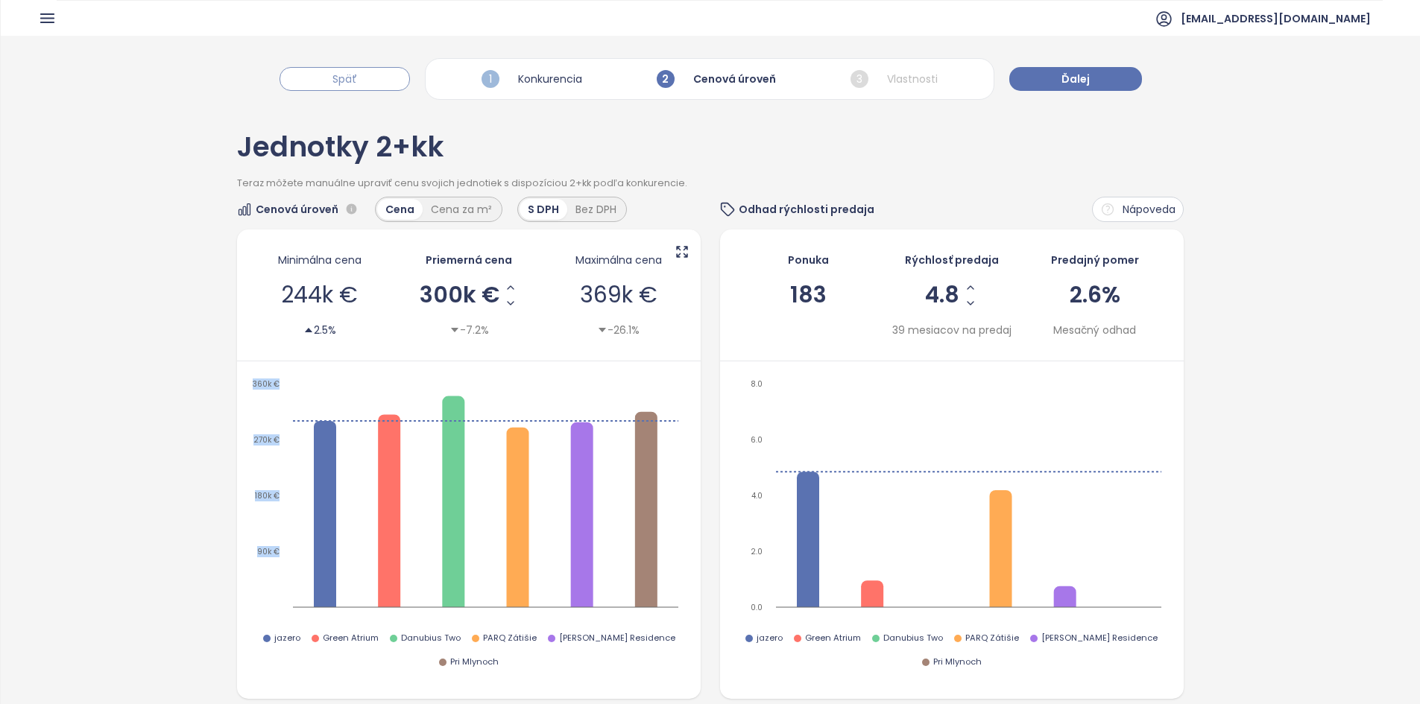
click at [295, 80] on button "Späť" at bounding box center [344, 79] width 130 height 24
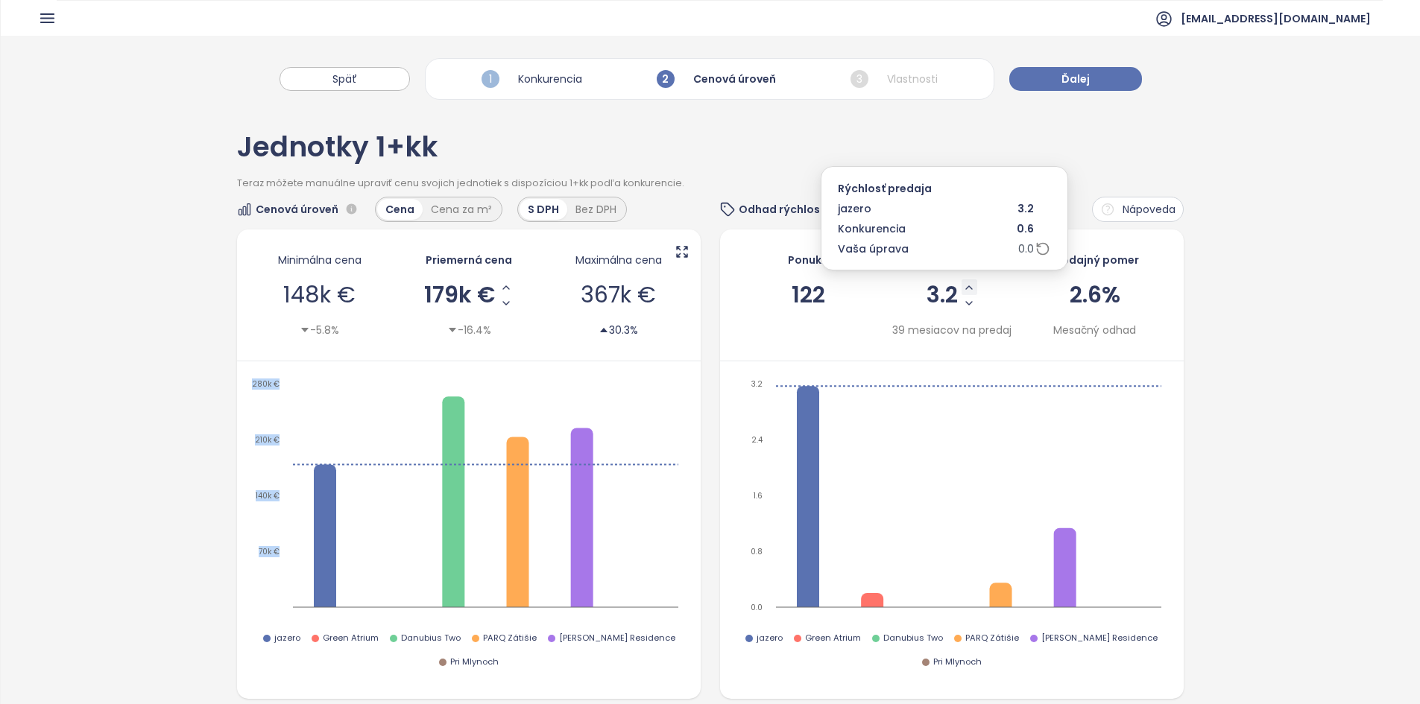
click at [963, 285] on icon "Increase Sale Speed - Monthly" at bounding box center [969, 288] width 12 height 12
click at [964, 285] on icon "Increase Sale Speed - Monthly" at bounding box center [970, 288] width 12 height 12
click at [926, 294] on span "3.4" at bounding box center [942, 295] width 33 height 22
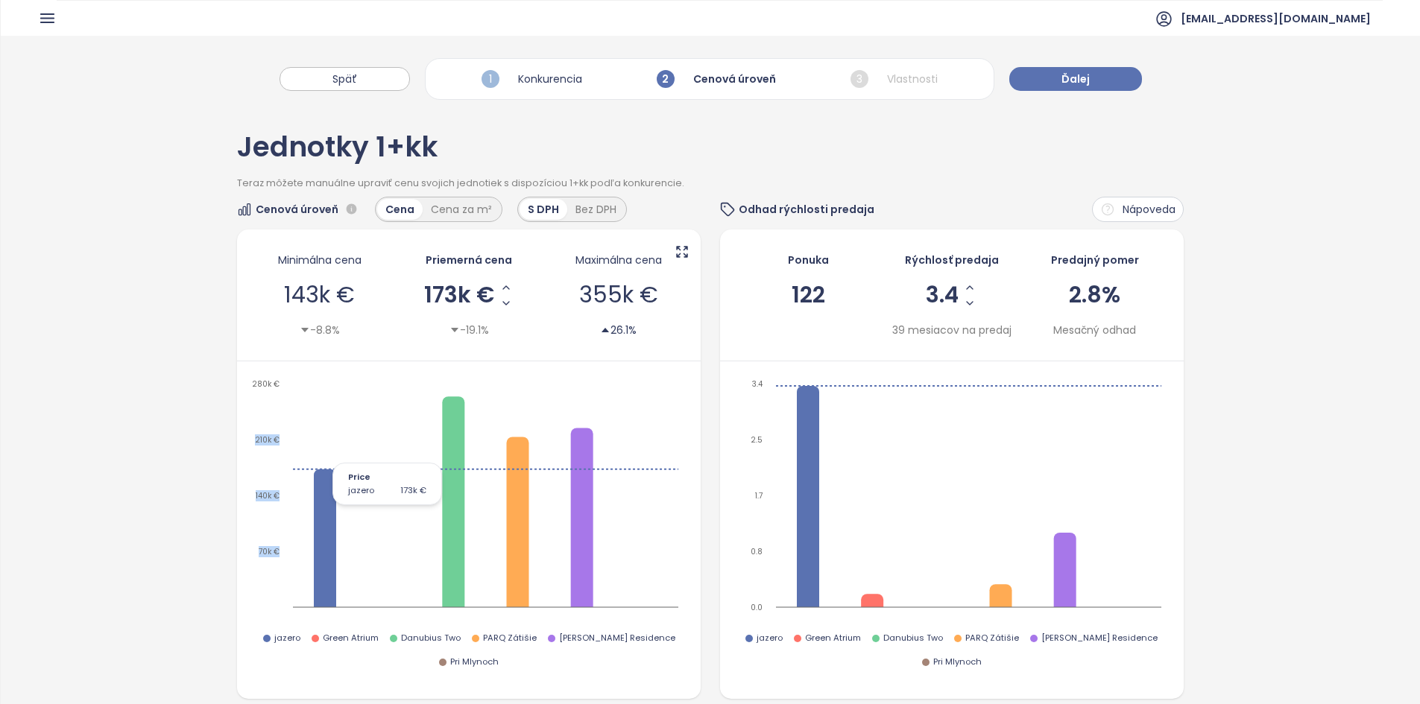
drag, startPoint x: 326, startPoint y: 471, endPoint x: 324, endPoint y: 455, distance: 15.7
click at [324, 455] on icon "70k € 140k € 210k € 280k €" at bounding box center [466, 499] width 437 height 246
drag, startPoint x: 321, startPoint y: 485, endPoint x: 323, endPoint y: 461, distance: 23.9
click at [323, 461] on icon "70k € 140k € 210k € 280k €" at bounding box center [466, 499] width 437 height 246
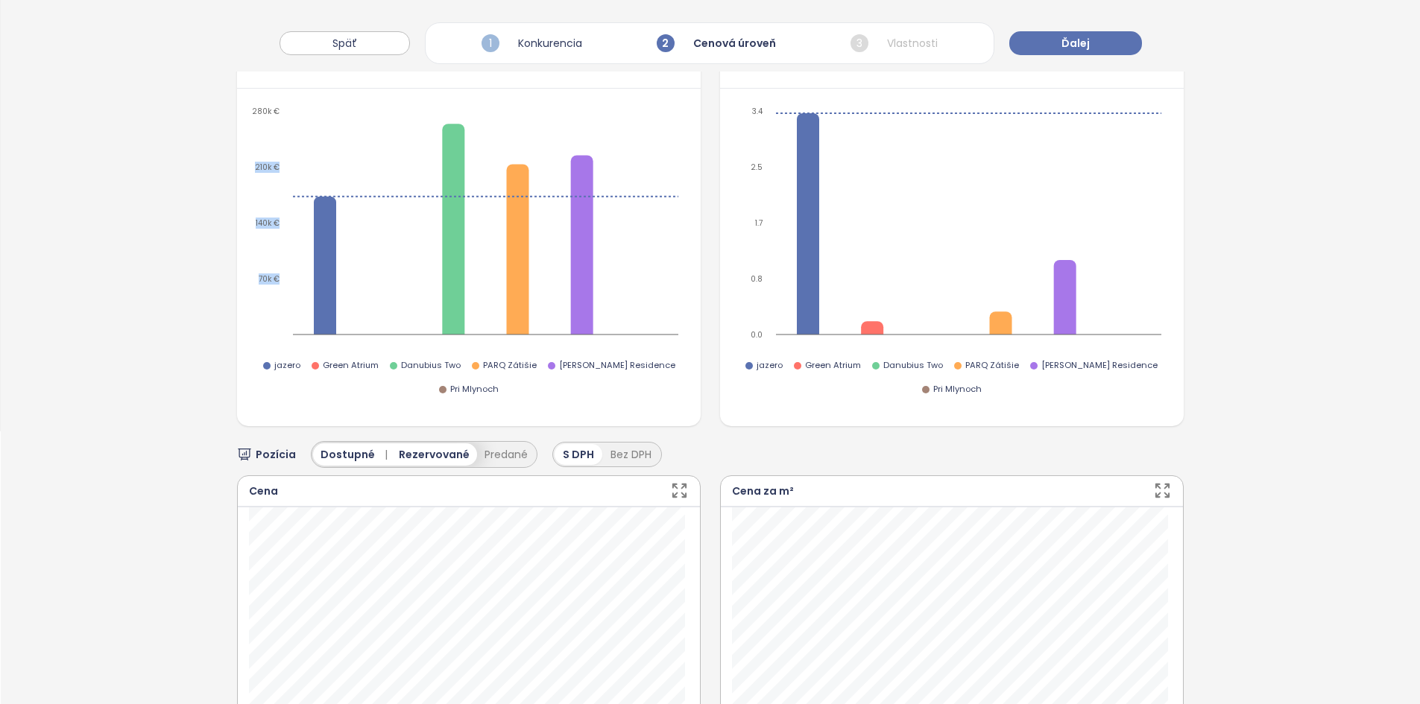
scroll to position [121, 0]
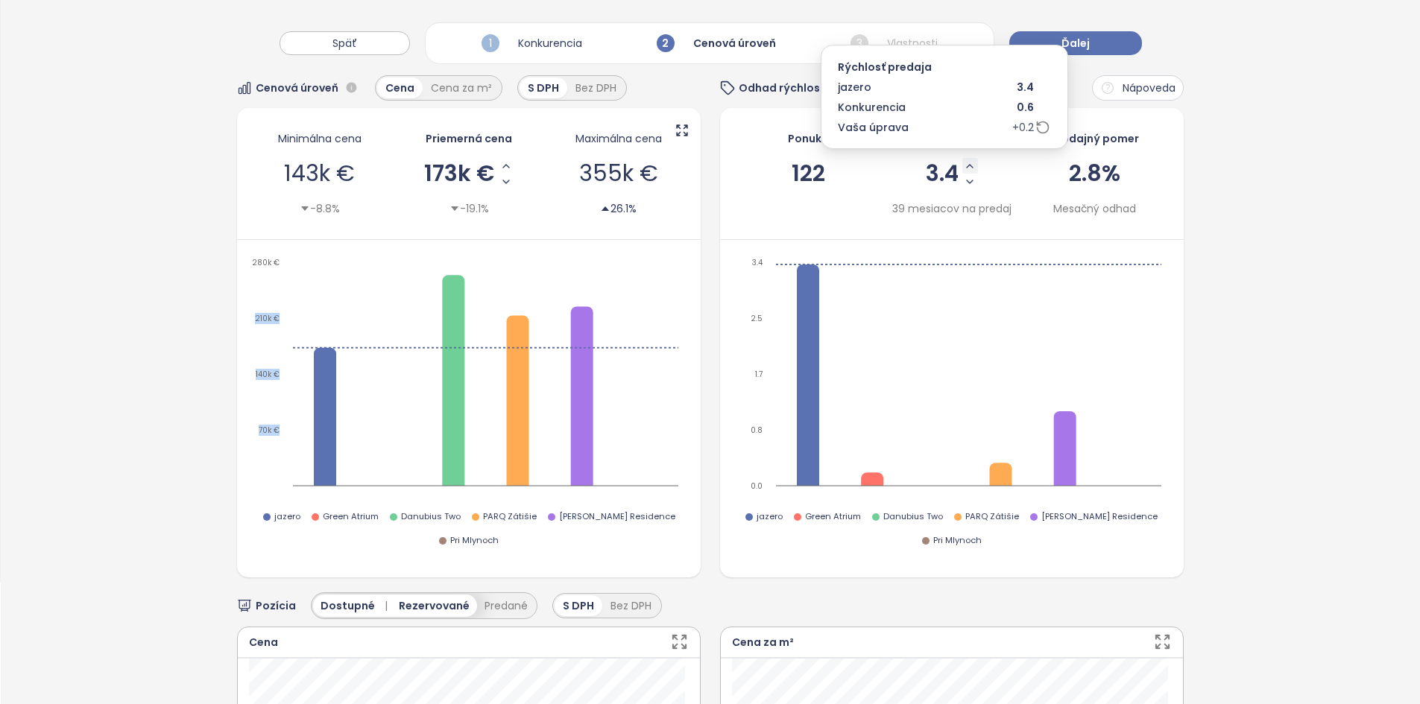
click at [964, 168] on icon "Increase Sale Speed - Monthly" at bounding box center [970, 166] width 12 height 12
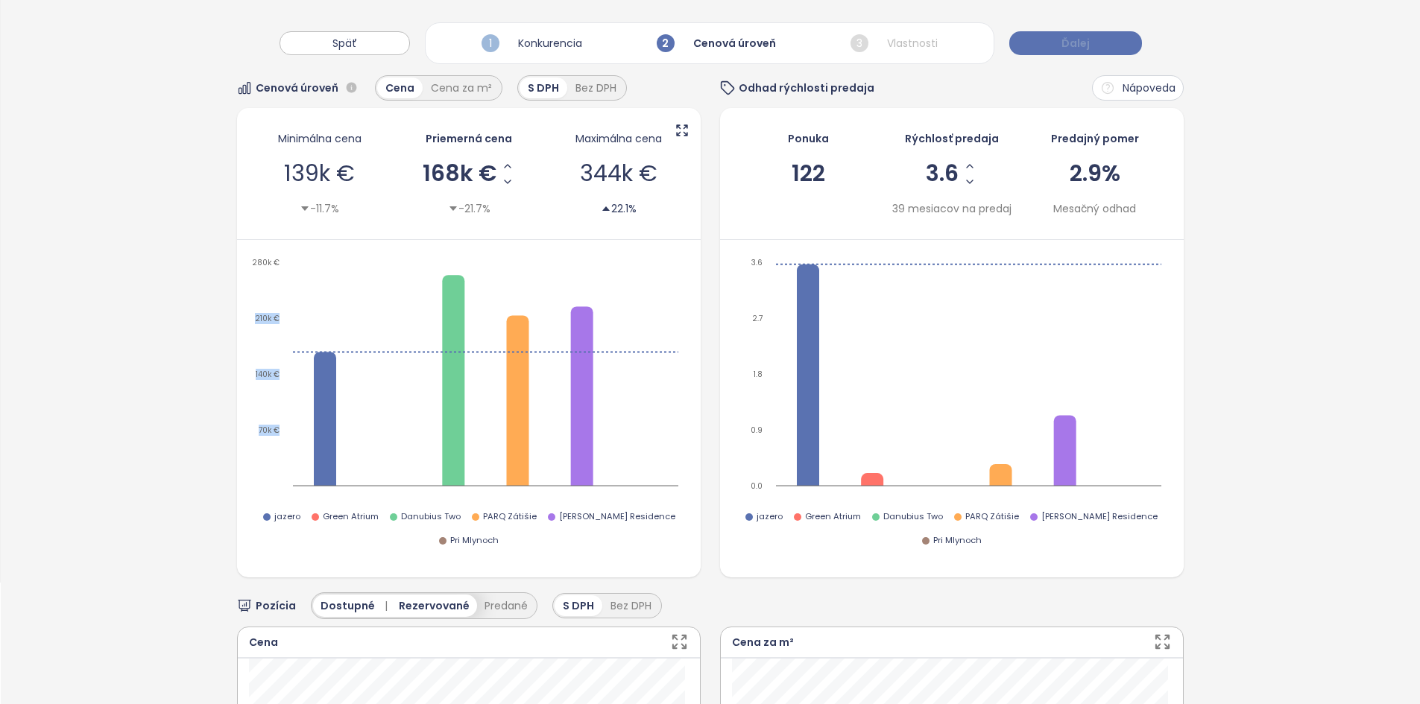
click at [1098, 42] on button "Ďalej" at bounding box center [1075, 43] width 133 height 24
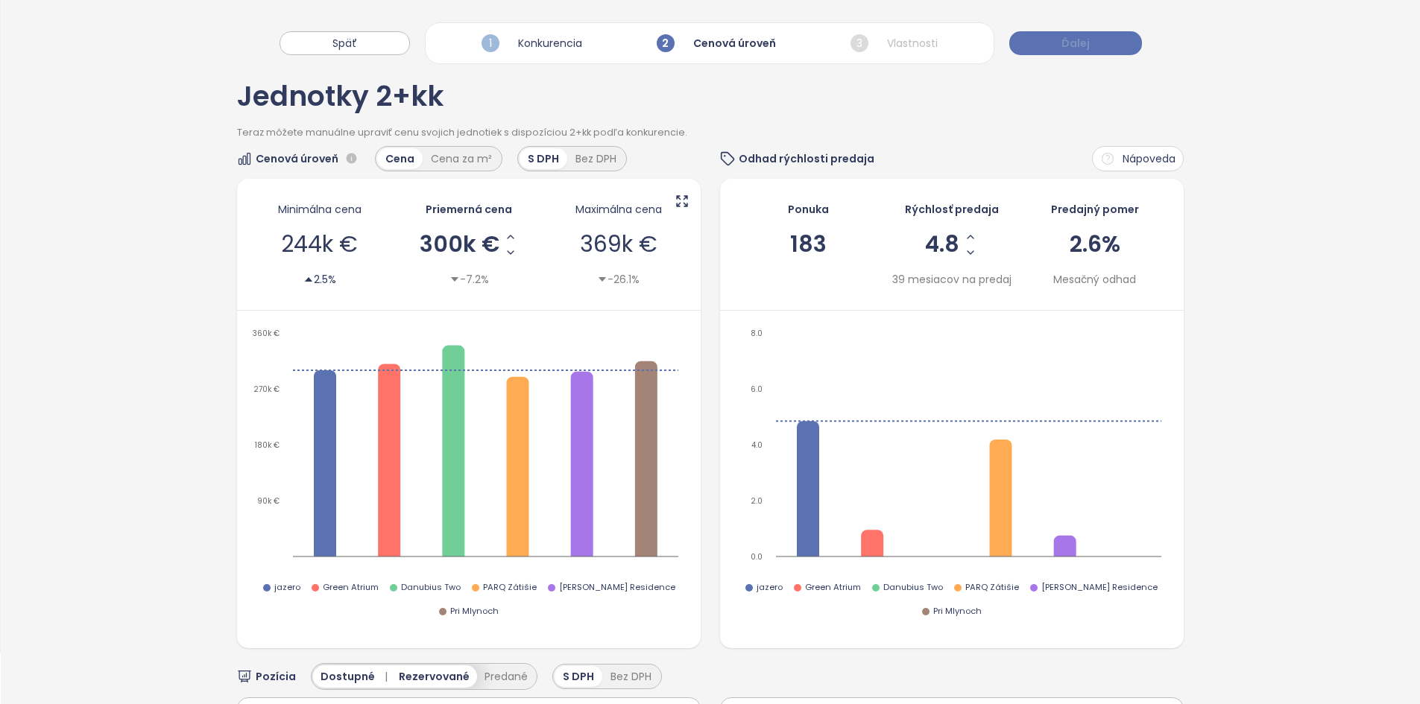
scroll to position [0, 0]
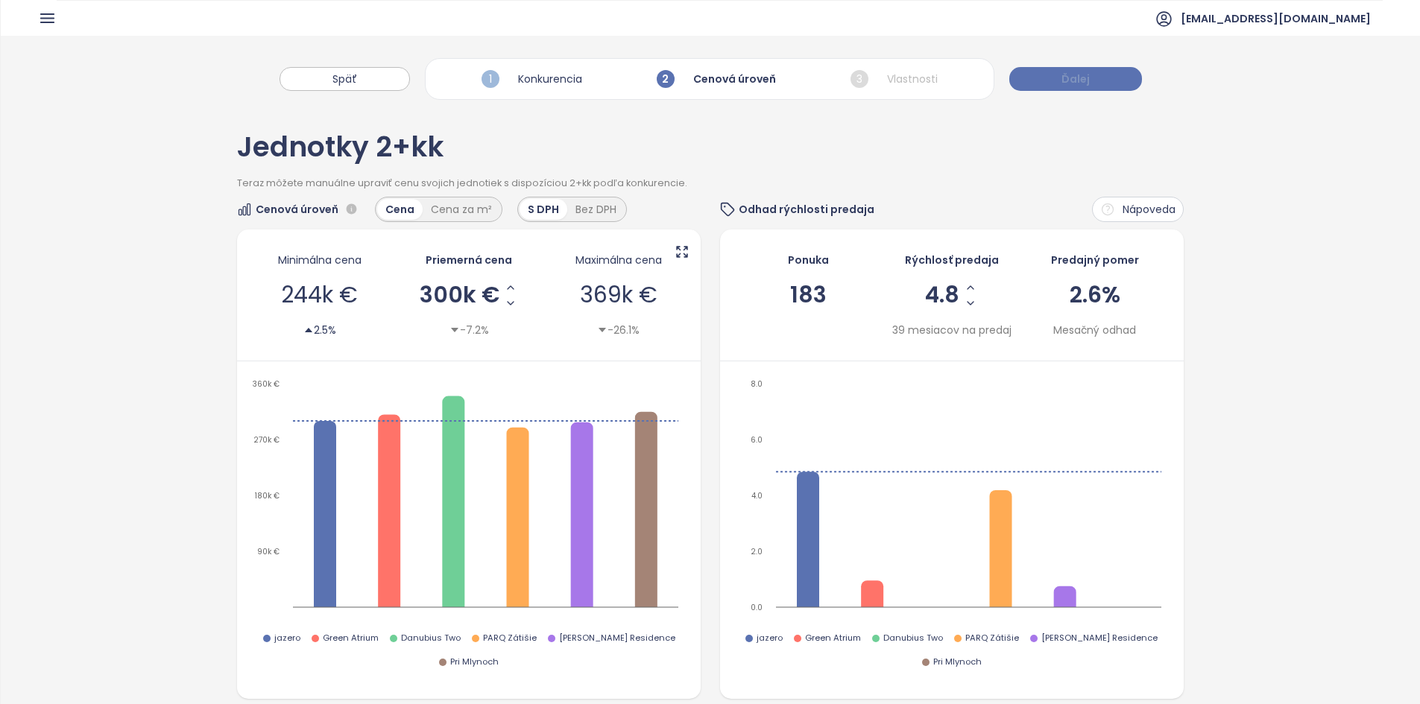
click at [1103, 69] on button "Ďalej" at bounding box center [1075, 79] width 133 height 24
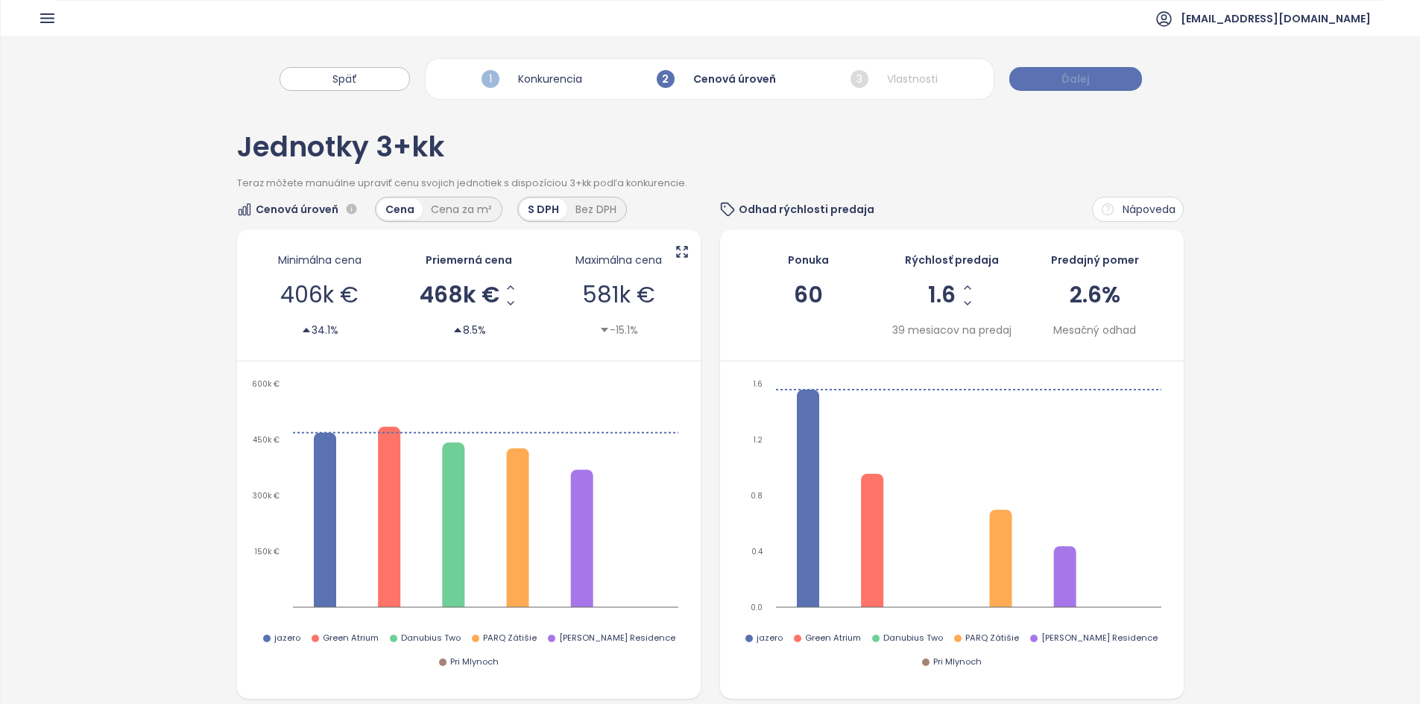
click at [1103, 69] on button "Ďalej" at bounding box center [1075, 79] width 133 height 24
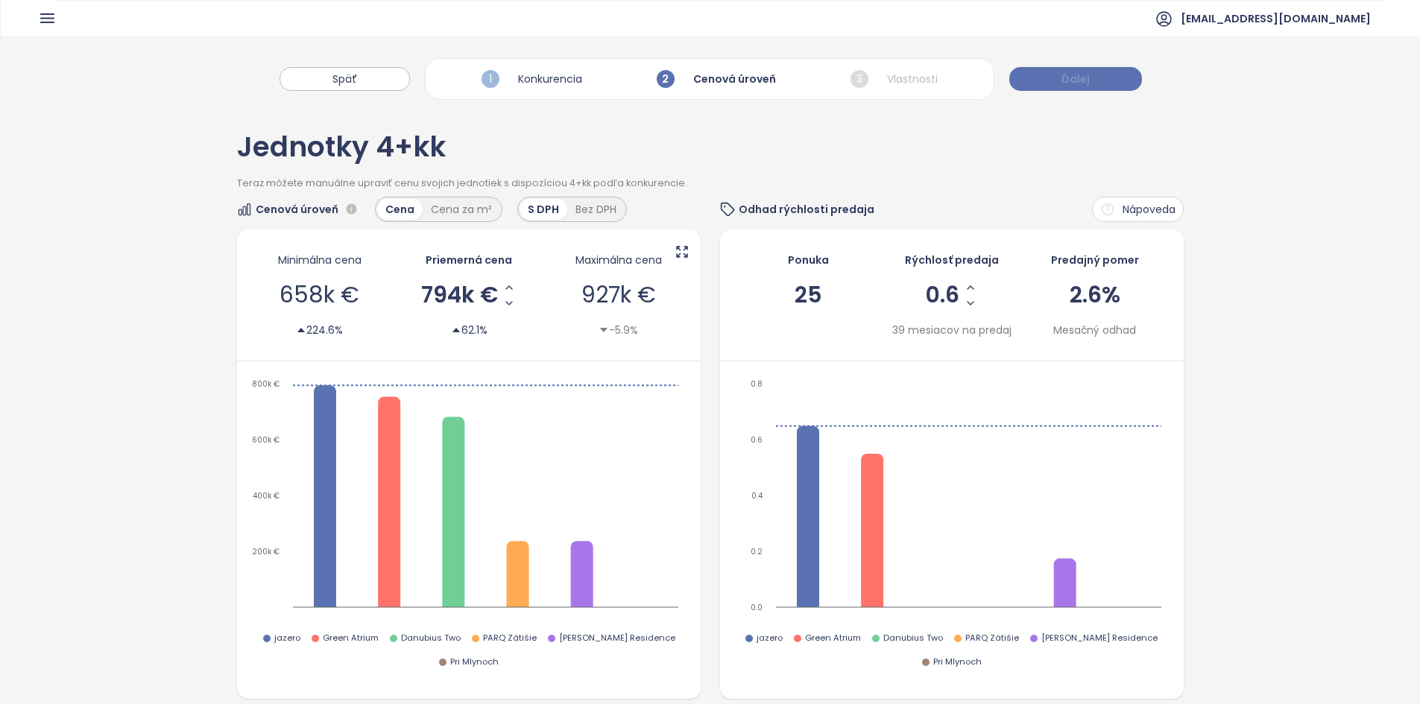
click at [1056, 81] on button "Ďalej" at bounding box center [1075, 79] width 133 height 24
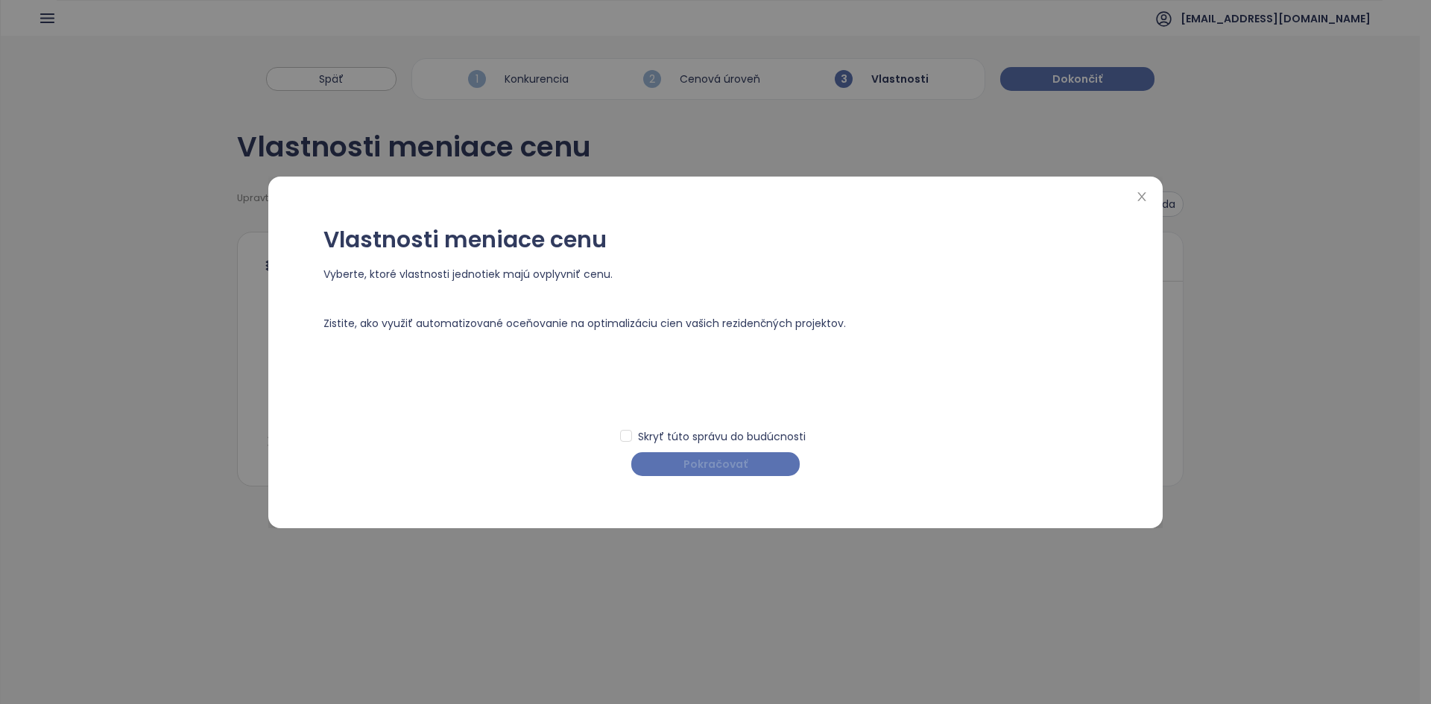
click at [725, 468] on span "Pokračovať" at bounding box center [715, 464] width 64 height 16
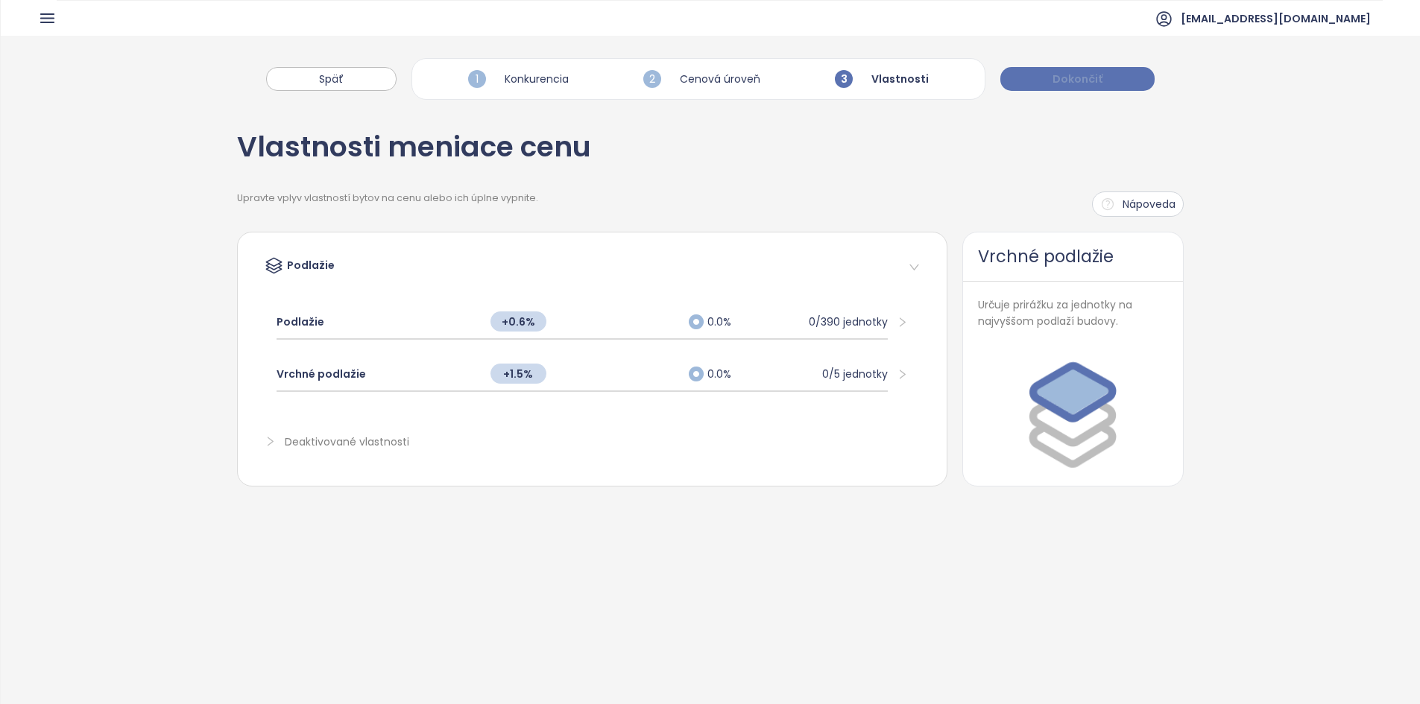
click at [1088, 77] on span "Dokončiť" at bounding box center [1077, 79] width 50 height 16
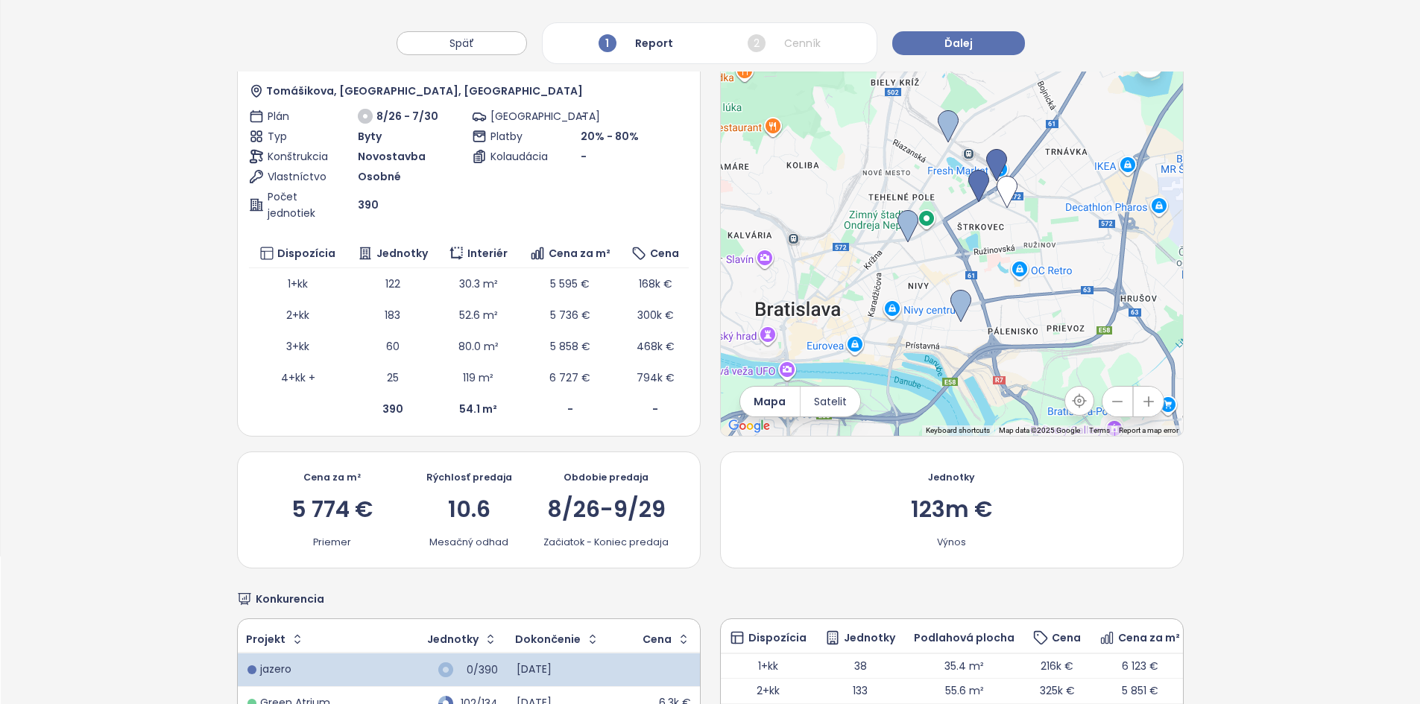
scroll to position [149, 0]
click at [971, 41] on button "Ďalej" at bounding box center [958, 43] width 133 height 24
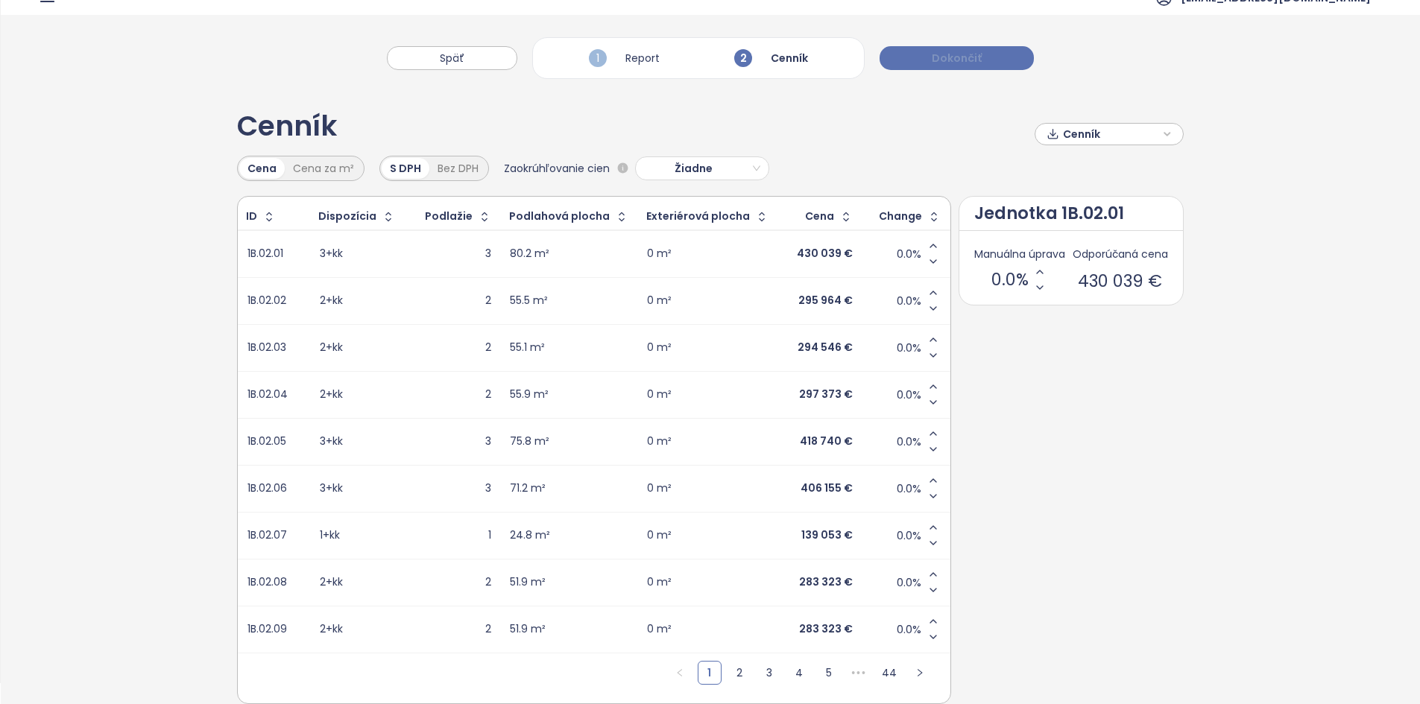
scroll to position [0, 0]
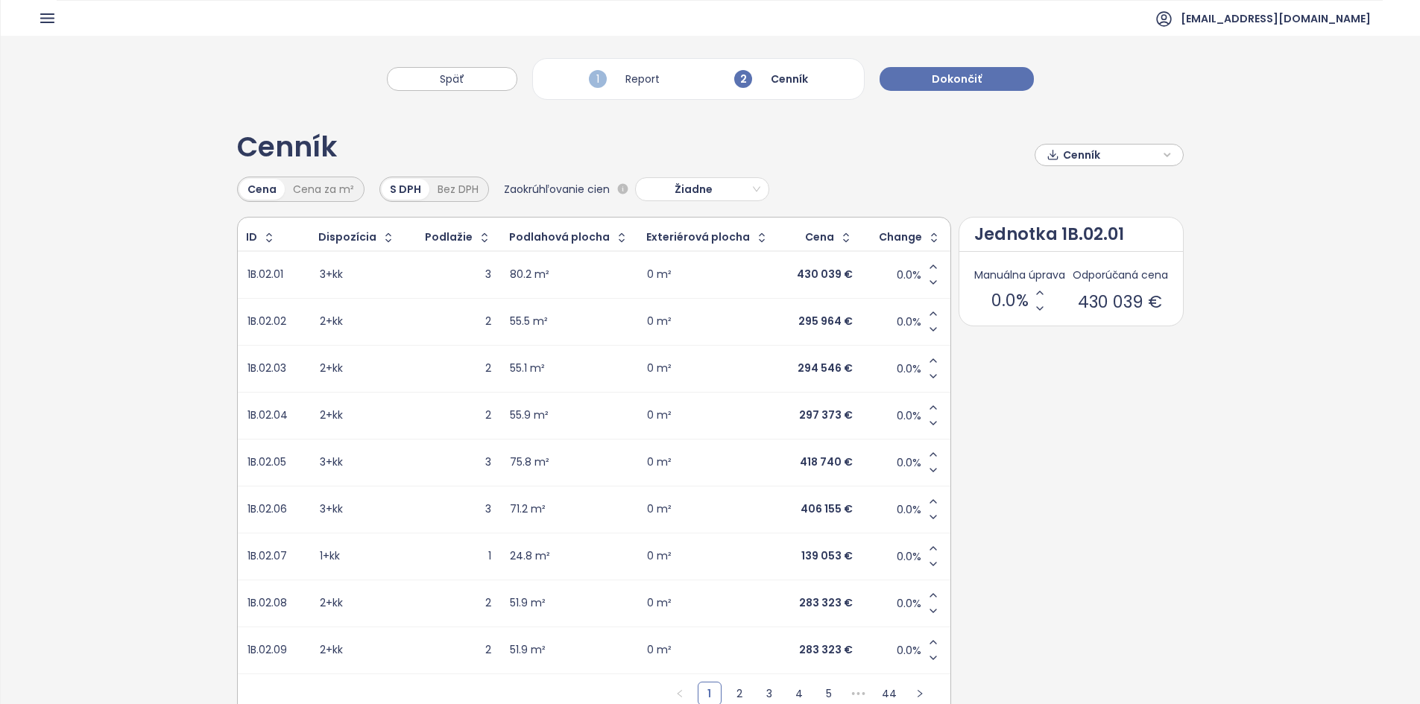
click at [1079, 154] on span "Cenník" at bounding box center [1111, 155] width 96 height 22
click at [1081, 182] on span "XLSX" at bounding box center [1084, 183] width 40 height 22
click at [1090, 209] on div "XLSX" at bounding box center [1106, 213] width 88 height 16
click at [1046, 158] on icon "button" at bounding box center [1052, 155] width 13 height 22
click at [1064, 231] on span "Stiahnuť" at bounding box center [1087, 229] width 47 height 16
